Goal: Task Accomplishment & Management: Manage account settings

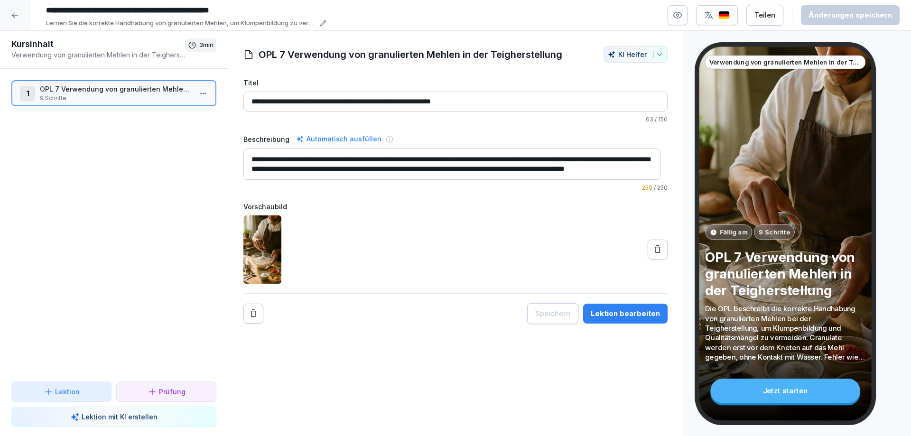
click at [11, 20] on div at bounding box center [15, 15] width 30 height 30
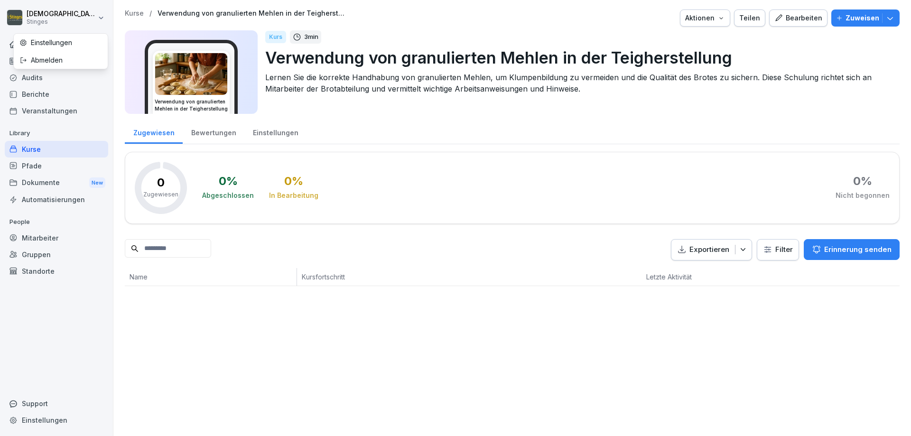
click at [36, 18] on html "[PERSON_NAME] Stinges Home News Audits Berichte Veranstaltungen Library Kurse P…" at bounding box center [455, 218] width 911 height 436
click at [44, 238] on html "[PERSON_NAME] Stinges Home News Audits Berichte Veranstaltungen Library Kurse P…" at bounding box center [455, 218] width 911 height 436
click at [44, 238] on div "Mitarbeiter" at bounding box center [56, 238] width 103 height 17
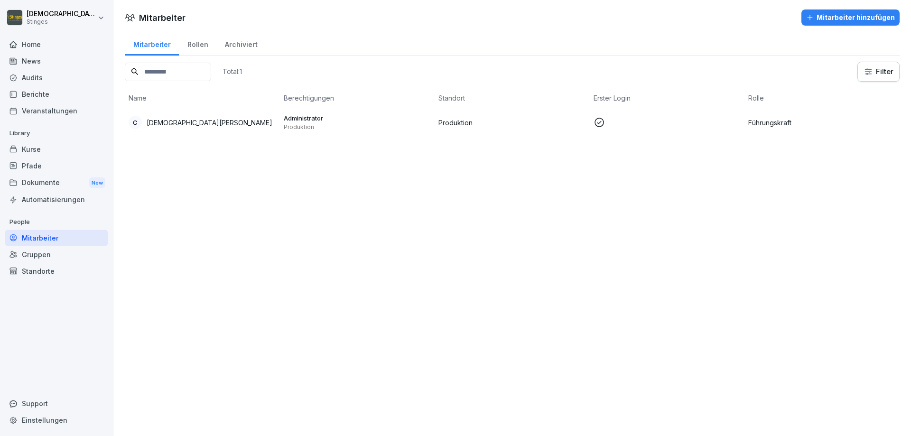
click at [845, 11] on button "Mitarbeiter hinzufügen" at bounding box center [850, 17] width 98 height 16
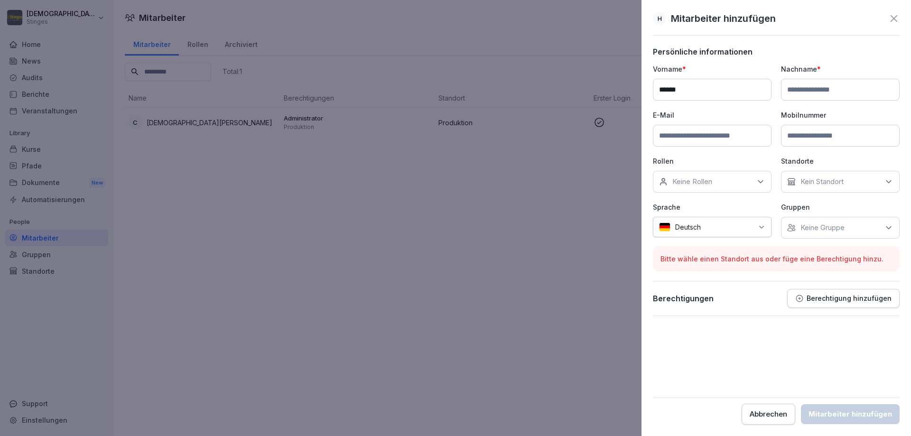
drag, startPoint x: 708, startPoint y: 97, endPoint x: 649, endPoint y: 93, distance: 59.5
click at [649, 93] on div "H Mitarbeiter hinzufügen Persönliche informationen Vorname * ****** Nachname * …" at bounding box center [777, 218] width 270 height 436
type input "*******"
type input "******"
drag, startPoint x: 688, startPoint y: 134, endPoint x: 682, endPoint y: 143, distance: 10.4
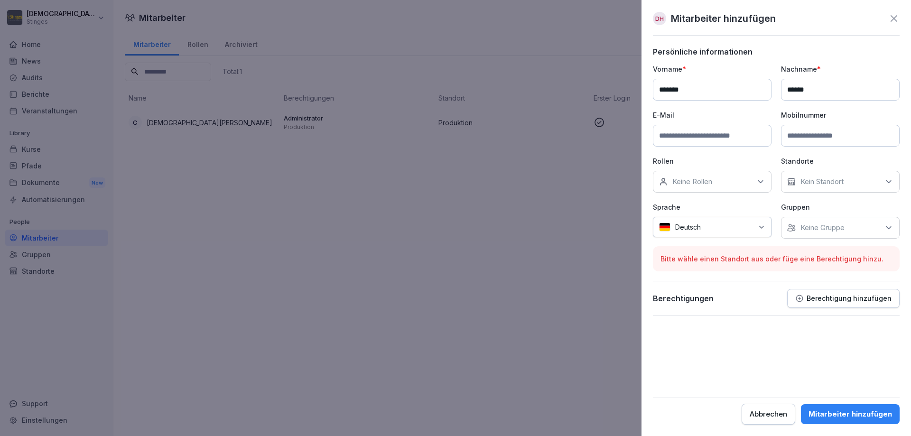
click at [688, 134] on input at bounding box center [712, 136] width 119 height 22
paste input "**********"
type input "**********"
click at [703, 186] on div "Keine Rollen" at bounding box center [712, 182] width 119 height 22
click at [825, 374] on form "**********" at bounding box center [776, 236] width 247 height 378
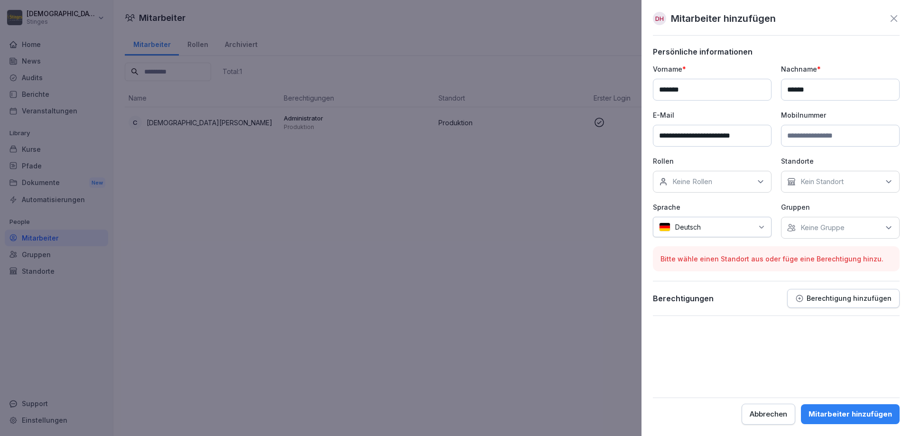
click at [823, 177] on p "Kein Standort" at bounding box center [822, 181] width 43 height 9
click at [808, 228] on label "Produktion" at bounding box center [818, 225] width 35 height 9
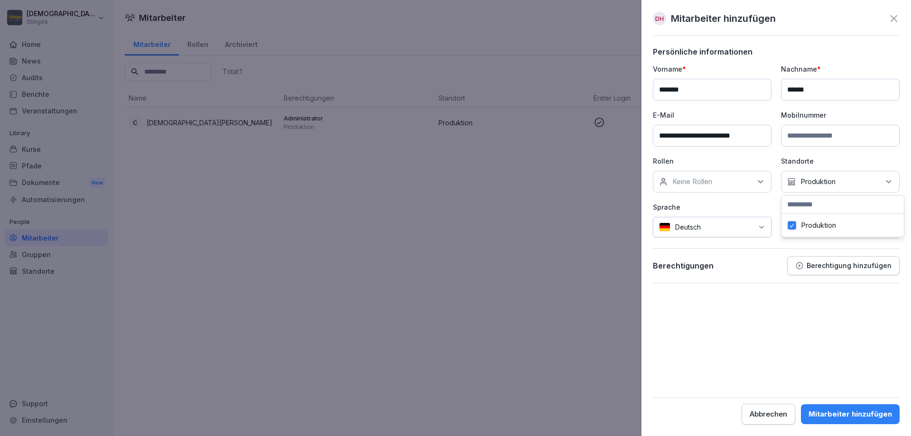
click at [728, 328] on form "**********" at bounding box center [776, 236] width 247 height 378
click at [801, 224] on p "Keine Gruppe" at bounding box center [823, 227] width 44 height 9
click at [852, 419] on button "Mitarbeiter hinzufügen" at bounding box center [850, 414] width 99 height 20
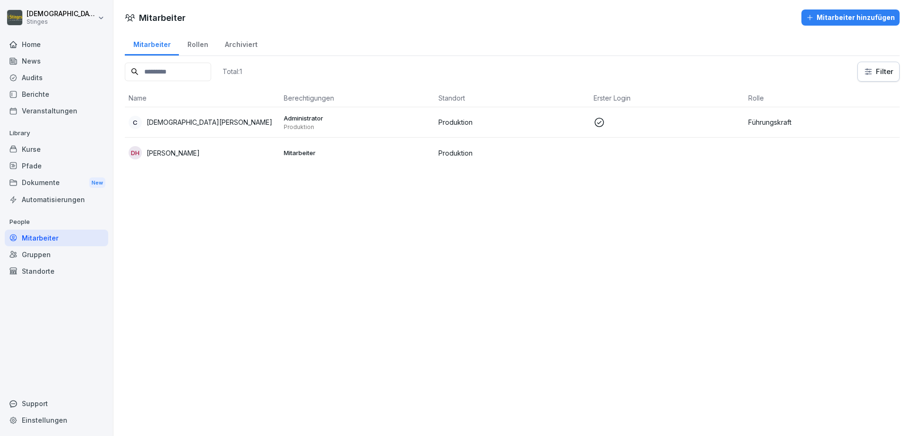
click at [47, 252] on div "Gruppen" at bounding box center [56, 254] width 103 height 17
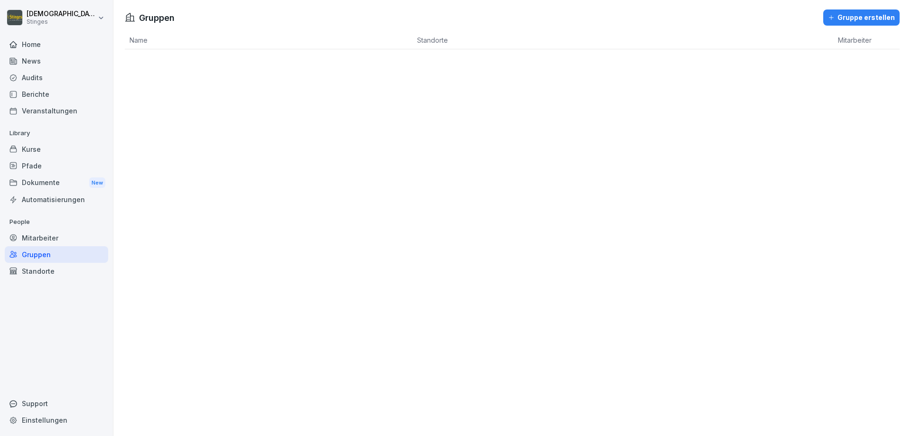
click at [843, 24] on button "Gruppe erstellen" at bounding box center [861, 17] width 76 height 16
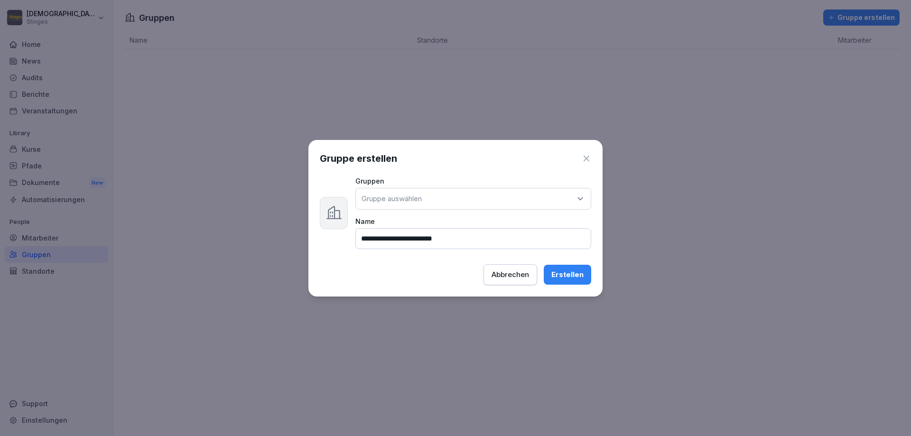
type input "**********"
click at [565, 276] on div "Erstellen" at bounding box center [567, 275] width 32 height 10
click at [462, 193] on div "Gruppe auswählen" at bounding box center [473, 199] width 236 height 22
click at [348, 277] on div "Abbrechen Erstellen" at bounding box center [455, 274] width 271 height 21
click at [561, 270] on div "Erstellen" at bounding box center [567, 275] width 32 height 10
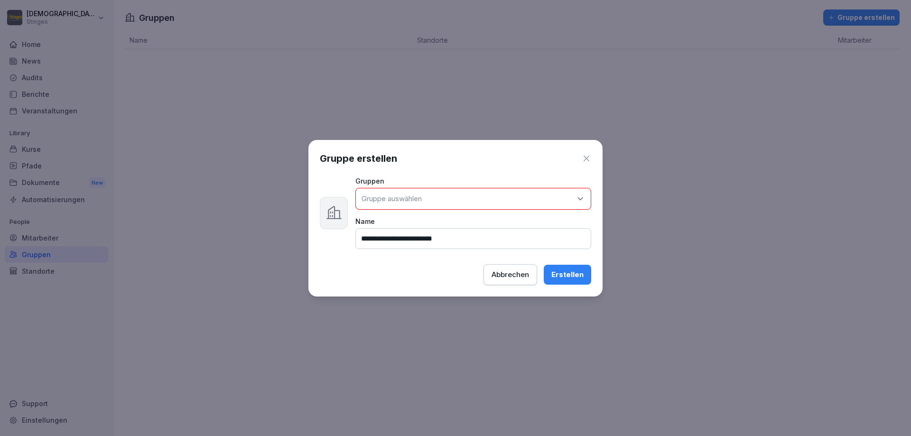
click at [576, 201] on icon at bounding box center [580, 198] width 9 height 9
click at [419, 217] on input at bounding box center [473, 222] width 235 height 18
click at [457, 245] on div "Keine Ergebnisse gefunden" at bounding box center [473, 242] width 235 height 23
click at [408, 288] on div "**********" at bounding box center [455, 218] width 294 height 157
click at [572, 158] on div "Gruppe erstellen" at bounding box center [455, 158] width 271 height 14
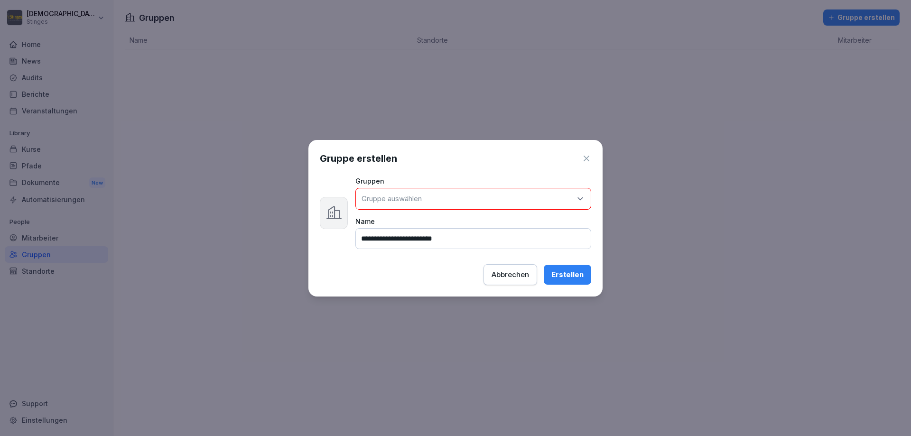
click at [582, 158] on icon "button" at bounding box center [586, 158] width 9 height 9
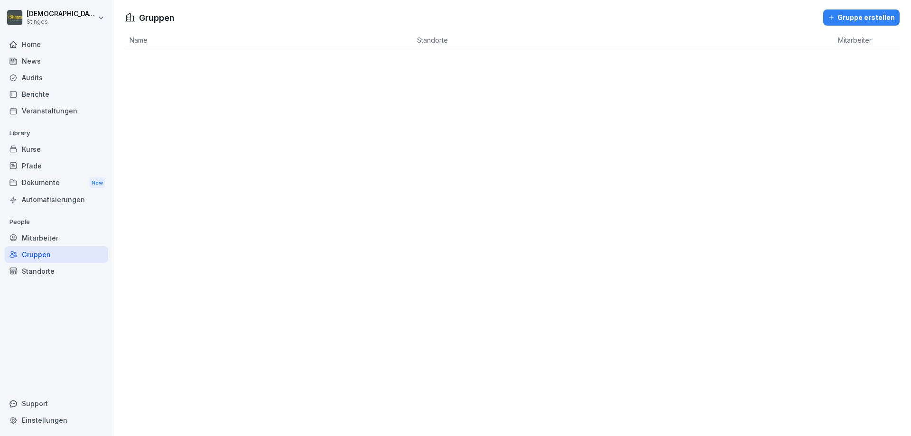
click at [51, 240] on div "Mitarbeiter" at bounding box center [56, 238] width 103 height 17
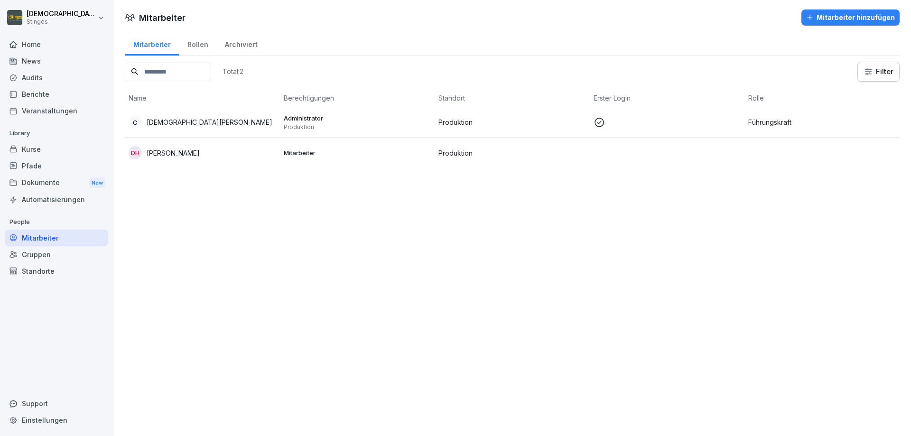
click at [644, 158] on td at bounding box center [667, 153] width 155 height 30
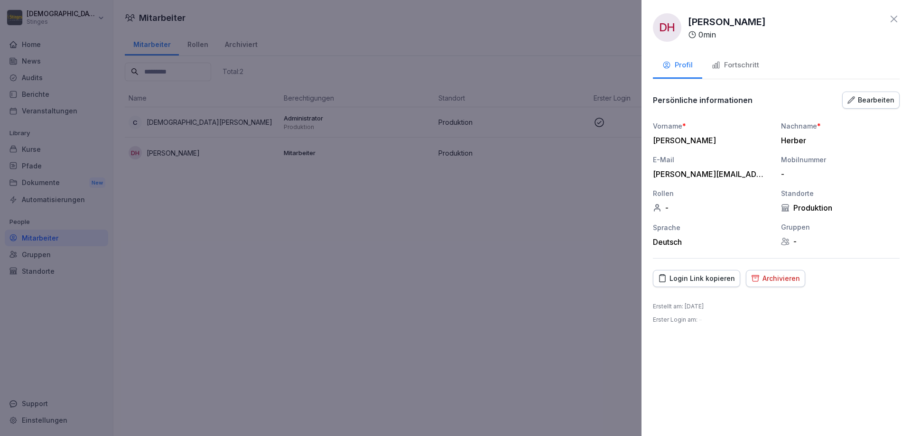
click at [734, 62] on div "Fortschritt" at bounding box center [735, 65] width 47 height 11
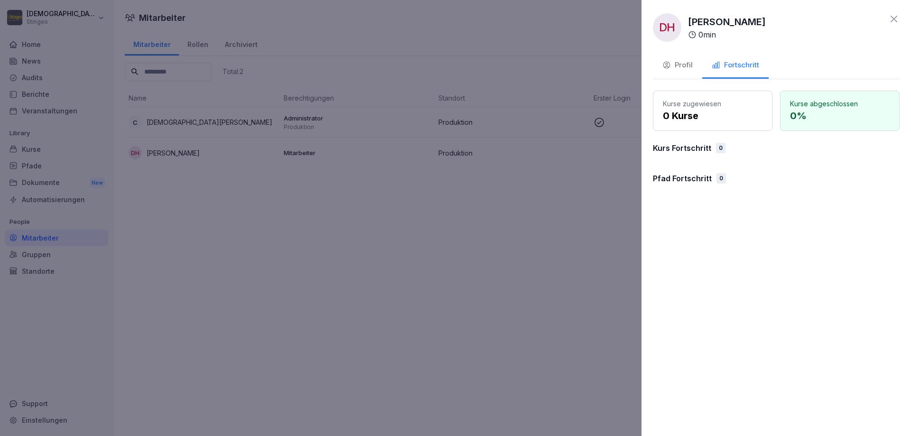
click at [671, 63] on icon "button" at bounding box center [666, 65] width 9 height 9
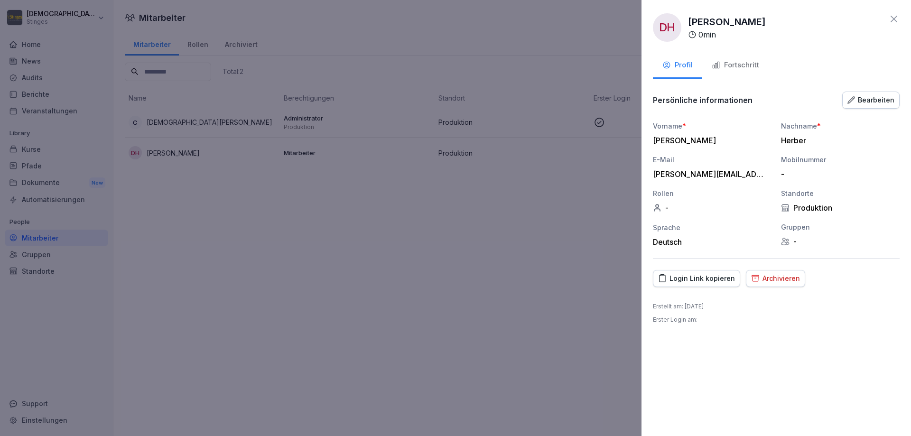
click at [707, 277] on div "Login Link kopieren" at bounding box center [696, 278] width 77 height 10
click at [892, 19] on icon at bounding box center [893, 18] width 11 height 11
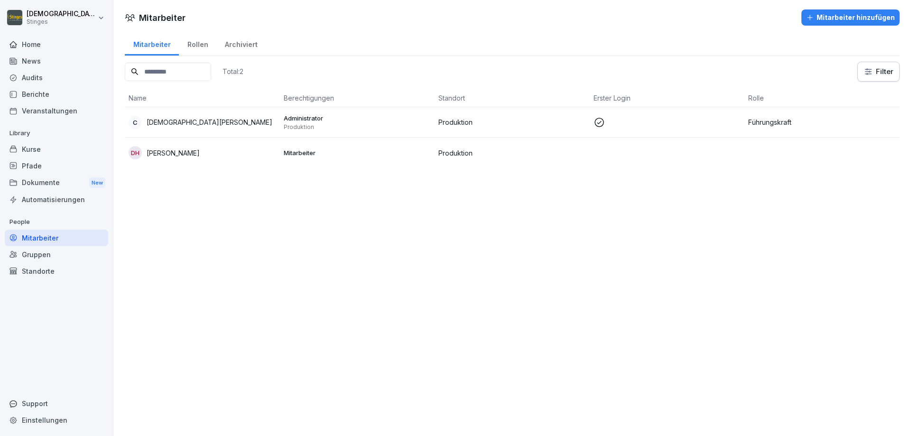
click at [38, 149] on div "Kurse" at bounding box center [56, 149] width 103 height 17
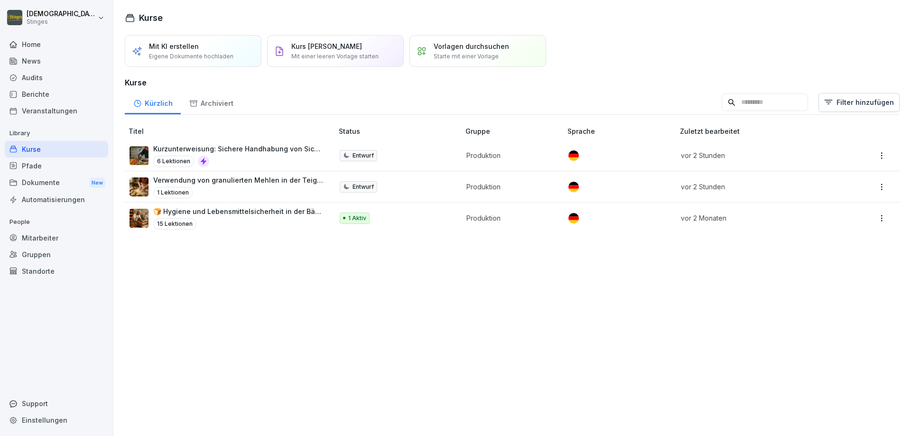
click at [353, 156] on p "Entwurf" at bounding box center [363, 155] width 21 height 9
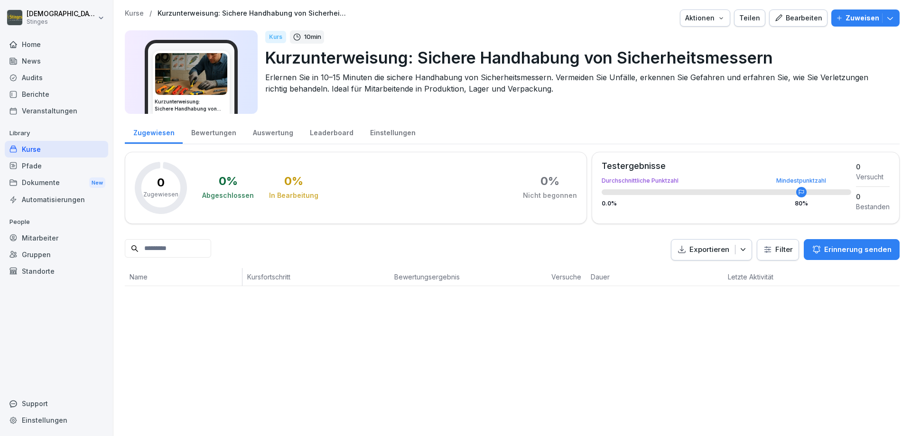
click at [710, 16] on div "Aktionen" at bounding box center [705, 18] width 40 height 10
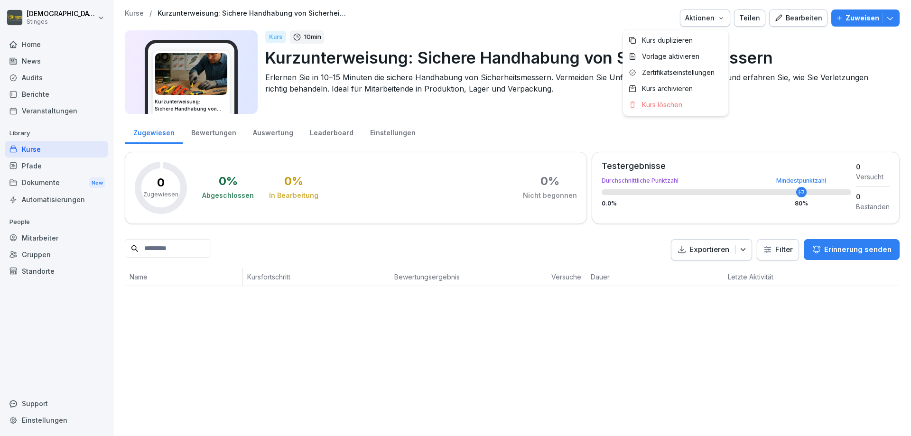
click at [726, 333] on html "Christian Sandkaulen Stinges Home News Audits Berichte Veranstaltungen Library …" at bounding box center [455, 218] width 911 height 436
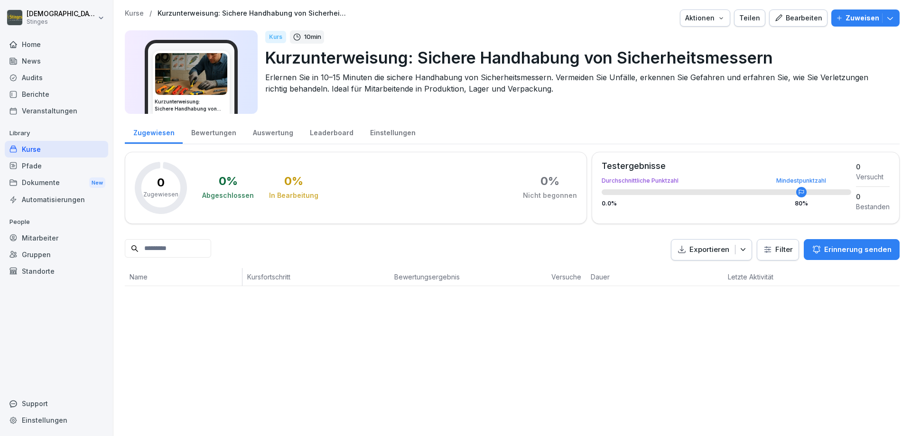
click at [885, 16] on icon "button" at bounding box center [889, 17] width 9 height 9
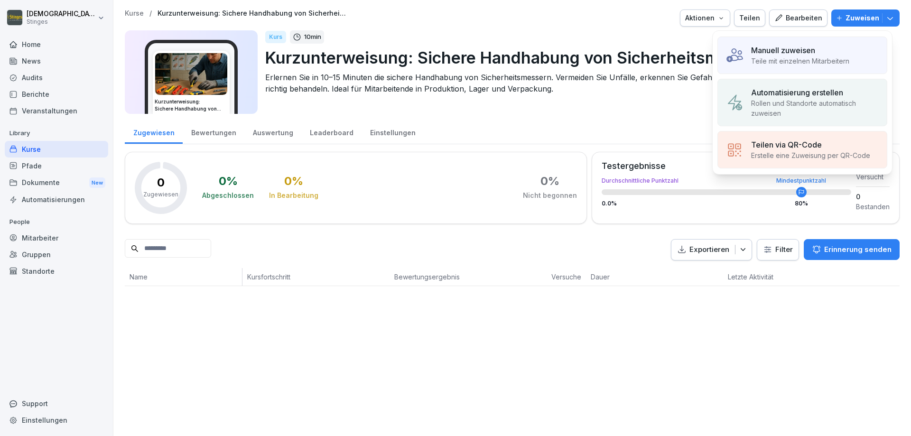
click at [778, 61] on p "Teile mit einzelnen Mitarbeitern" at bounding box center [800, 61] width 98 height 10
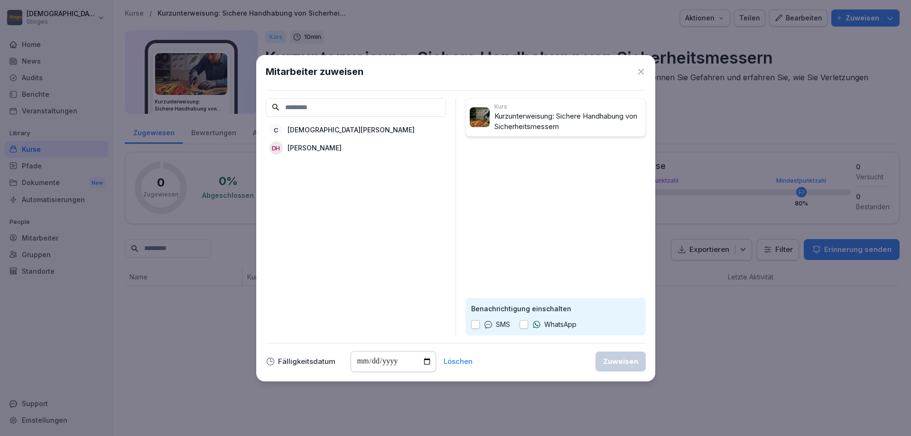
click at [322, 141] on div "DH Dominic Herber" at bounding box center [356, 148] width 180 height 17
click at [423, 359] on input "date" at bounding box center [393, 361] width 85 height 21
type input "**********"
click at [611, 363] on div "Zuweisen" at bounding box center [620, 361] width 35 height 10
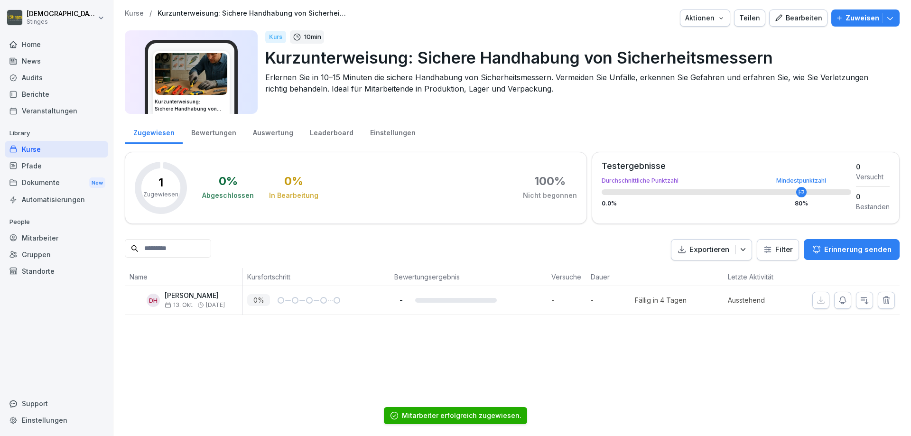
click at [708, 18] on div "Aktionen" at bounding box center [705, 18] width 40 height 10
click at [567, 113] on html "Christian Sandkaulen Stinges Home News Audits Berichte Veranstaltungen Library …" at bounding box center [455, 218] width 911 height 436
click at [216, 129] on div "Bewertungen" at bounding box center [214, 132] width 62 height 24
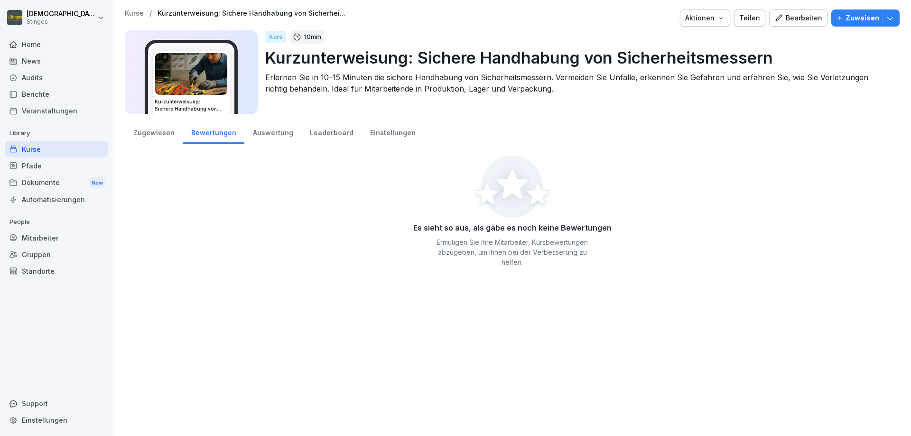
click at [325, 136] on div "Leaderboard" at bounding box center [331, 132] width 60 height 24
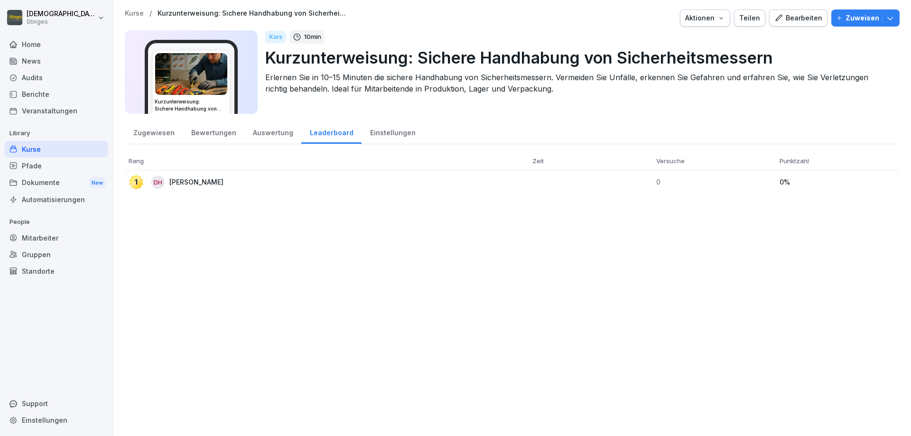
click at [374, 133] on div "Einstellungen" at bounding box center [393, 132] width 62 height 24
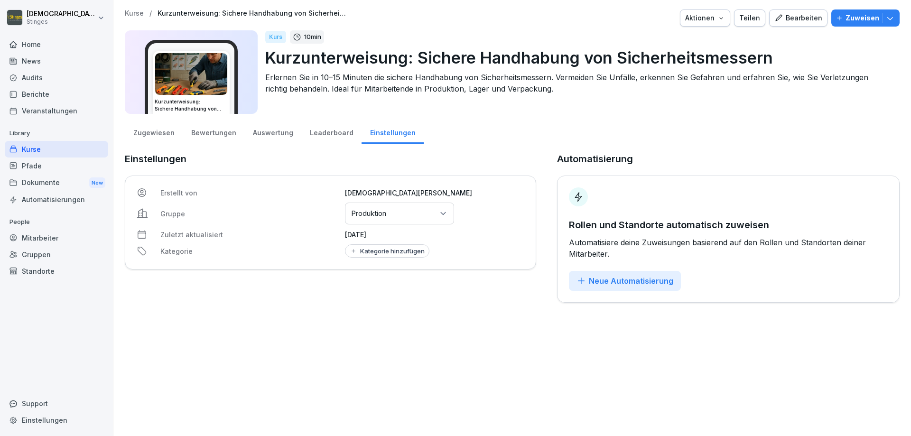
click at [383, 253] on div "Kategorie hinzufügen" at bounding box center [387, 251] width 75 height 8
click at [452, 293] on icon "button" at bounding box center [456, 291] width 8 height 8
click at [461, 324] on div "Kurse / Kurzunterweisung: Sichere Handhabung von Sicherheitsmessern Aktionen Te…" at bounding box center [512, 218] width 798 height 436
click at [393, 247] on div "Kategorie hinzufügen" at bounding box center [387, 251] width 75 height 8
click at [376, 268] on input at bounding box center [405, 270] width 122 height 18
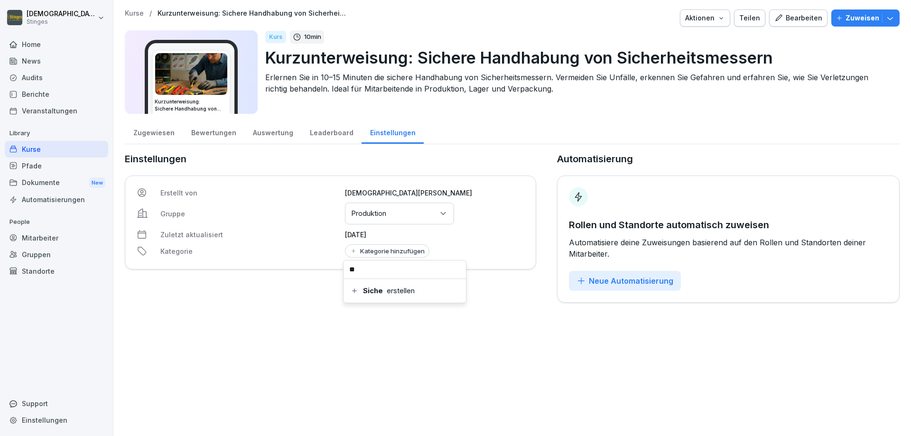
type input "*"
type input "**********"
click at [441, 291] on div "Arbeitssicherheit erstellen" at bounding box center [405, 290] width 110 height 9
click at [497, 314] on div "Kurse / Kurzunterweisung: Sichere Handhabung von Sicherheitsmessern Aktionen Te…" at bounding box center [512, 218] width 798 height 436
click at [632, 279] on div "Neue Automatisierung" at bounding box center [625, 281] width 97 height 10
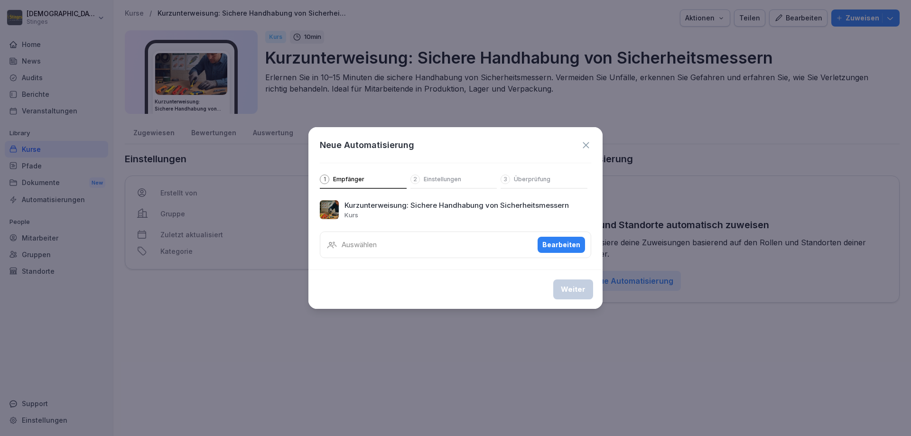
click at [351, 249] on p "Auswählen" at bounding box center [359, 245] width 35 height 11
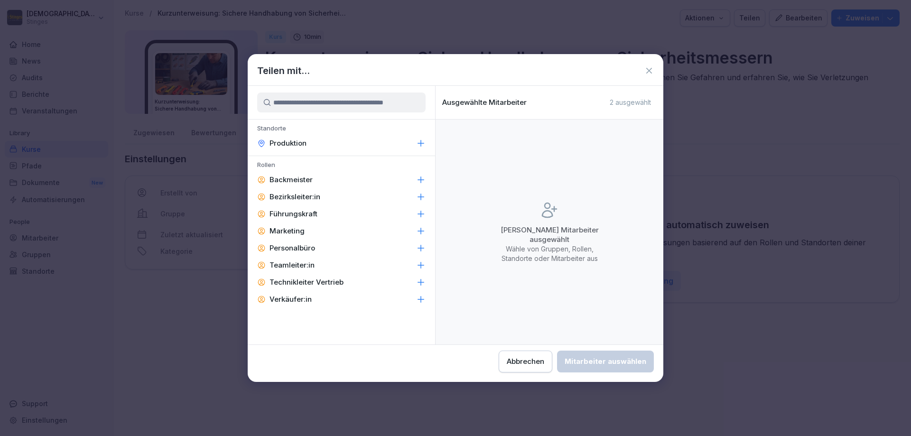
click at [341, 144] on div "Produktion" at bounding box center [341, 143] width 187 height 17
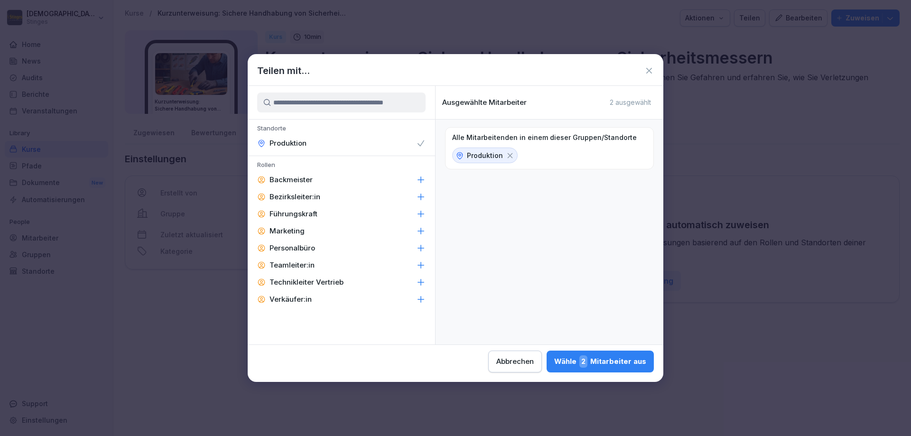
click at [632, 361] on div "Wähle 2 Mitarbeiter aus" at bounding box center [600, 361] width 92 height 12
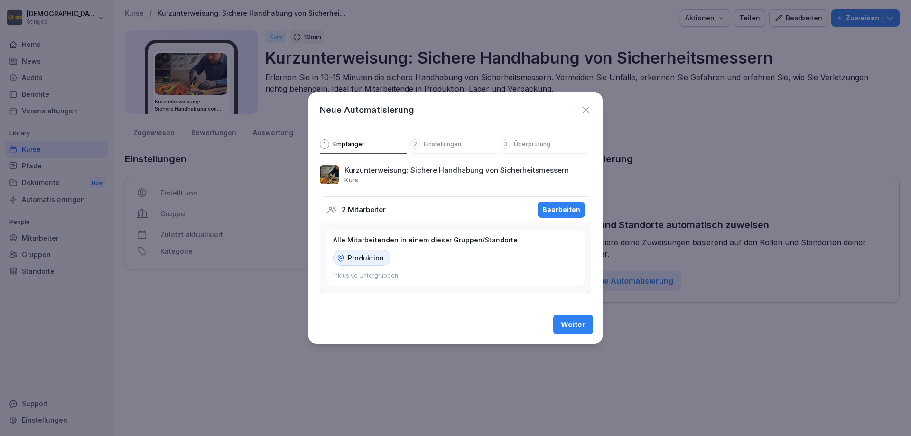
click at [569, 326] on div "Weiter" at bounding box center [573, 324] width 25 height 10
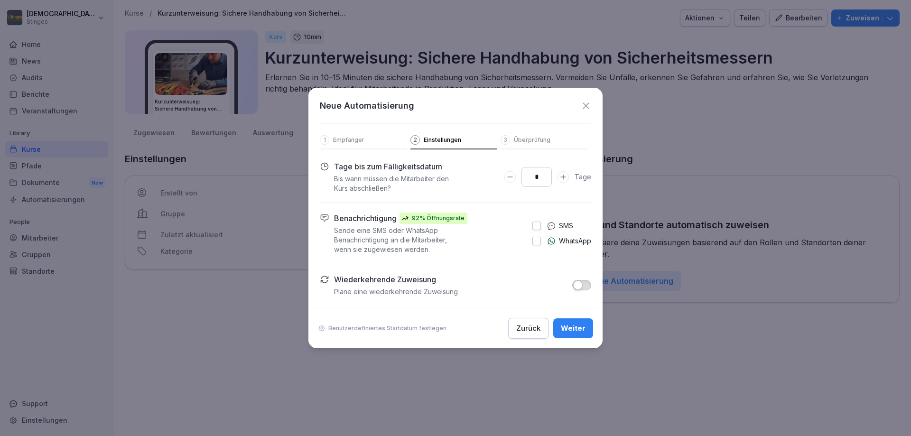
click at [581, 286] on span "button" at bounding box center [577, 284] width 9 height 9
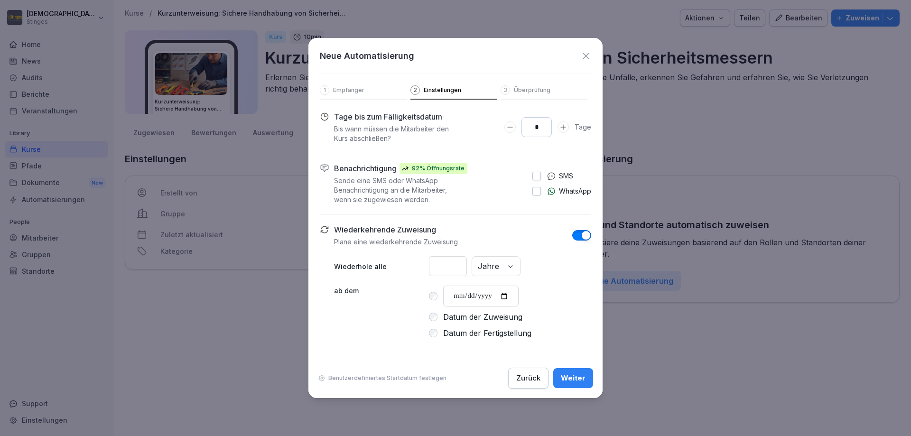
drag, startPoint x: 467, startPoint y: 267, endPoint x: 480, endPoint y: 271, distance: 14.0
click at [429, 266] on input "*" at bounding box center [448, 266] width 38 height 20
type input "*"
click at [467, 270] on input "*" at bounding box center [448, 266] width 38 height 20
click at [575, 381] on div "Weiter" at bounding box center [573, 378] width 25 height 10
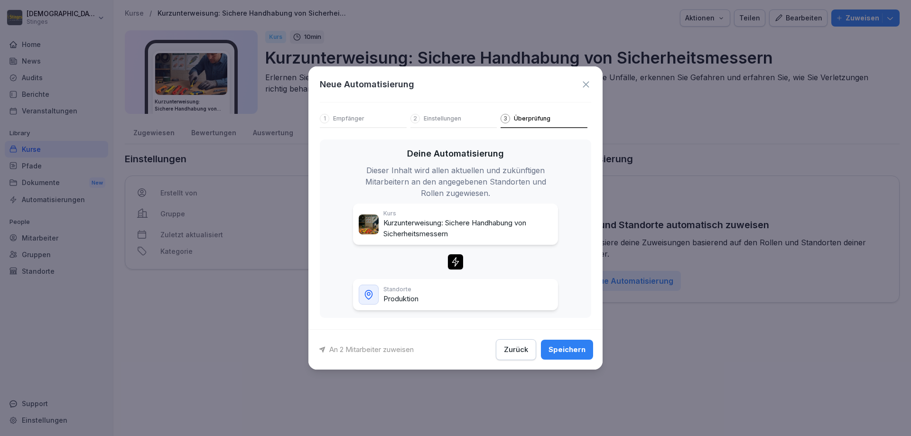
click at [574, 354] on div "Speichern" at bounding box center [567, 350] width 37 height 10
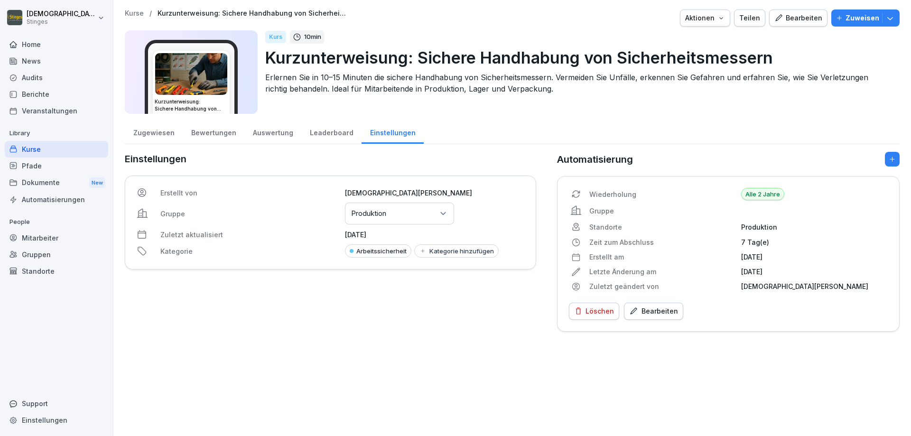
click at [338, 133] on div "Leaderboard" at bounding box center [331, 132] width 60 height 24
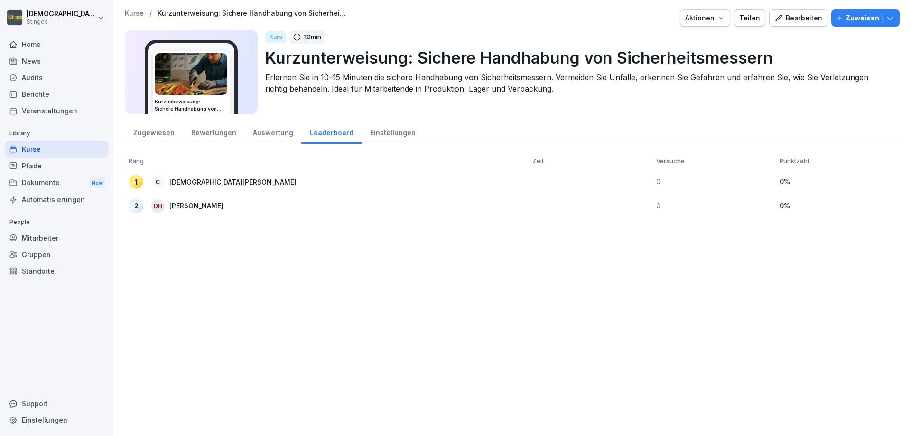
click at [263, 133] on div "Auswertung" at bounding box center [272, 132] width 57 height 24
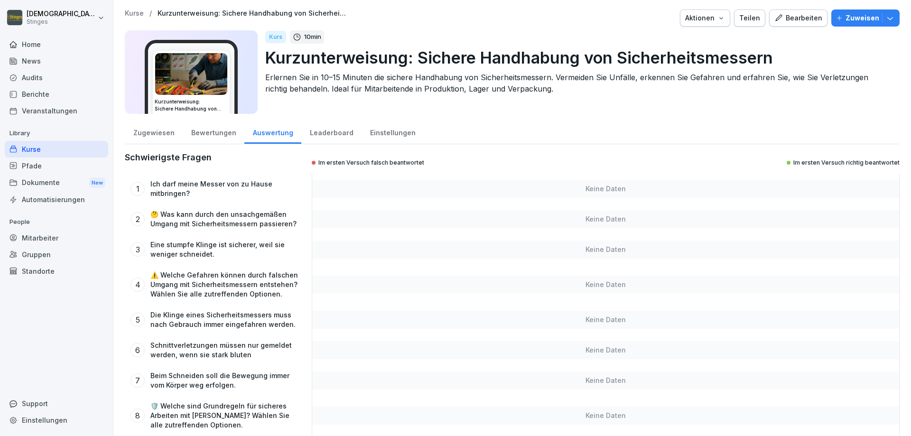
click at [203, 129] on div "Bewertungen" at bounding box center [214, 132] width 62 height 24
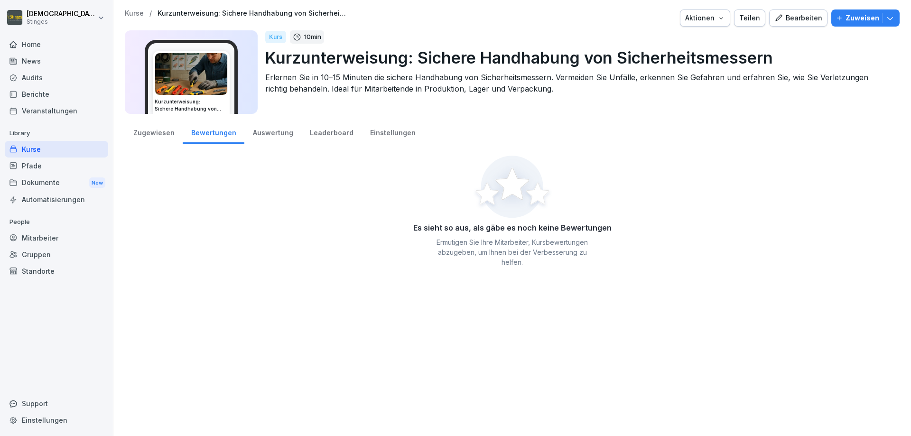
click at [167, 133] on div "Zugewiesen" at bounding box center [154, 132] width 58 height 24
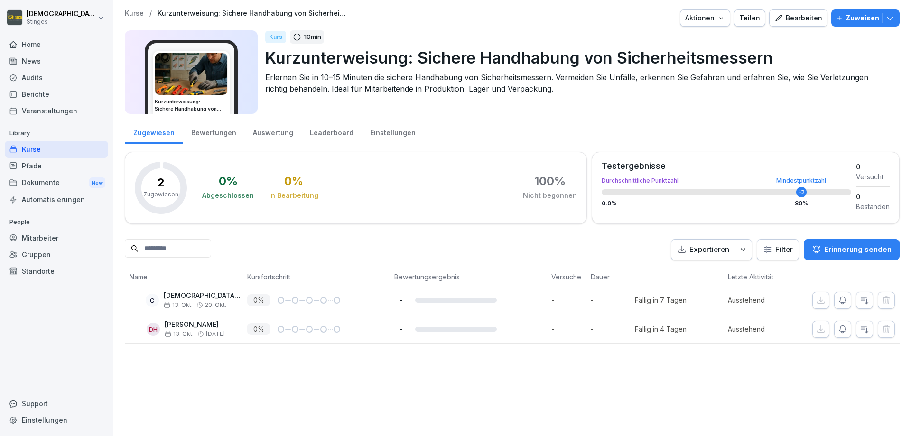
click at [369, 133] on div "Einstellungen" at bounding box center [393, 132] width 62 height 24
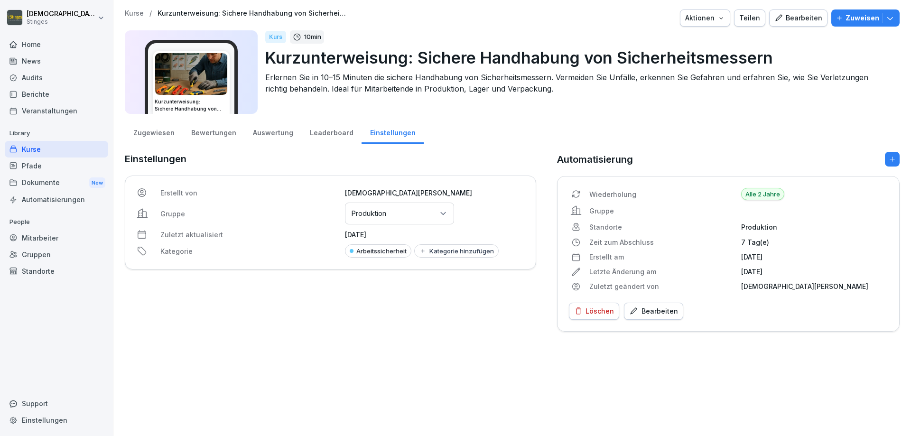
click at [24, 151] on div "Kurse" at bounding box center [56, 149] width 103 height 17
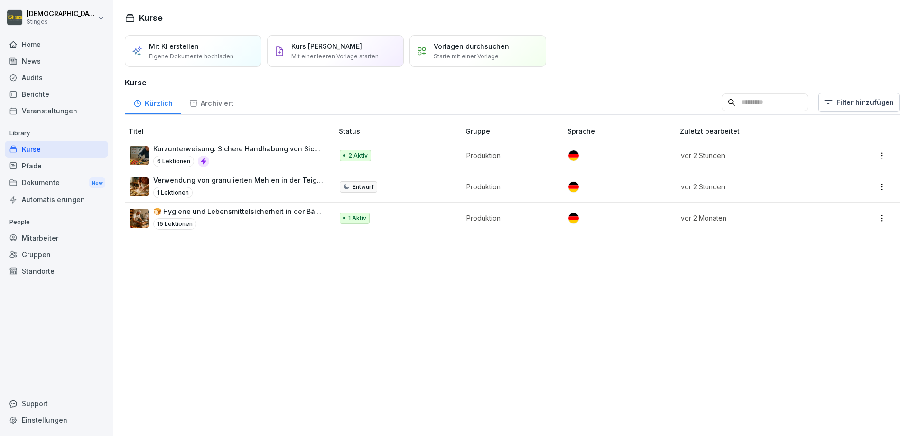
click at [355, 186] on p "Entwurf" at bounding box center [363, 187] width 21 height 9
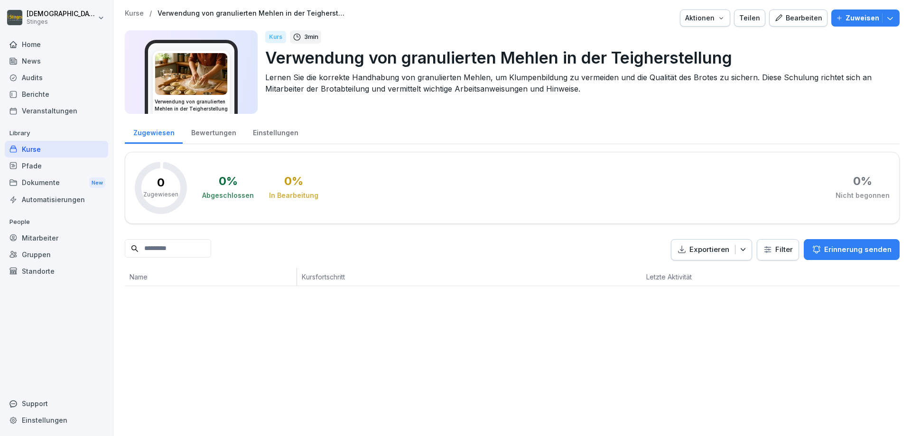
click at [871, 14] on p "Zuweisen" at bounding box center [863, 18] width 34 height 10
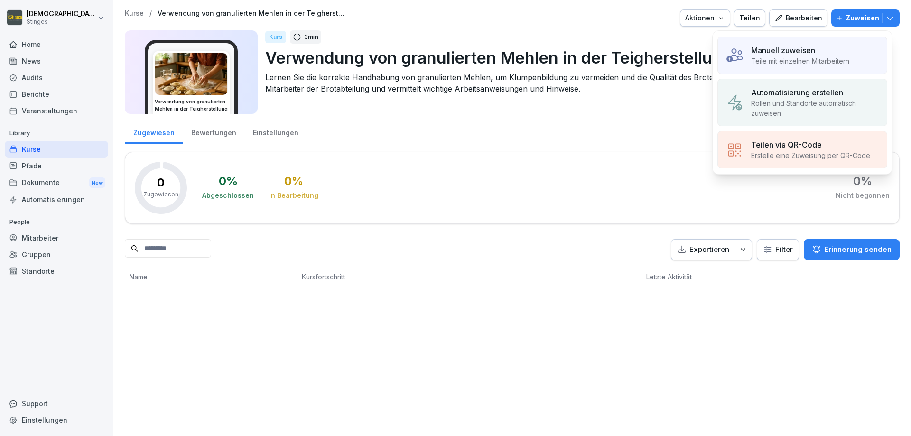
click at [787, 90] on p "Automatisierung erstellen" at bounding box center [797, 92] width 92 height 11
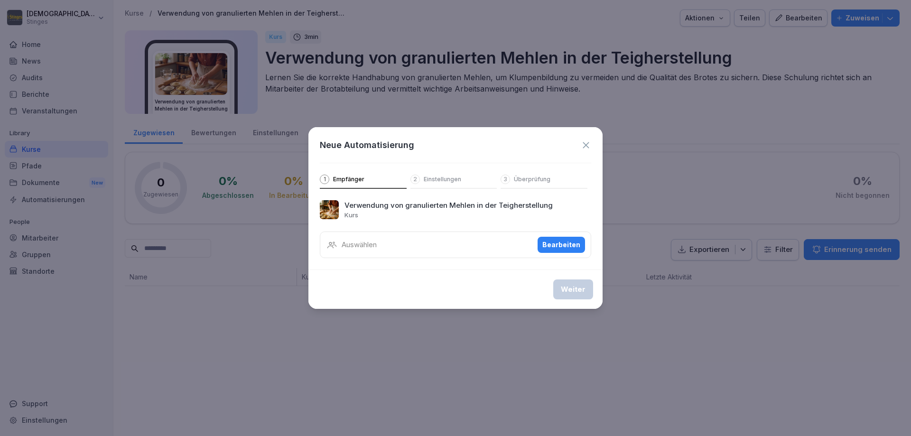
click at [556, 247] on div "Bearbeiten" at bounding box center [561, 245] width 38 height 10
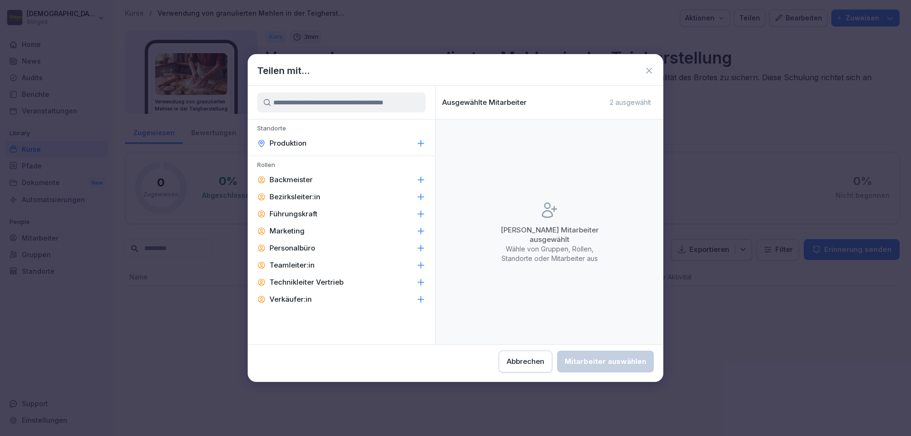
click at [281, 146] on p "Produktion" at bounding box center [288, 143] width 37 height 9
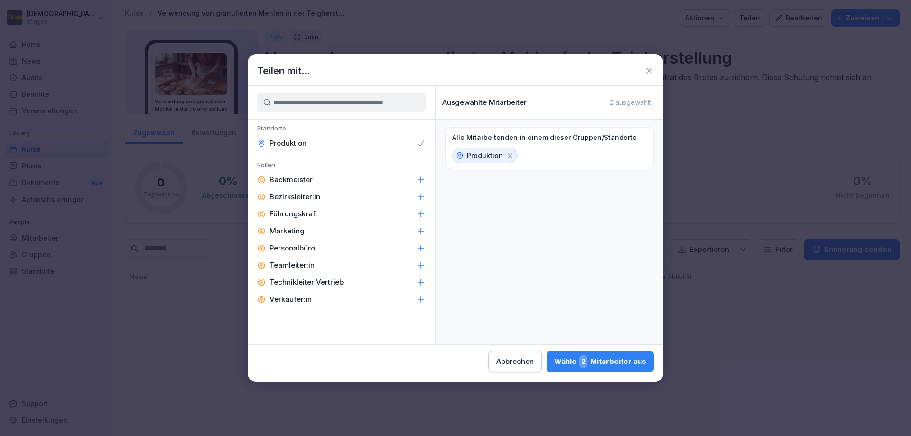
click at [610, 363] on div "Wähle 2 Mitarbeiter aus" at bounding box center [600, 361] width 92 height 12
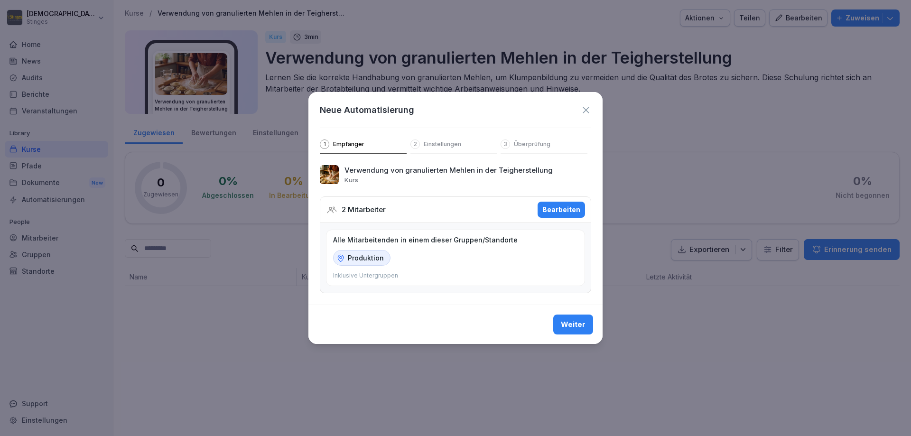
click at [575, 326] on div "Weiter" at bounding box center [573, 324] width 25 height 10
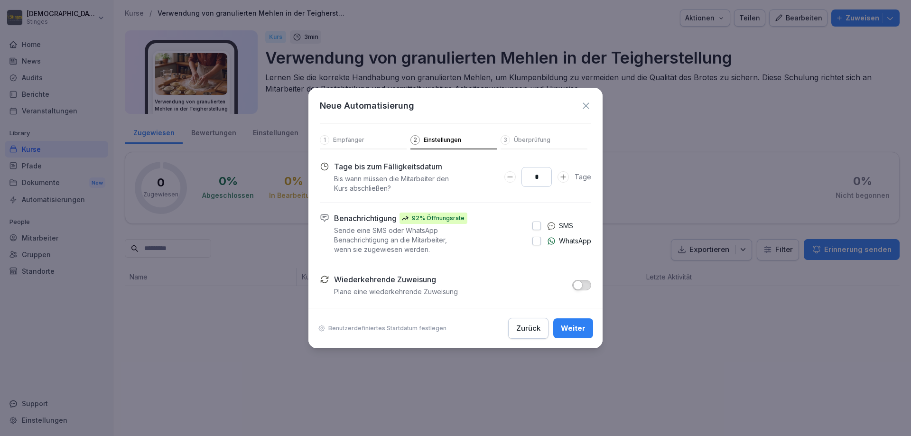
click at [587, 284] on button "button" at bounding box center [581, 285] width 19 height 10
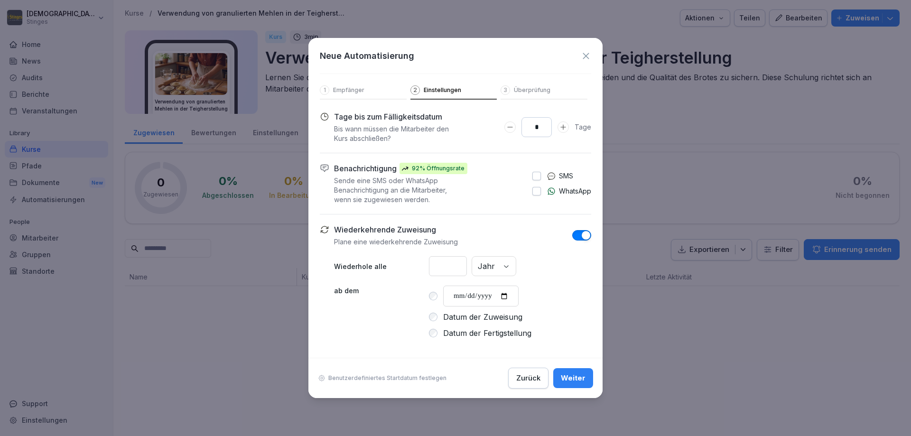
click at [587, 54] on icon at bounding box center [586, 56] width 6 height 6
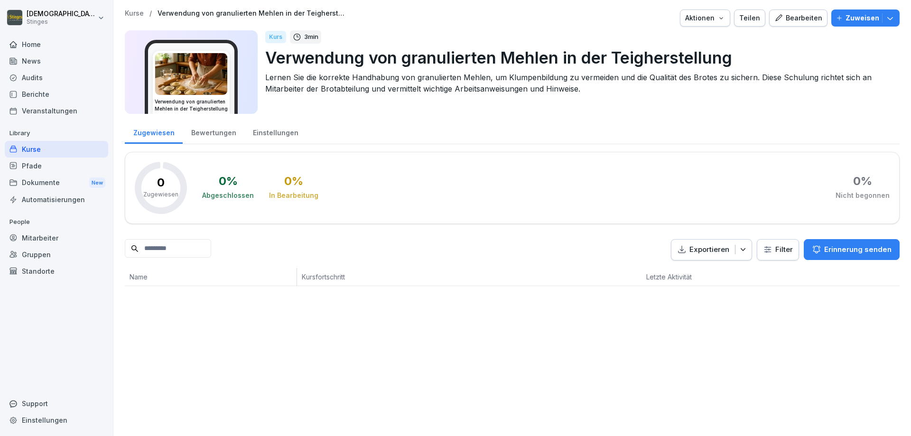
click at [31, 249] on div "Gruppen" at bounding box center [56, 254] width 103 height 17
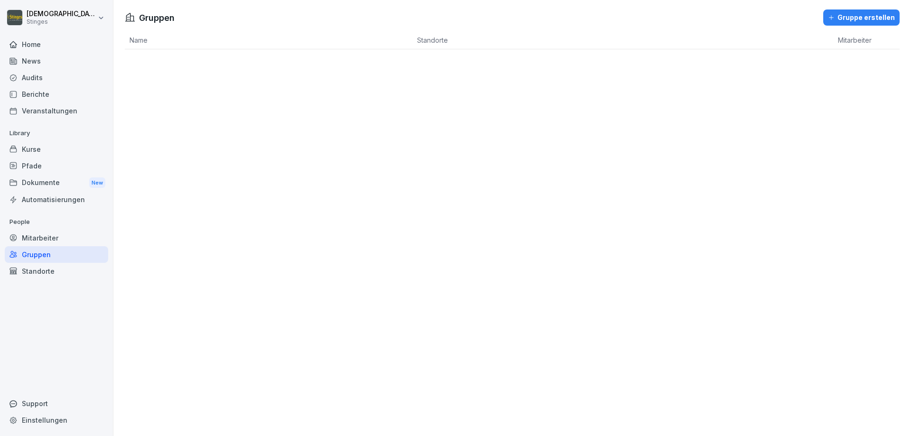
click at [828, 19] on icon "button" at bounding box center [831, 17] width 7 height 7
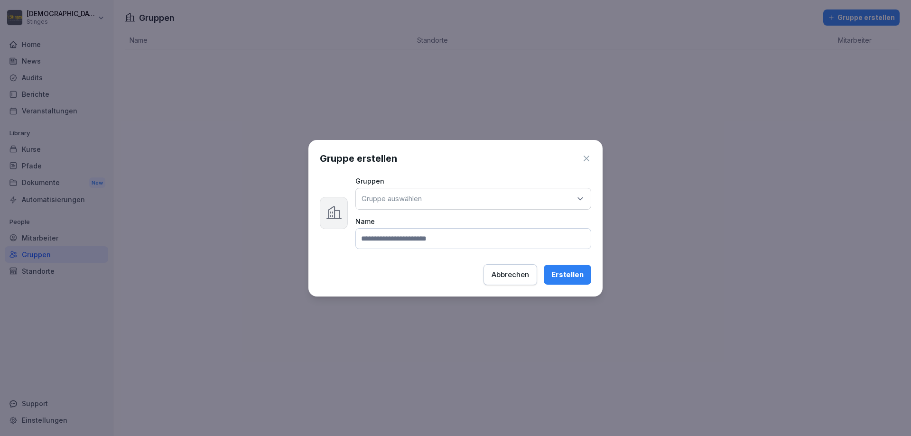
click at [418, 207] on div "Gruppe auswählen" at bounding box center [473, 199] width 236 height 22
click at [429, 221] on input at bounding box center [473, 222] width 235 height 18
click at [405, 271] on div "Abbrechen Erstellen" at bounding box center [455, 274] width 271 height 21
click at [400, 238] on input at bounding box center [473, 238] width 236 height 21
type input "**********"
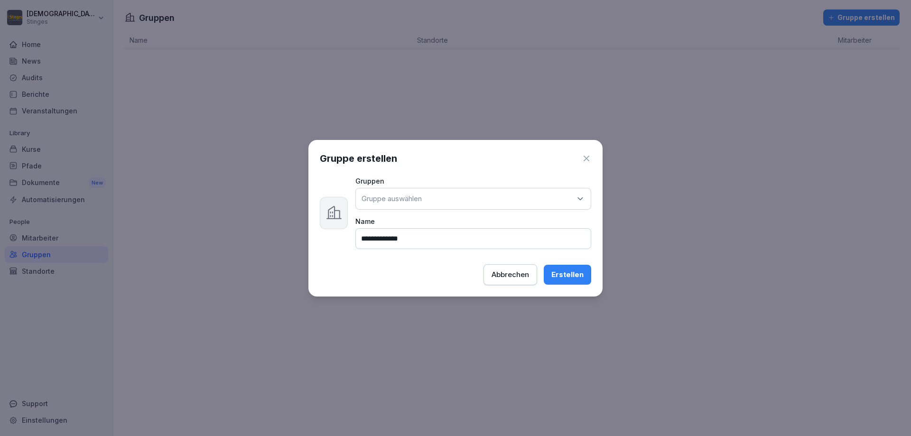
click at [597, 282] on div "**********" at bounding box center [455, 218] width 294 height 157
click at [578, 278] on div "Erstellen" at bounding box center [567, 275] width 32 height 10
click at [577, 202] on icon at bounding box center [580, 198] width 9 height 9
click at [420, 236] on div "Keine Ergebnisse gefunden" at bounding box center [473, 242] width 235 height 23
click at [416, 223] on input at bounding box center [473, 222] width 235 height 18
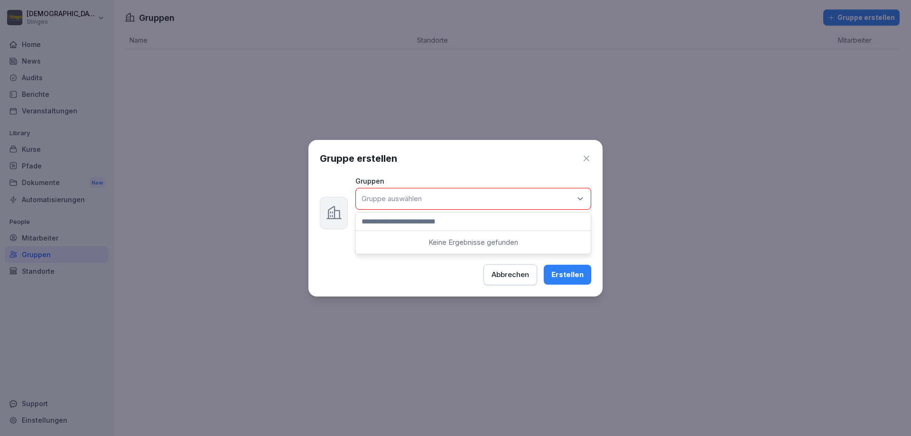
click at [416, 223] on input at bounding box center [473, 222] width 235 height 18
click at [443, 266] on div "Abbrechen Erstellen" at bounding box center [455, 274] width 271 height 21
click at [500, 279] on div "Abbrechen" at bounding box center [510, 275] width 37 height 10
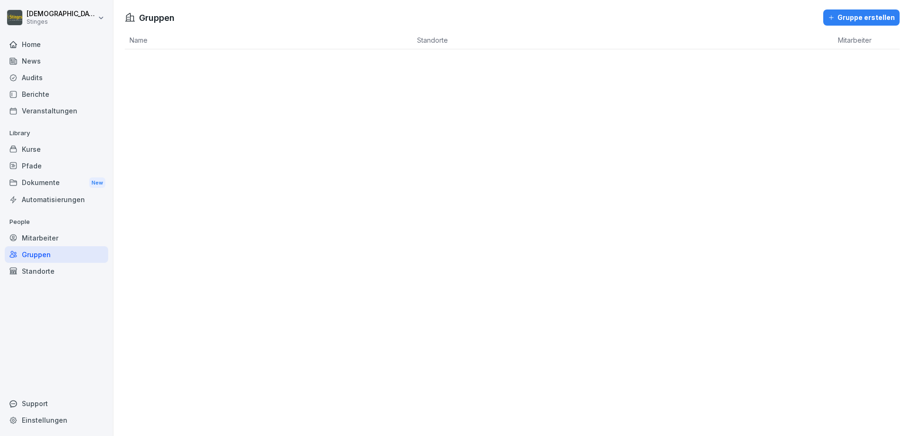
click at [37, 274] on div "Standorte" at bounding box center [56, 271] width 103 height 17
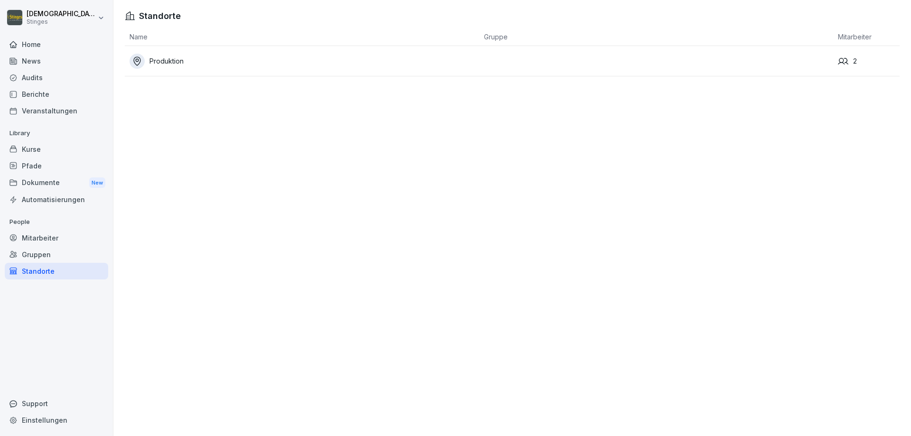
click at [27, 252] on div "Gruppen" at bounding box center [56, 254] width 103 height 17
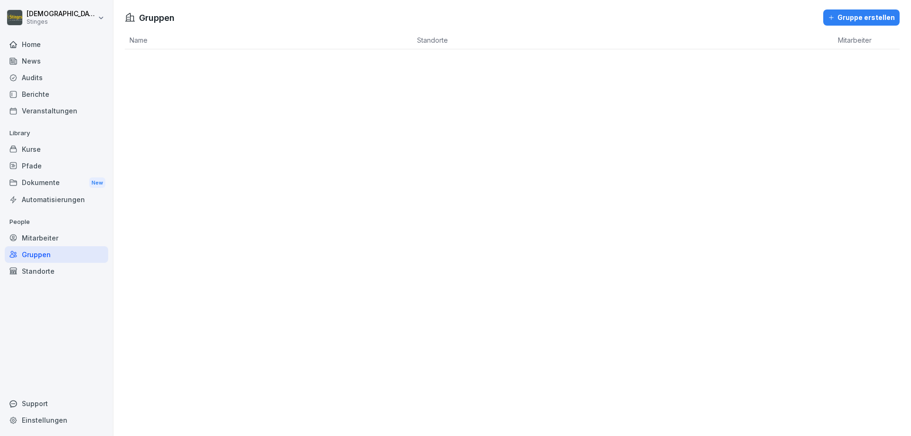
click at [55, 181] on div "Dokumente New" at bounding box center [56, 183] width 103 height 18
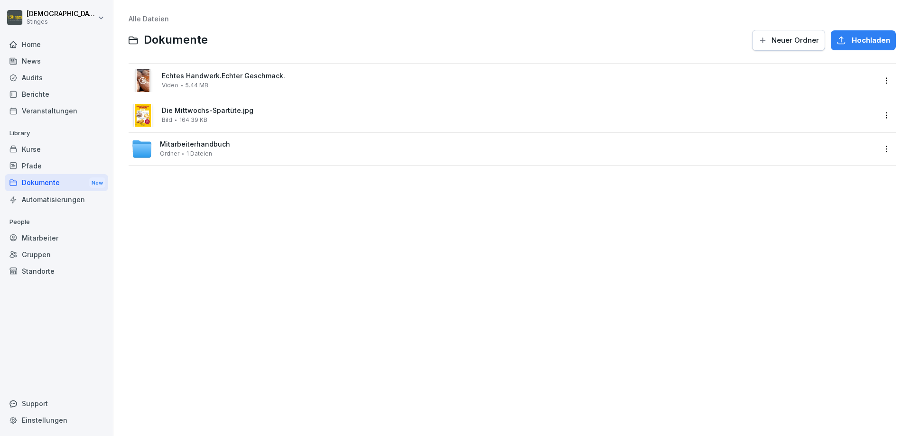
click at [49, 201] on div "Automatisierungen" at bounding box center [56, 199] width 103 height 17
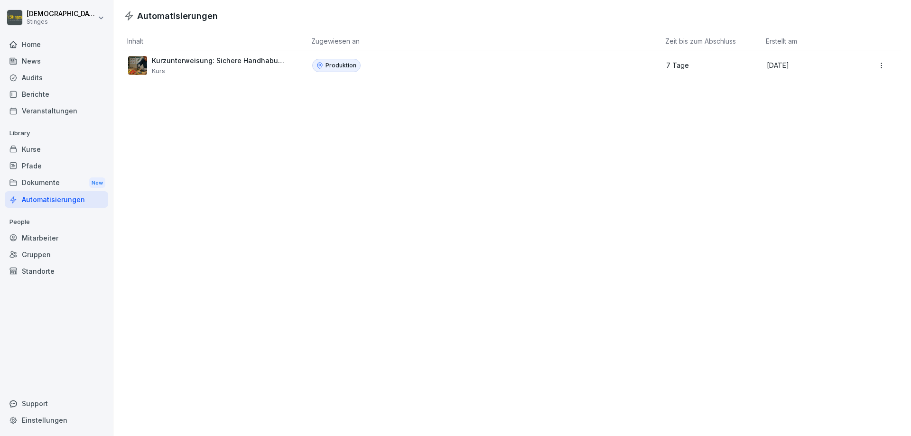
click at [45, 116] on div "Veranstaltungen" at bounding box center [56, 111] width 103 height 17
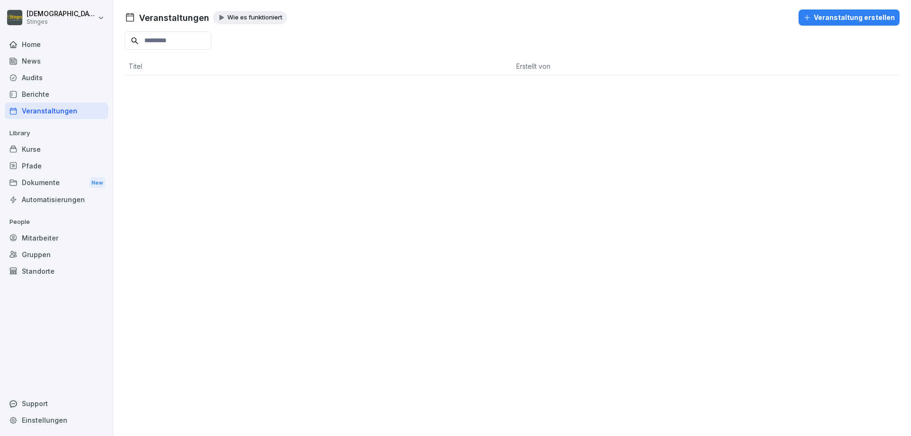
click at [36, 91] on div "Berichte" at bounding box center [56, 94] width 103 height 17
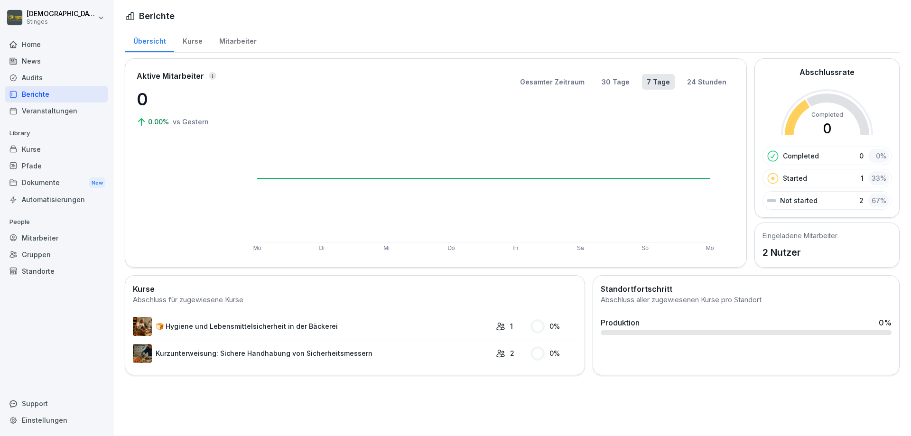
click at [34, 75] on div "Audits" at bounding box center [56, 77] width 103 height 17
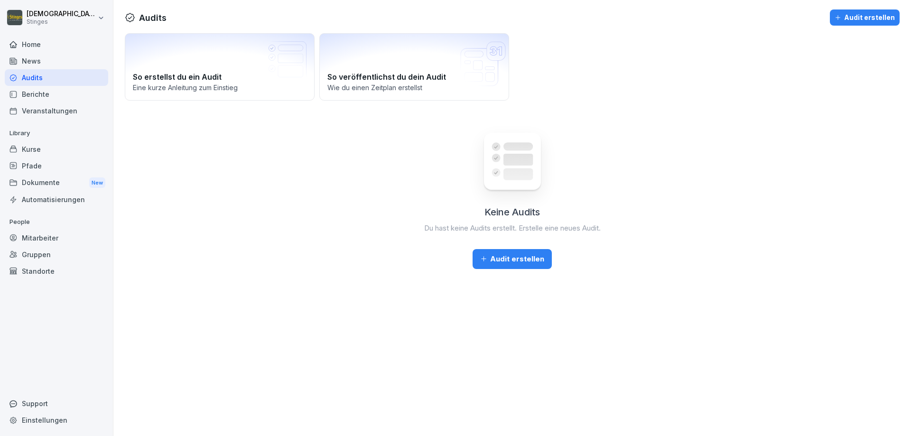
click at [36, 59] on div "News" at bounding box center [56, 61] width 103 height 17
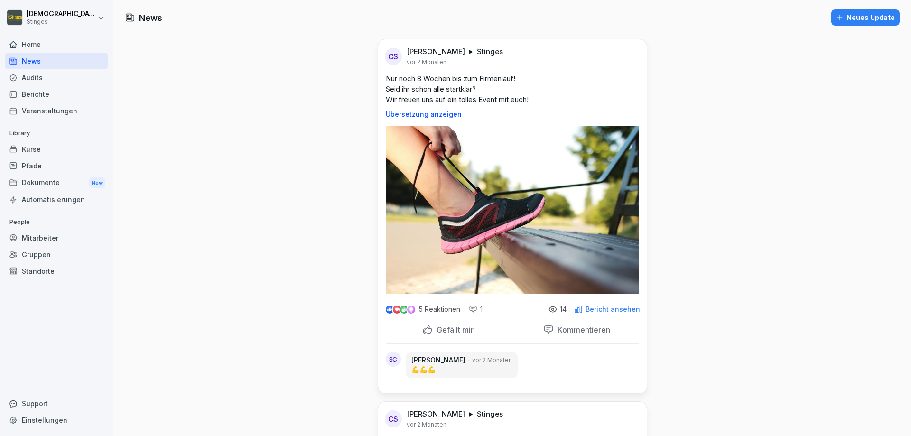
scroll to position [47, 0]
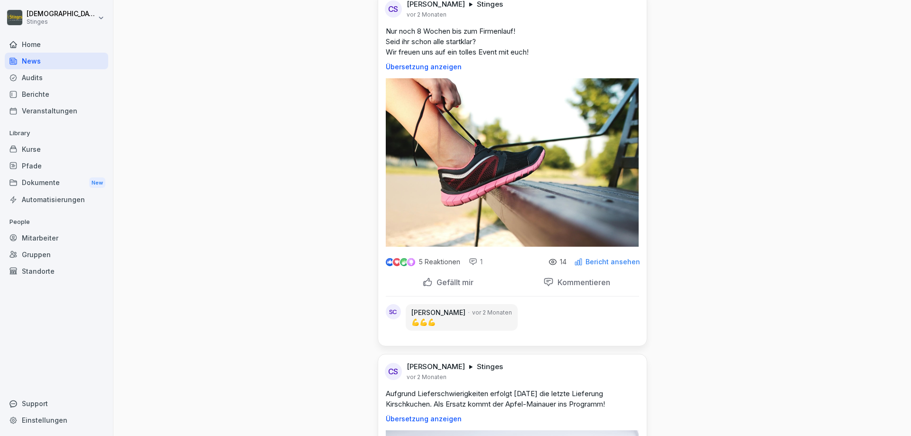
click at [603, 266] on div "5 Reaktionen 1 14 Bericht ansehen" at bounding box center [512, 260] width 269 height 27
click at [599, 262] on p "Bericht ansehen" at bounding box center [613, 262] width 55 height 8
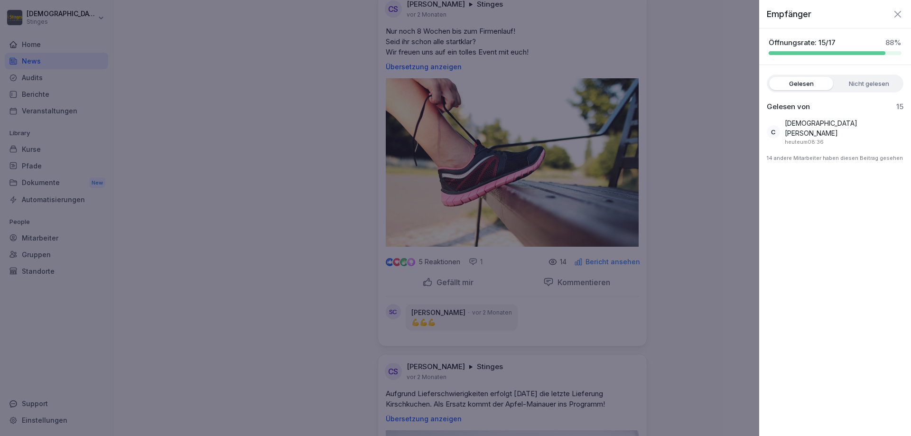
click at [867, 86] on label "Nicht gelesen" at bounding box center [869, 83] width 64 height 13
click at [798, 83] on label "Gelesen" at bounding box center [801, 83] width 64 height 13
drag, startPoint x: 735, startPoint y: 107, endPoint x: 710, endPoint y: 141, distance: 42.1
click at [734, 107] on div at bounding box center [455, 218] width 911 height 436
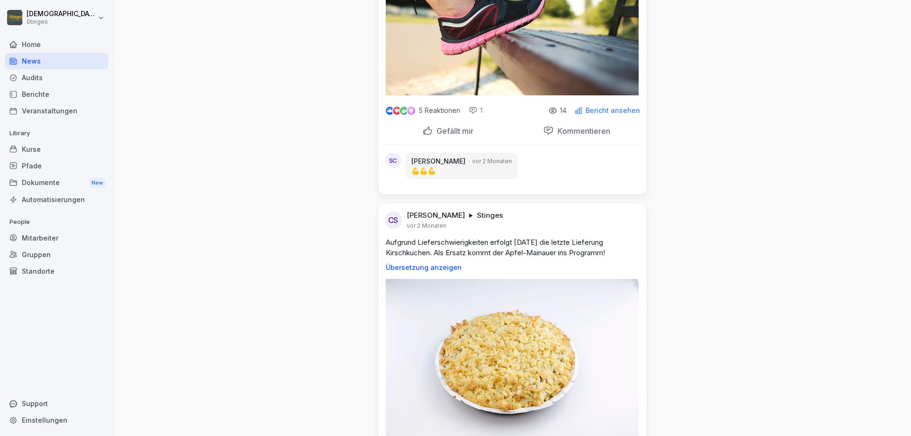
scroll to position [0, 0]
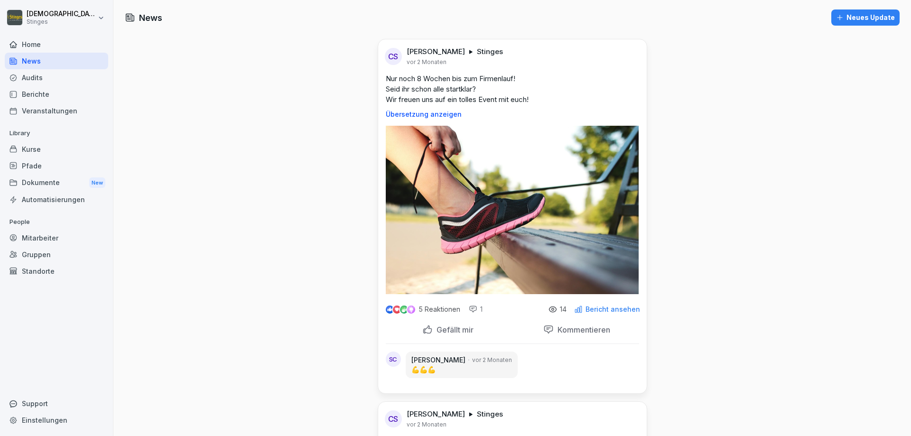
click at [31, 40] on div "Home" at bounding box center [56, 44] width 103 height 17
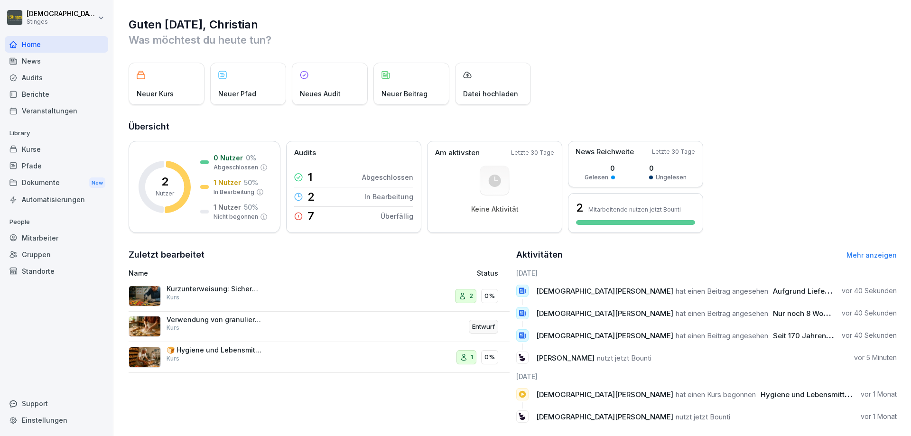
click at [27, 255] on div "Gruppen" at bounding box center [56, 254] width 103 height 17
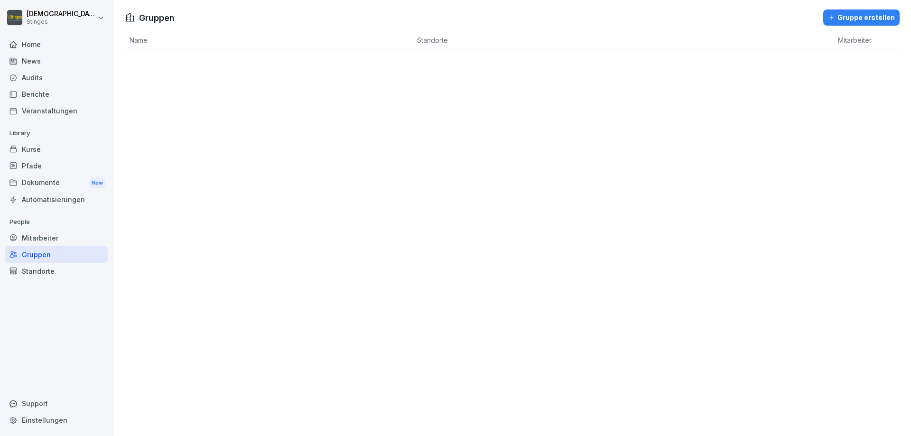
click at [24, 405] on div "Support" at bounding box center [56, 403] width 103 height 17
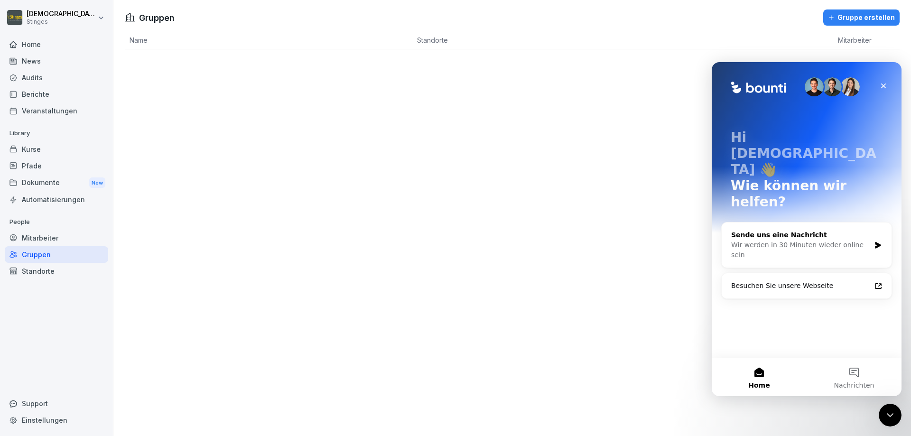
click at [787, 240] on div "Wir werden in 30 Minuten wieder online sein" at bounding box center [800, 250] width 139 height 20
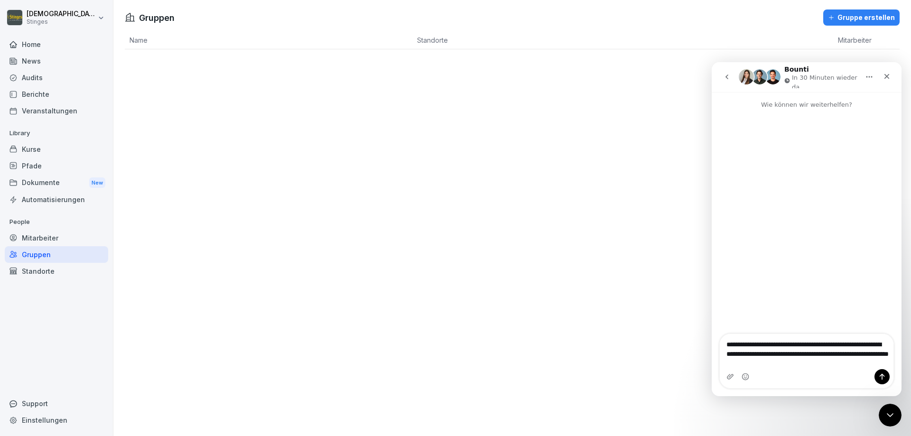
type textarea "**********"
click at [877, 376] on button "Sende eine Nachricht…" at bounding box center [882, 376] width 15 height 15
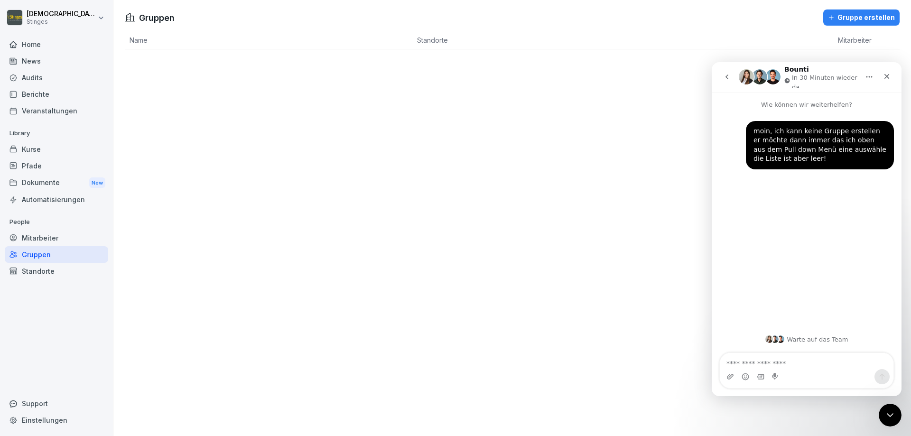
click at [866, 19] on div "Gruppe erstellen" at bounding box center [861, 17] width 67 height 10
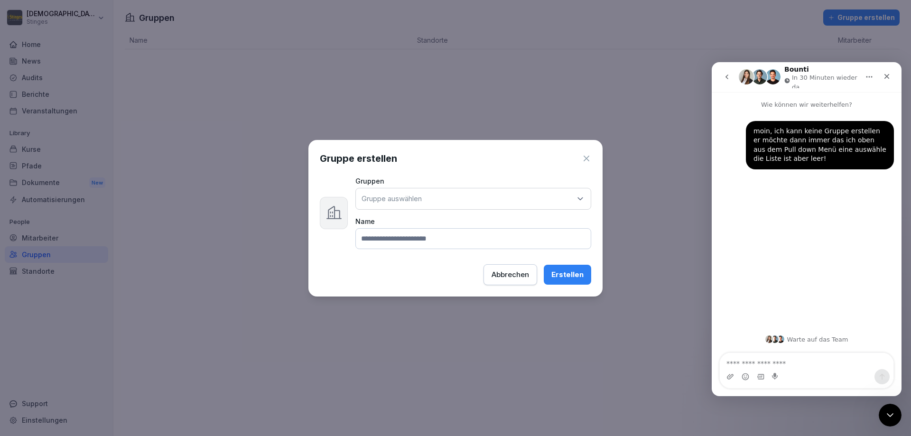
click at [413, 237] on input at bounding box center [473, 238] width 236 height 21
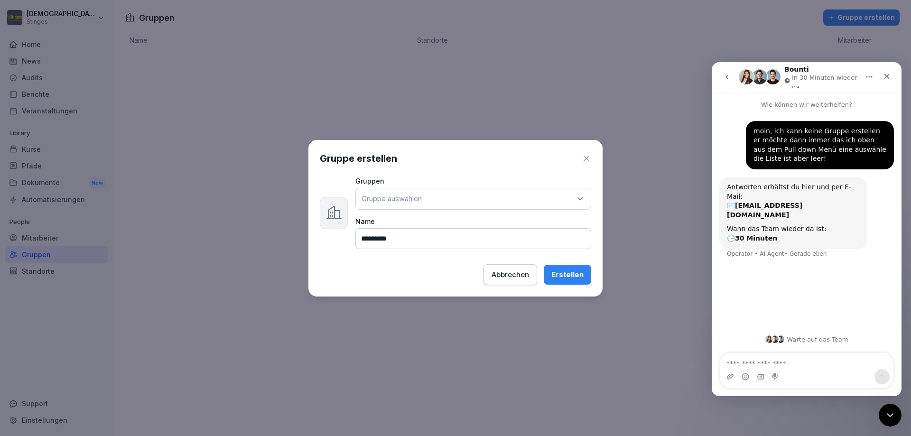
type input "**********"
click at [571, 276] on div "Erstellen" at bounding box center [567, 275] width 32 height 10
click at [359, 265] on div "Abbrechen Erstellen" at bounding box center [455, 274] width 271 height 21
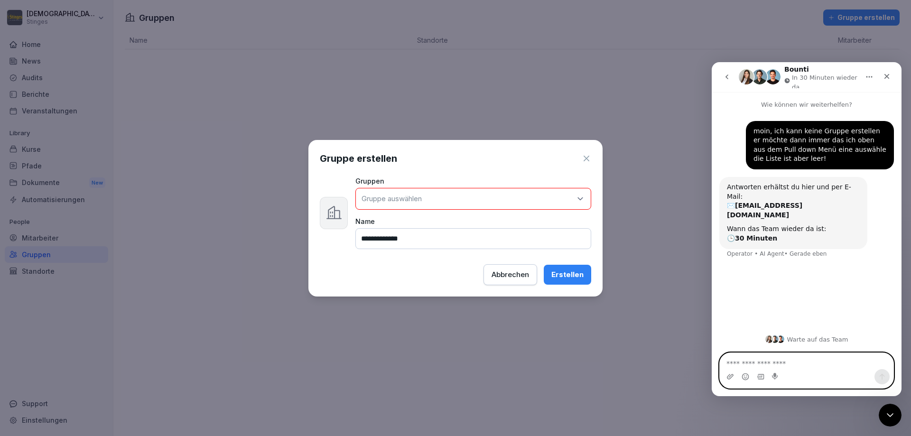
click at [792, 362] on textarea "Nachricht senden..." at bounding box center [807, 361] width 174 height 16
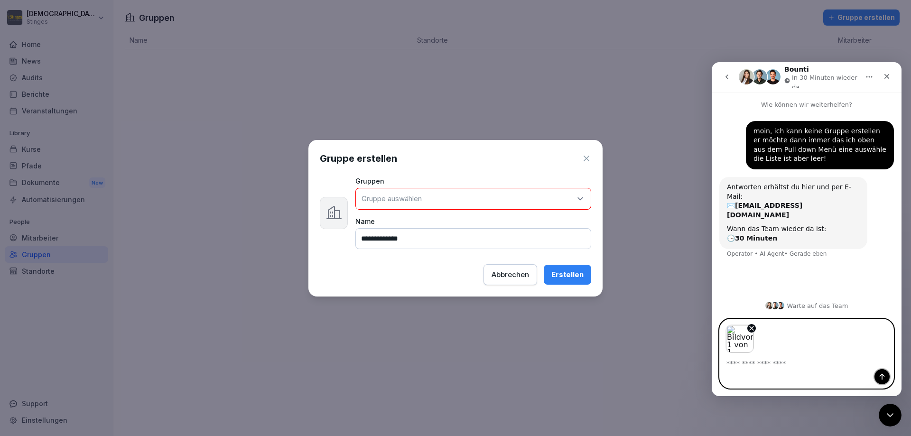
click at [881, 375] on icon "Sende eine Nachricht…" at bounding box center [882, 377] width 5 height 6
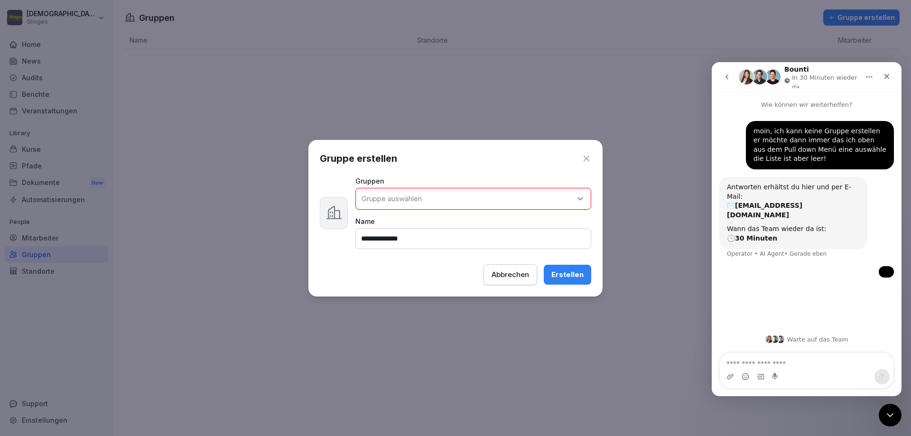
scroll to position [3, 0]
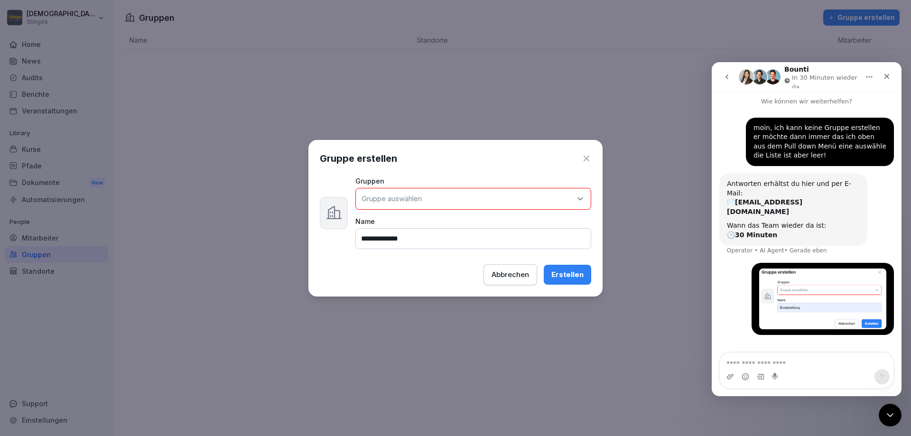
click at [582, 158] on icon "button" at bounding box center [586, 158] width 9 height 9
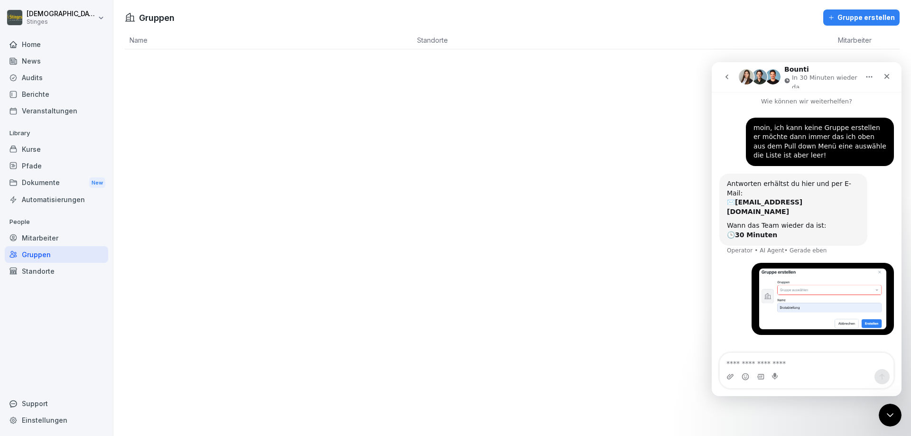
click at [874, 76] on button "Home" at bounding box center [869, 77] width 18 height 18
click at [764, 80] on img "Intercom Messenger" at bounding box center [759, 76] width 15 height 15
click at [773, 80] on img "Intercom Messenger" at bounding box center [772, 76] width 15 height 15
click at [888, 77] on icon "Schließen" at bounding box center [887, 76] width 5 height 5
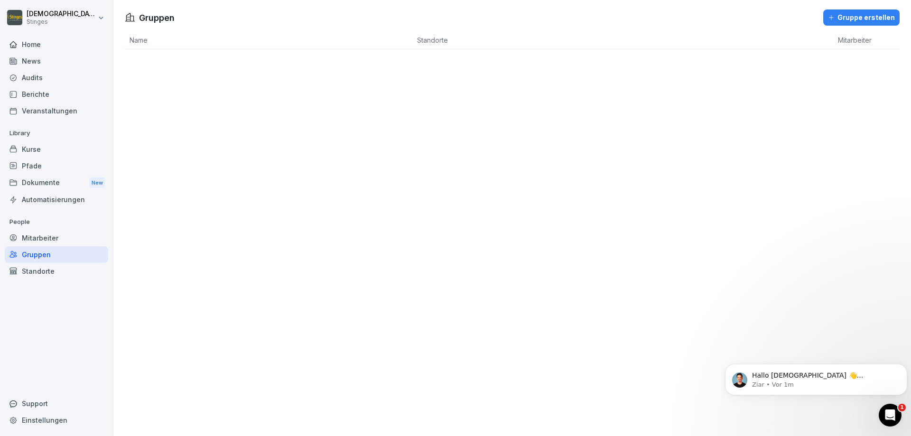
scroll to position [0, 0]
click at [818, 379] on span "Hallo [DEMOGRAPHIC_DATA] 👋 Willkommen in Bounti 🙌 Schaue dich um! Wenn du Frage…" at bounding box center [822, 390] width 141 height 36
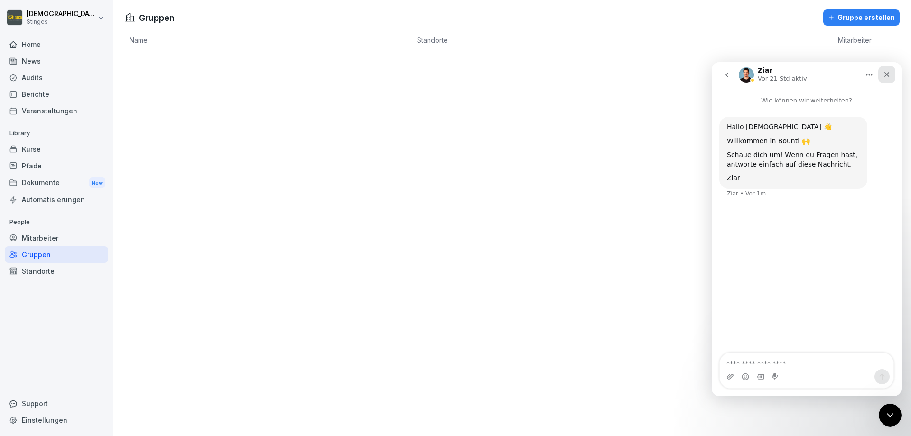
click at [888, 77] on icon "Schließen" at bounding box center [887, 75] width 8 height 8
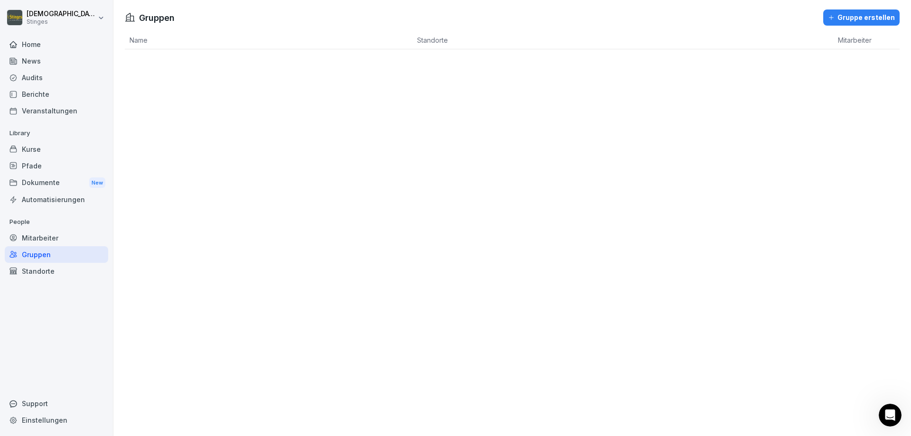
click at [38, 46] on div "Home" at bounding box center [56, 44] width 103 height 17
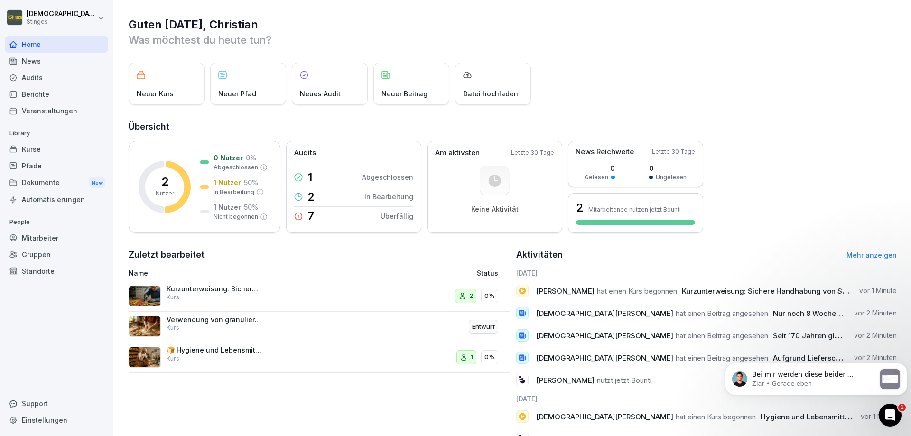
click at [34, 147] on div "Kurse" at bounding box center [56, 149] width 103 height 17
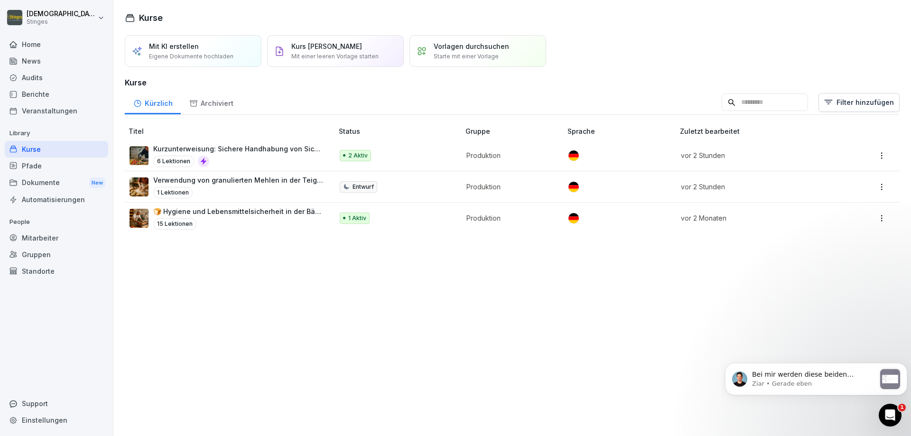
click at [254, 153] on p "Kurzunterweisung: Sichere Handhabung von Sicherheitsmessern" at bounding box center [238, 149] width 170 height 10
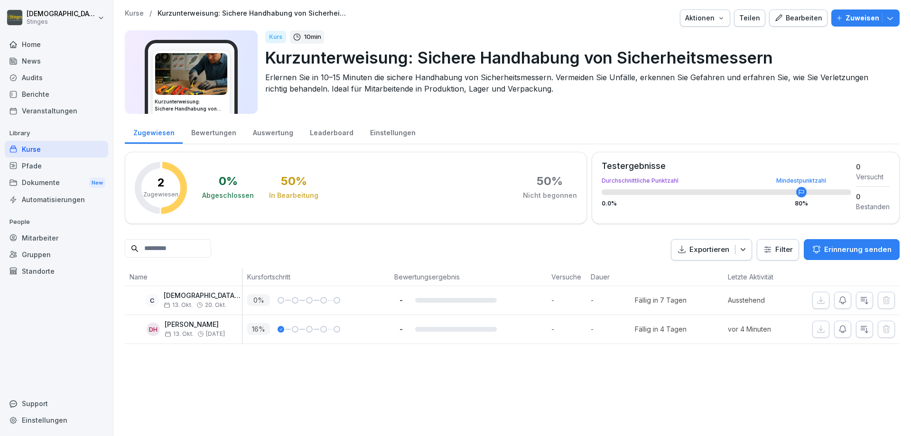
click at [797, 16] on div "Bearbeiten" at bounding box center [798, 18] width 48 height 10
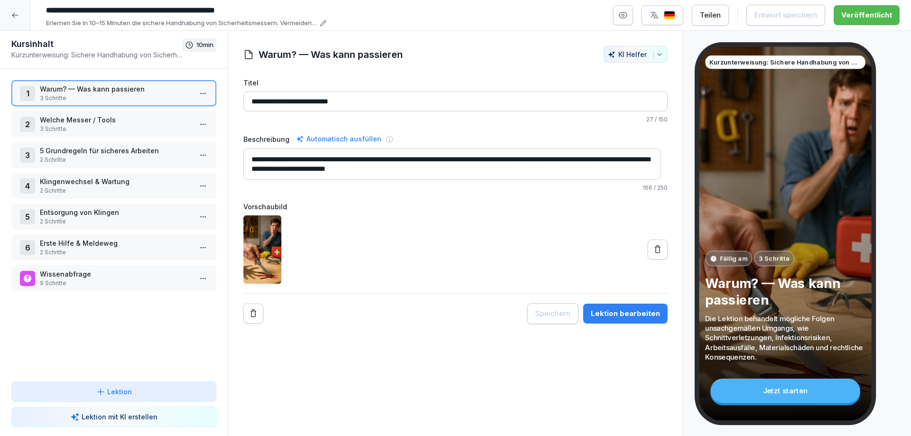
click at [621, 312] on div "Lektion bearbeiten" at bounding box center [625, 313] width 69 height 10
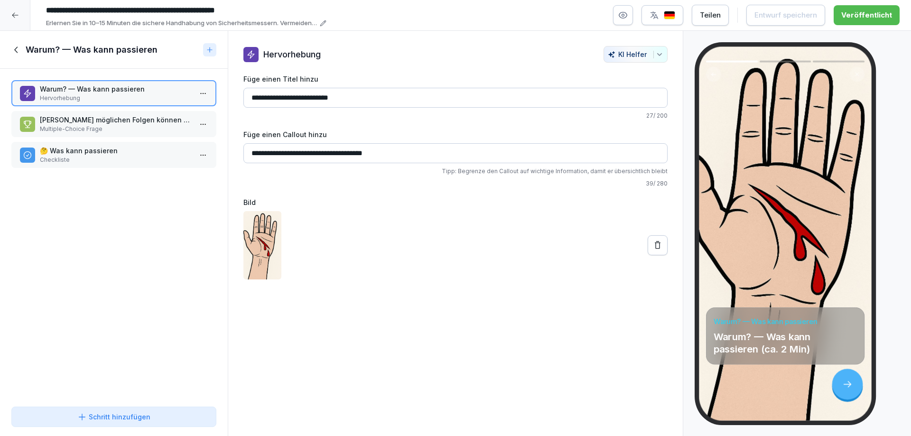
click at [89, 159] on p "Checkliste" at bounding box center [116, 160] width 152 height 9
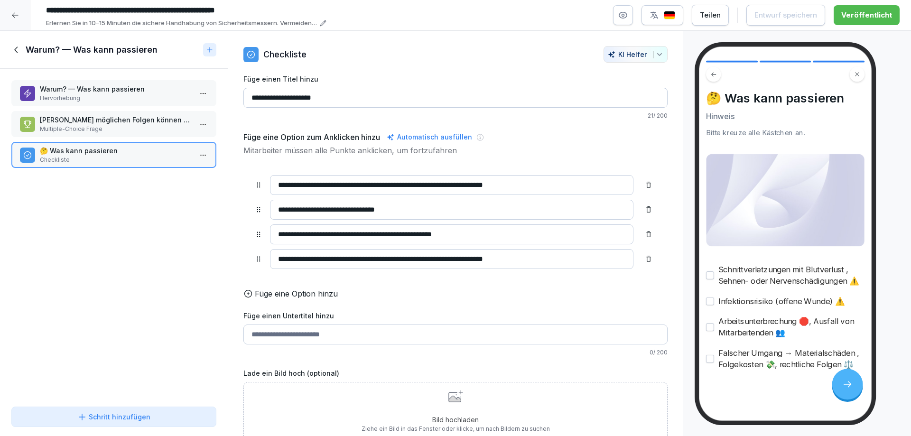
click at [646, 261] on icon at bounding box center [648, 259] width 5 height 6
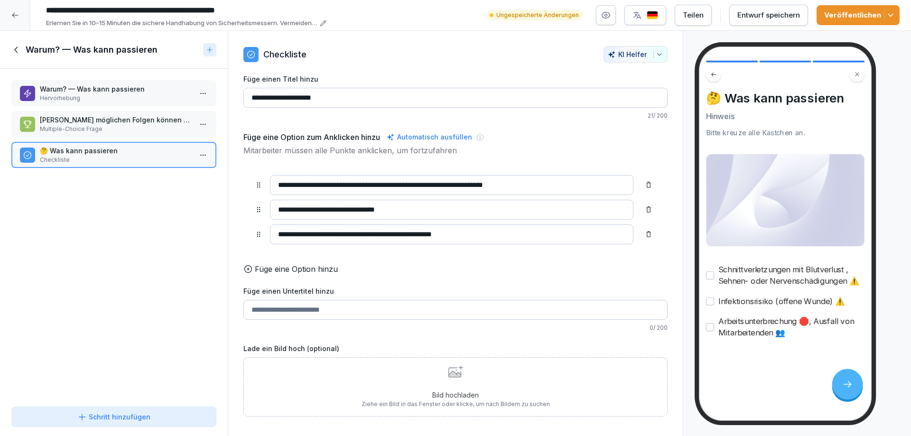
click at [486, 235] on input "**********" at bounding box center [451, 234] width 363 height 20
click at [841, 16] on div "Veröffentlichen" at bounding box center [858, 15] width 68 height 10
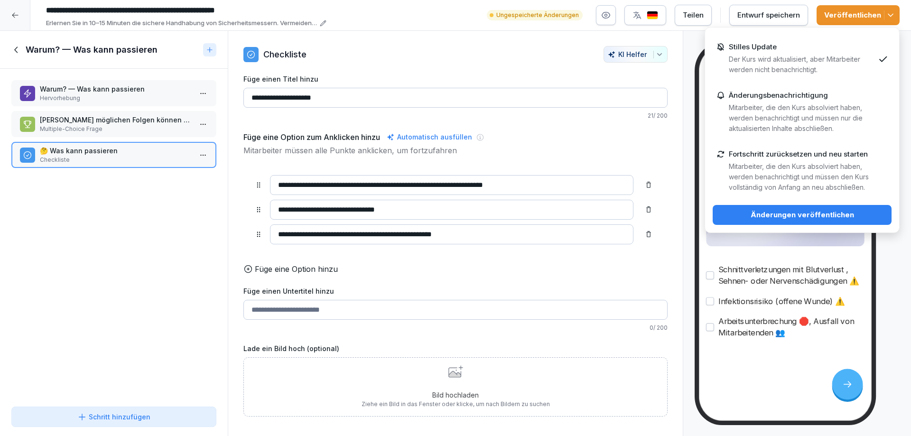
click at [781, 212] on div "Änderungen veröffentlichen" at bounding box center [802, 215] width 164 height 10
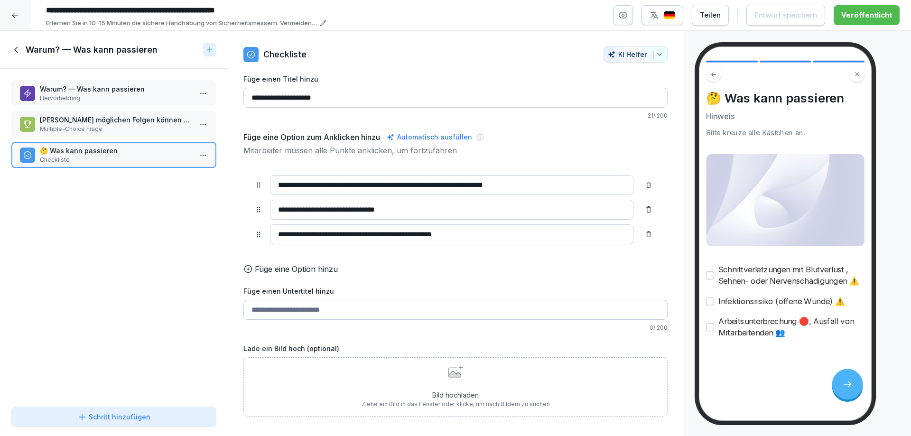
click at [8, 16] on div at bounding box center [15, 15] width 30 height 30
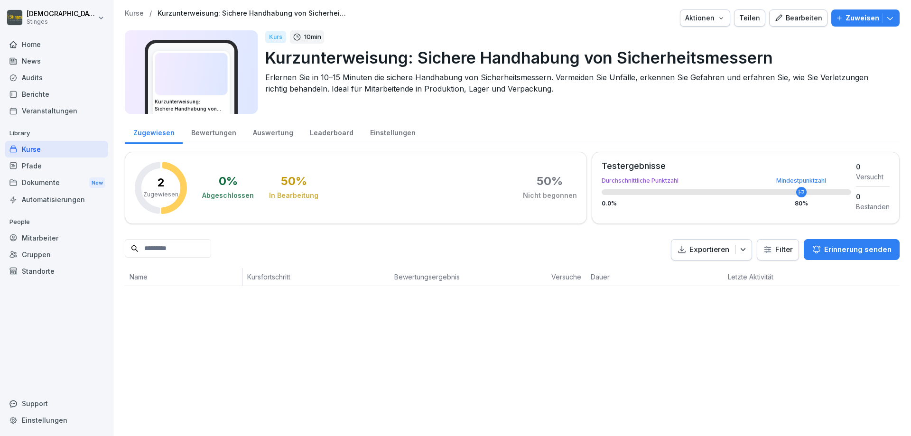
click at [19, 52] on div "Home" at bounding box center [56, 44] width 103 height 17
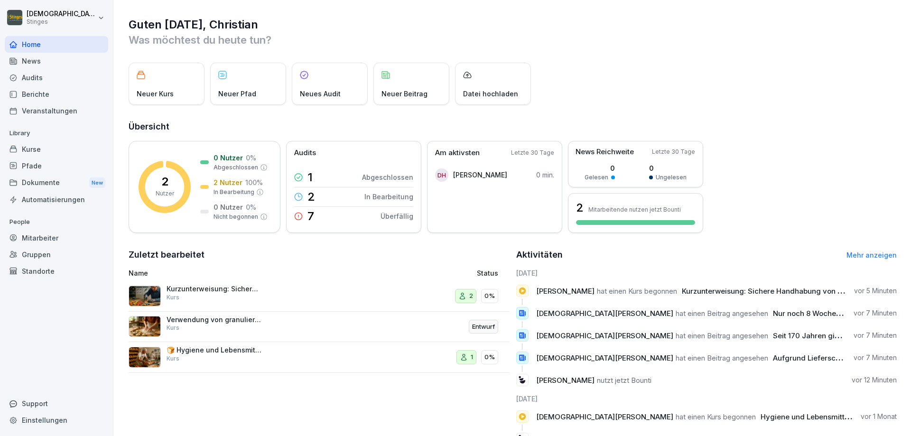
click at [30, 253] on div "Gruppen" at bounding box center [56, 254] width 103 height 17
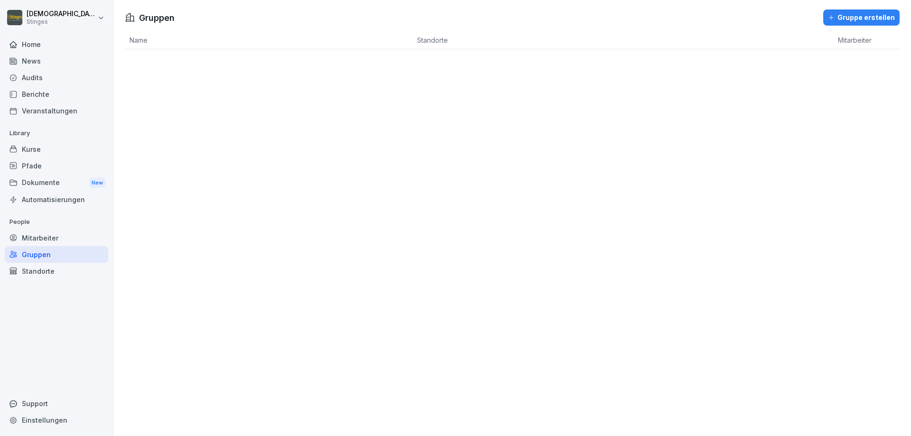
click at [859, 17] on div "Gruppe erstellen" at bounding box center [861, 17] width 67 height 10
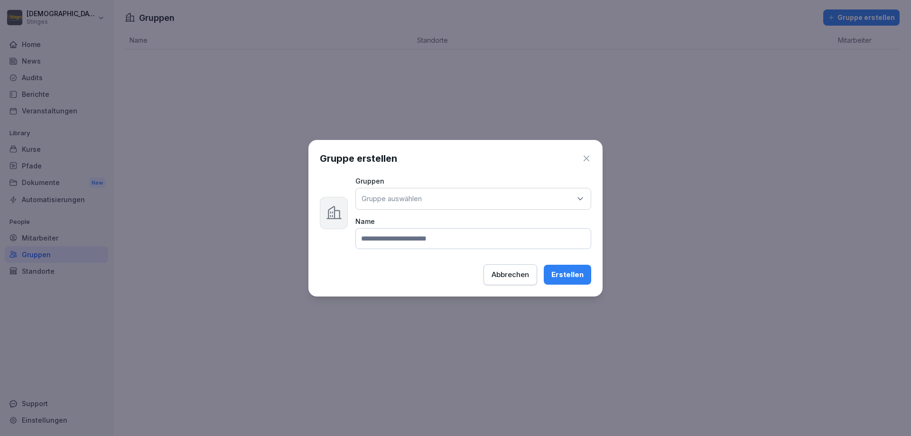
click at [408, 238] on input at bounding box center [473, 238] width 236 height 21
type input "**********"
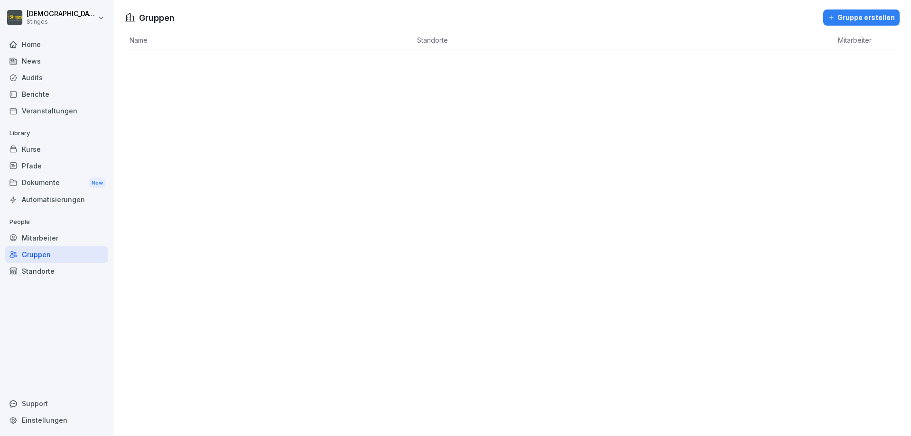
click at [37, 49] on div "Home" at bounding box center [56, 44] width 103 height 17
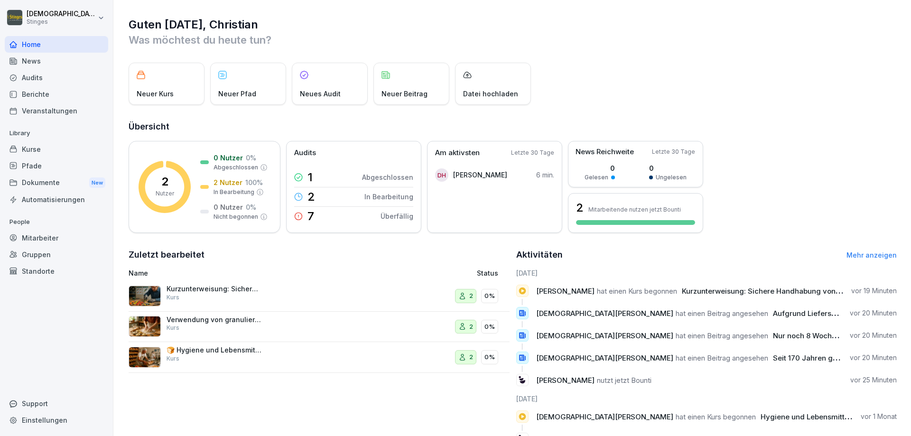
scroll to position [42, 0]
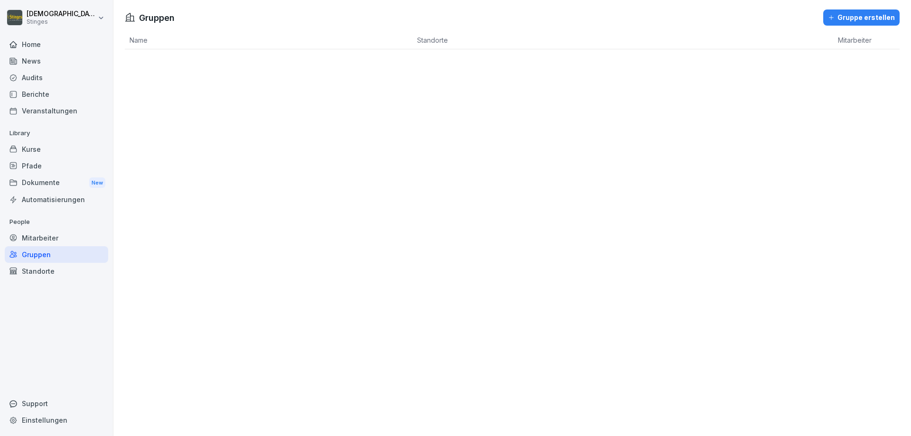
click at [33, 397] on div "Support" at bounding box center [56, 403] width 103 height 17
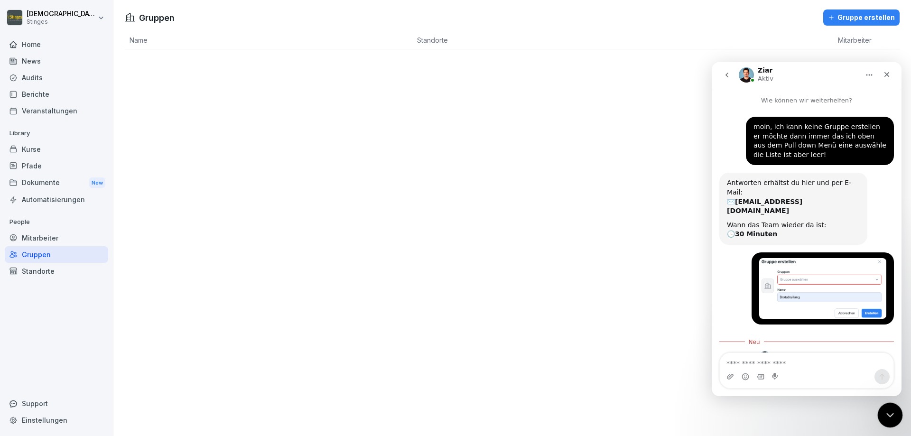
scroll to position [1, 0]
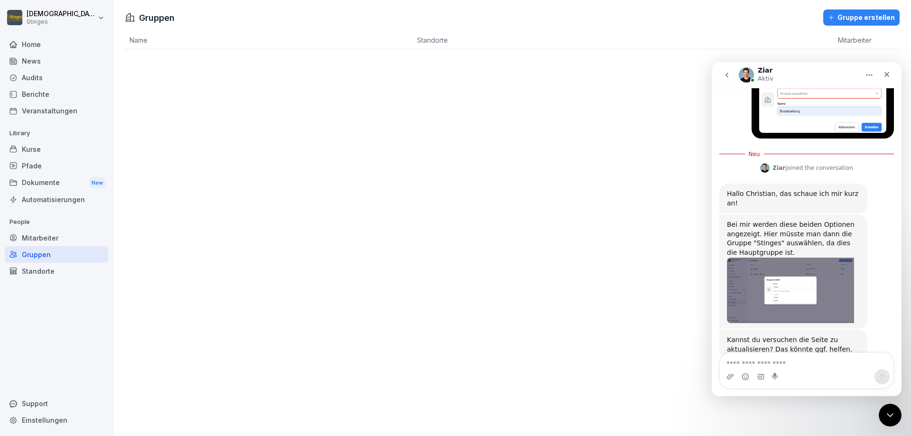
click at [790, 269] on img "Ziar sagt…" at bounding box center [790, 290] width 127 height 65
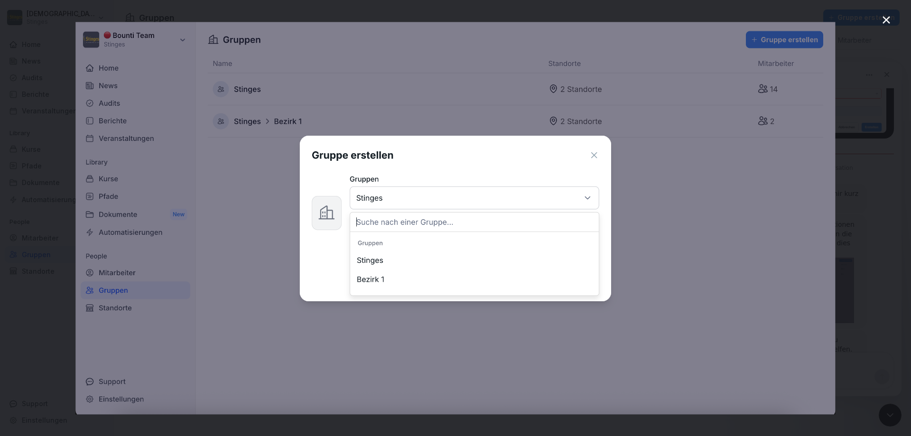
click at [872, 213] on div "Intercom Messenger" at bounding box center [455, 218] width 911 height 436
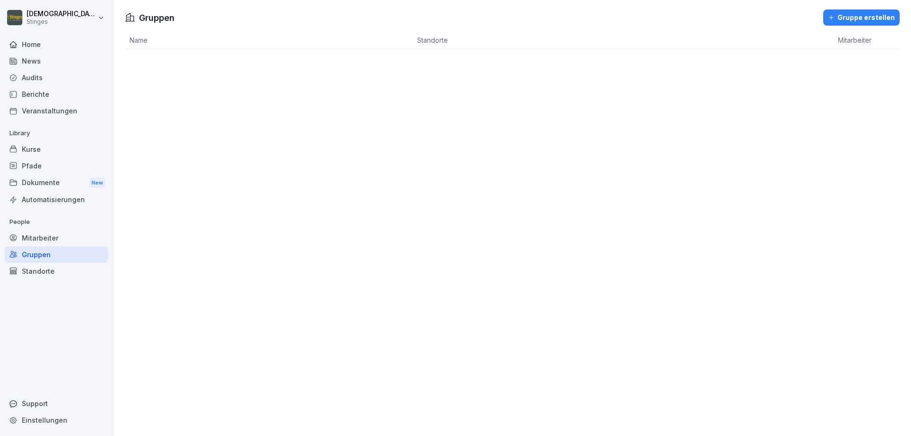
click at [846, 19] on div "Gruppe erstellen" at bounding box center [861, 17] width 67 height 10
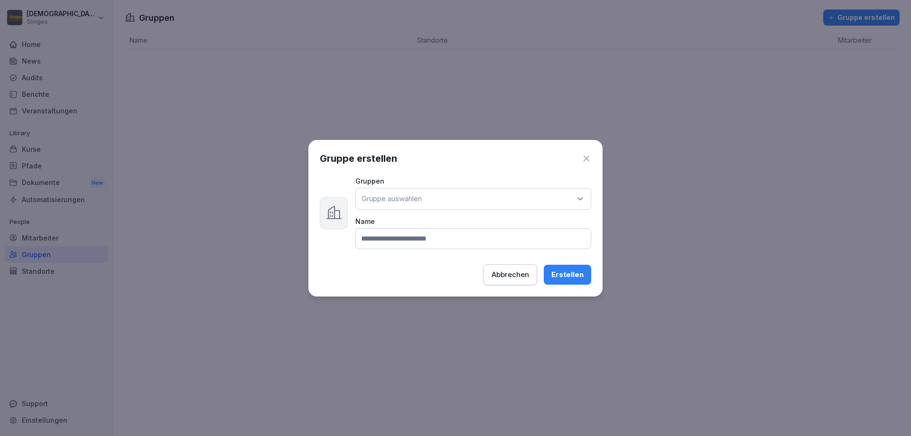
click at [421, 243] on input at bounding box center [473, 238] width 236 height 21
type input "**********"
click at [438, 195] on div "Gruppe auswählen" at bounding box center [473, 199] width 236 height 22
click at [506, 274] on div "Abbrechen" at bounding box center [510, 275] width 37 height 10
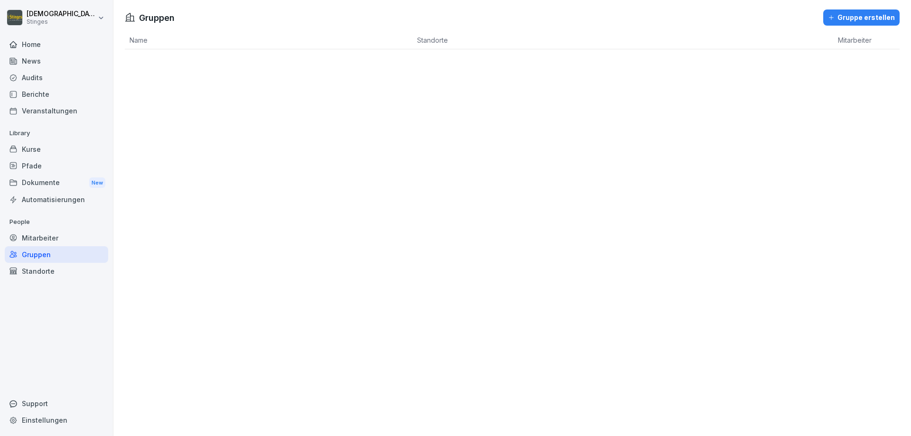
click at [43, 402] on div "Support" at bounding box center [56, 403] width 103 height 17
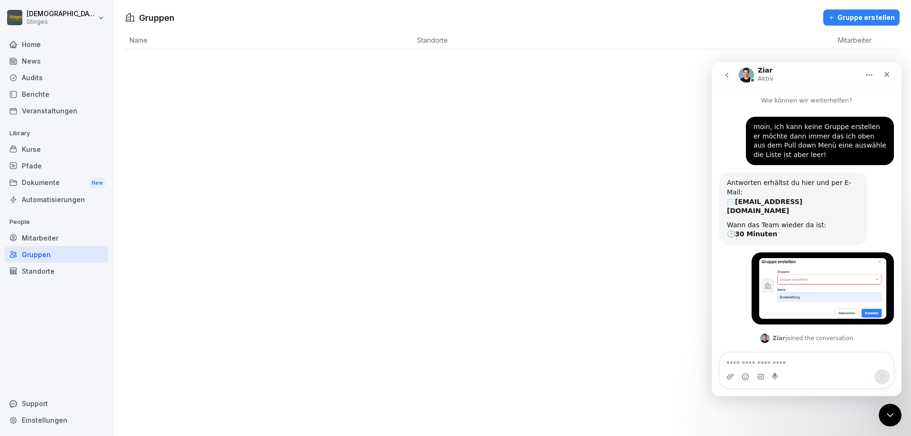
scroll to position [169, 0]
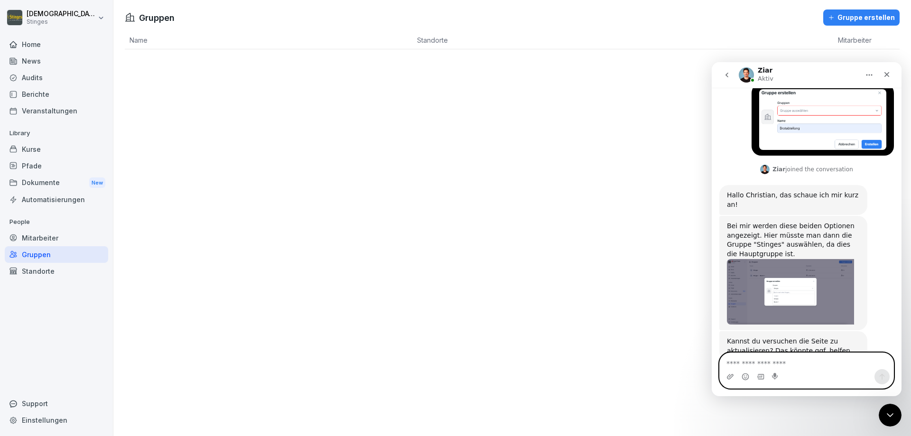
click at [776, 363] on textarea "Nachricht senden..." at bounding box center [807, 361] width 174 height 16
click at [827, 361] on textarea "**********" at bounding box center [807, 361] width 174 height 16
click at [870, 364] on textarea "**********" at bounding box center [807, 361] width 174 height 16
type textarea "**********"
click at [880, 372] on button "Sende eine Nachricht…" at bounding box center [882, 376] width 15 height 15
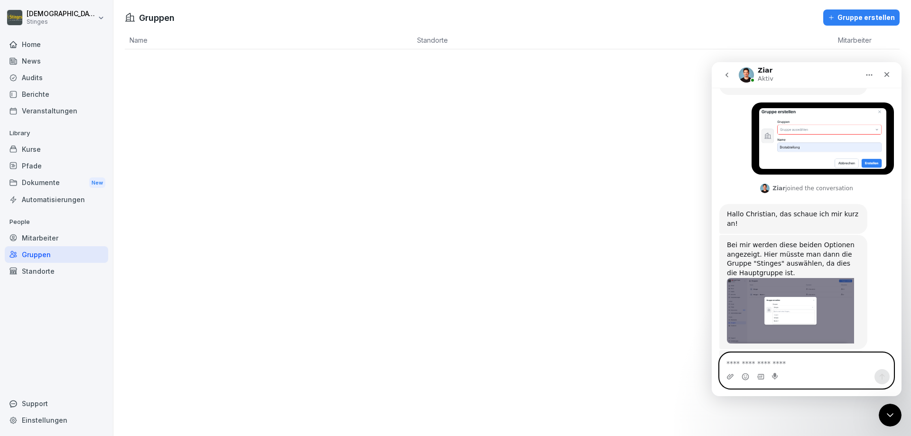
scroll to position [197, 0]
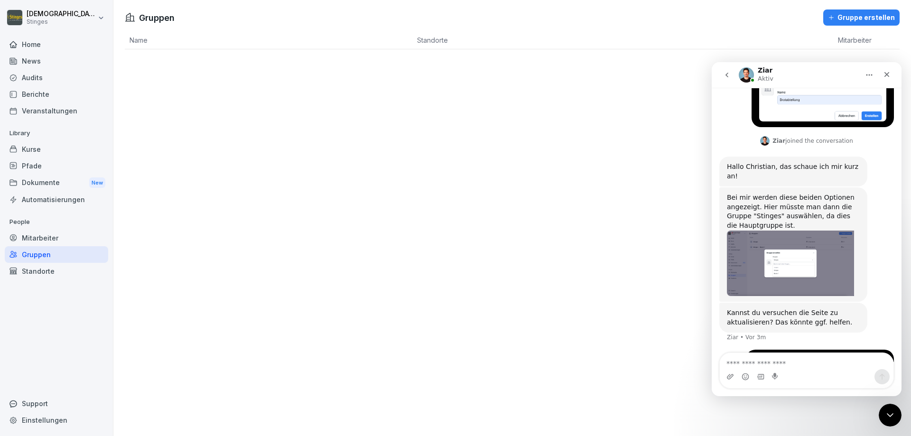
click at [32, 274] on div "Standorte" at bounding box center [56, 271] width 103 height 17
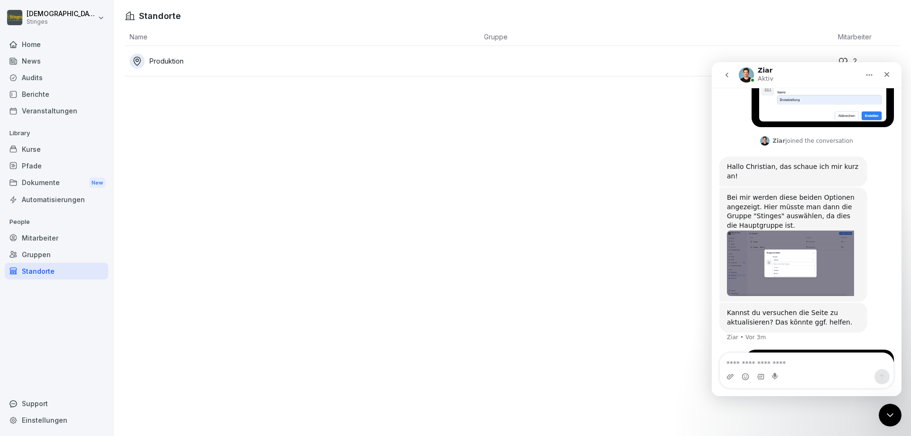
click at [37, 256] on div "Gruppen" at bounding box center [56, 254] width 103 height 17
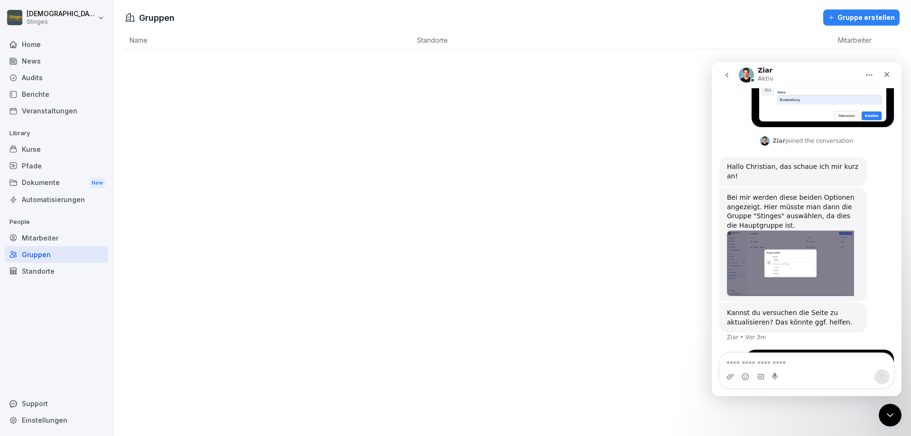
click at [32, 236] on div "Mitarbeiter" at bounding box center [56, 238] width 103 height 17
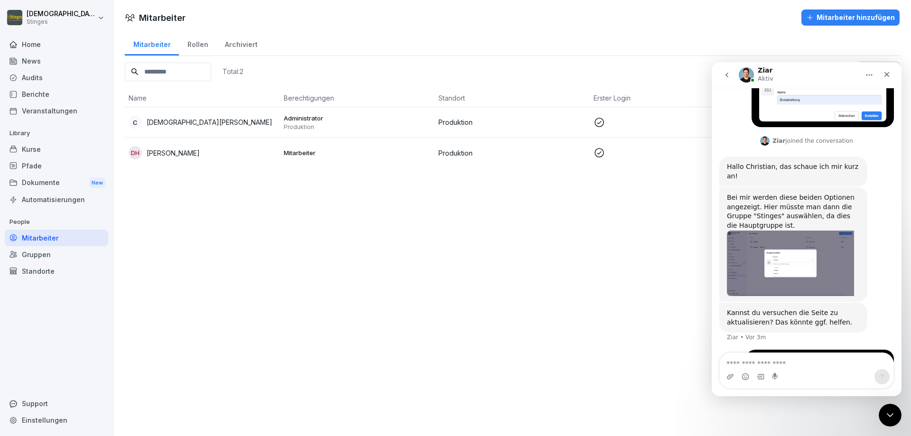
click at [842, 17] on div "Mitarbeiter hinzufügen" at bounding box center [850, 17] width 89 height 10
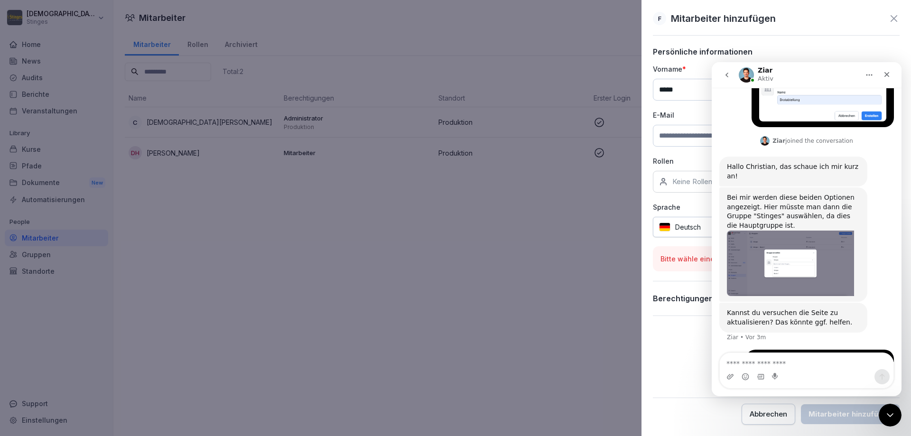
type input "*****"
type input "*******"
click at [873, 75] on button "Home" at bounding box center [869, 75] width 18 height 18
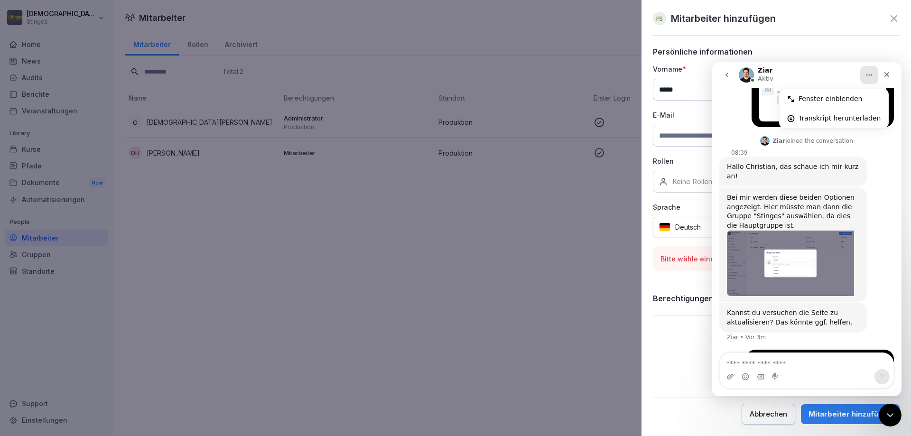
click at [840, 64] on nav "Ziar Aktiv Fenster einblenden Transkript herunterladen" at bounding box center [807, 75] width 190 height 26
drag, startPoint x: 829, startPoint y: 70, endPoint x: 892, endPoint y: 79, distance: 63.4
click at [809, 84] on nav "Ziar Aktiv" at bounding box center [807, 75] width 190 height 26
click at [887, 75] on icon "Schließen" at bounding box center [887, 74] width 5 height 5
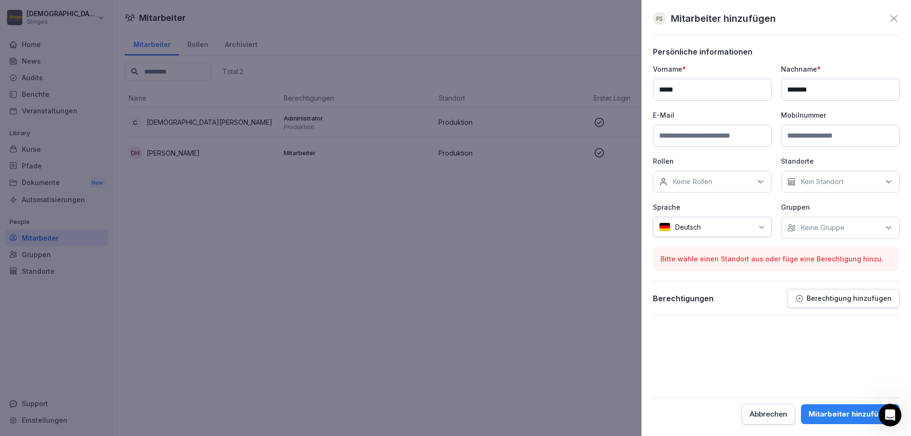
scroll to position [197, 0]
click at [687, 134] on input at bounding box center [712, 136] width 119 height 22
type input "**********"
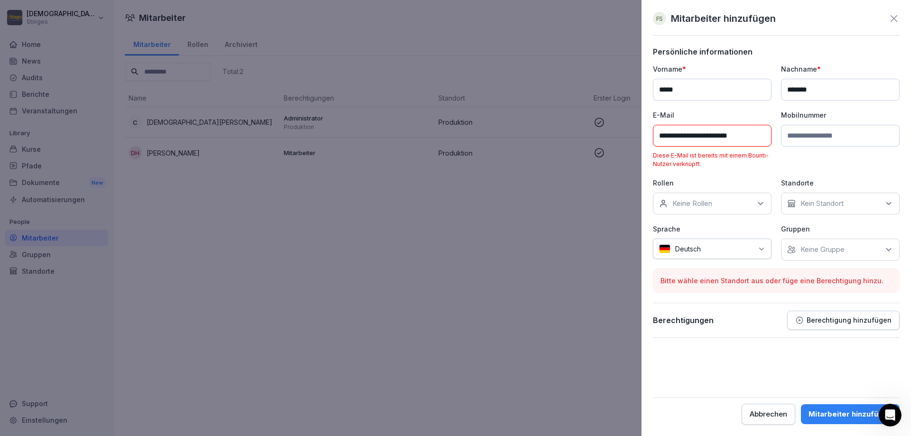
click at [748, 141] on input "**********" at bounding box center [712, 136] width 119 height 22
click at [767, 410] on div "Abbrechen" at bounding box center [768, 414] width 37 height 10
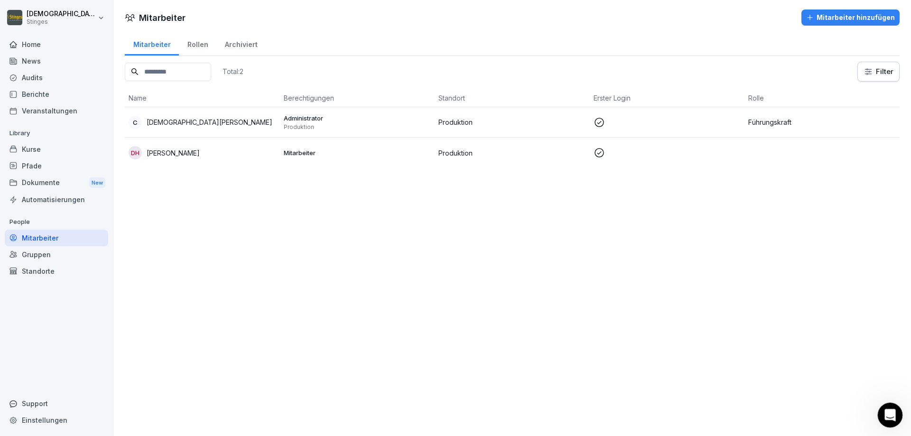
click at [885, 414] on icon "Intercom-Nachrichtendienst öffnen" at bounding box center [889, 414] width 16 height 16
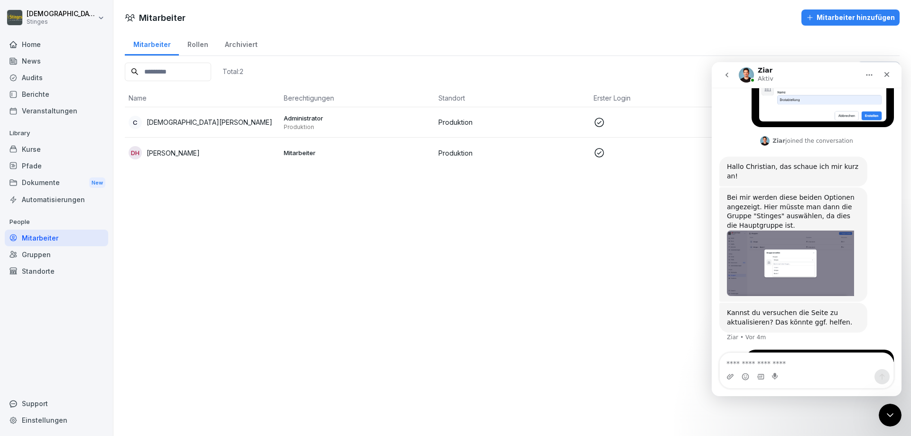
click at [762, 357] on textarea "Nachricht senden..." at bounding box center [807, 361] width 174 height 16
click at [37, 187] on div "Dokumente New" at bounding box center [56, 183] width 103 height 18
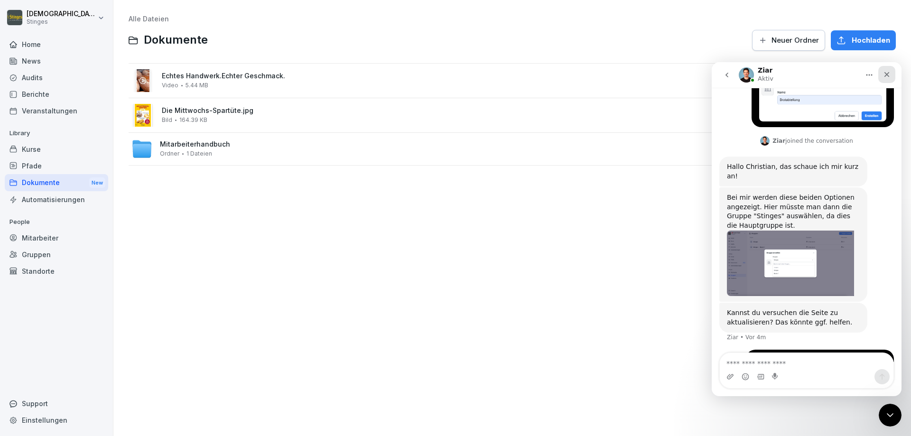
click at [887, 74] on icon "Schließen" at bounding box center [887, 74] width 5 height 5
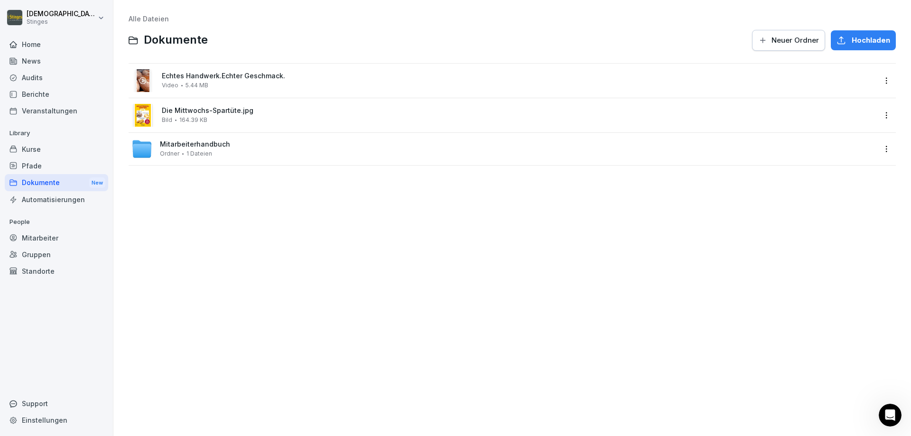
click at [214, 84] on div "Echtes Handwerk.Echter Geschmack. Video 5.44 MB" at bounding box center [519, 80] width 714 height 17
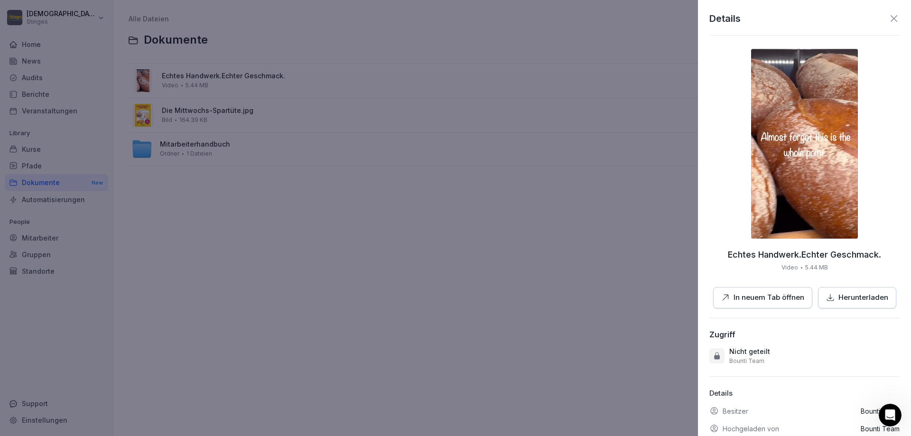
click at [568, 294] on div at bounding box center [455, 218] width 911 height 436
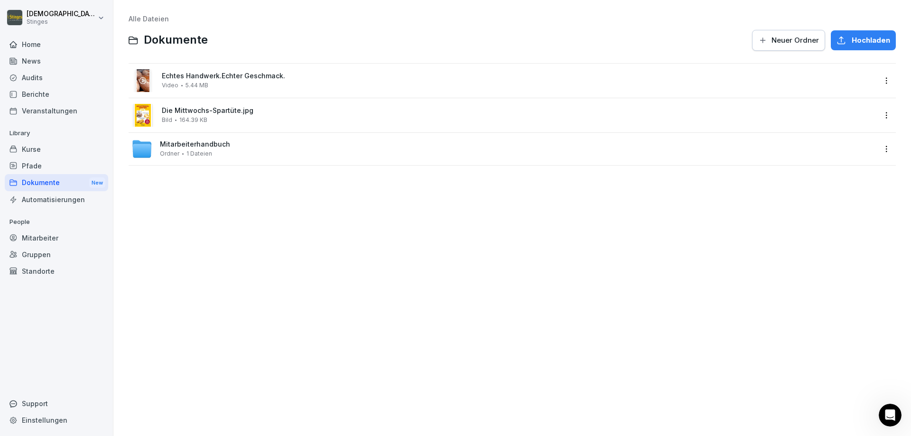
click at [14, 46] on icon at bounding box center [13, 44] width 7 height 6
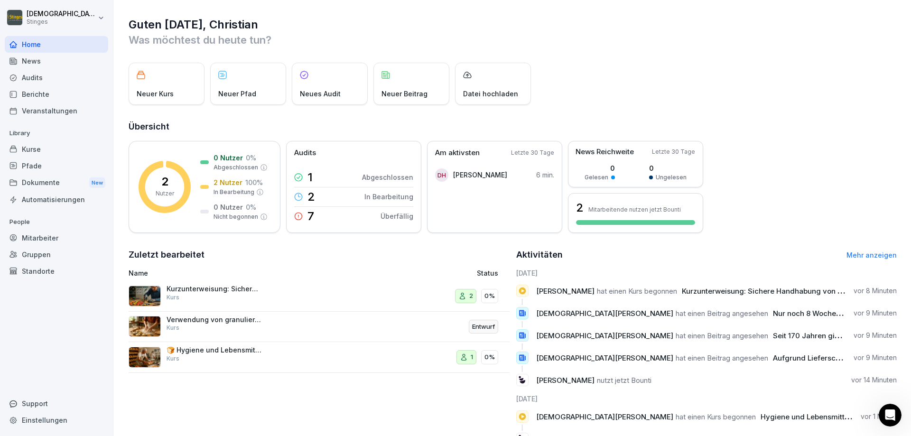
scroll to position [42, 0]
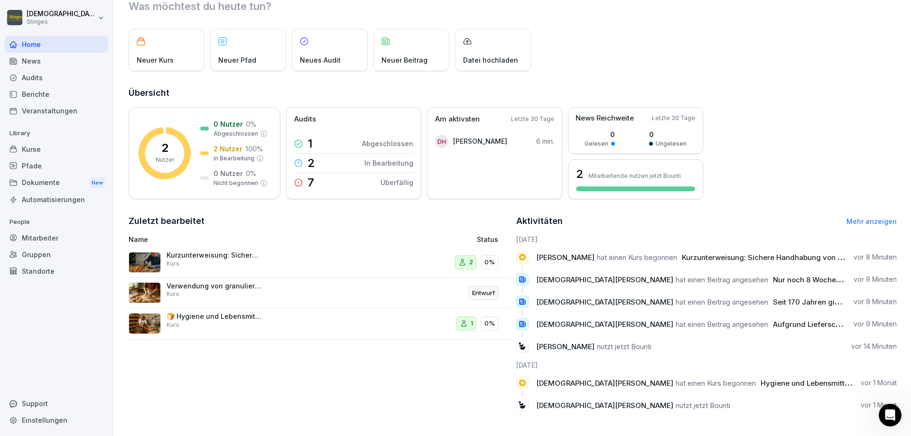
click at [26, 255] on div "Gruppen" at bounding box center [56, 254] width 103 height 17
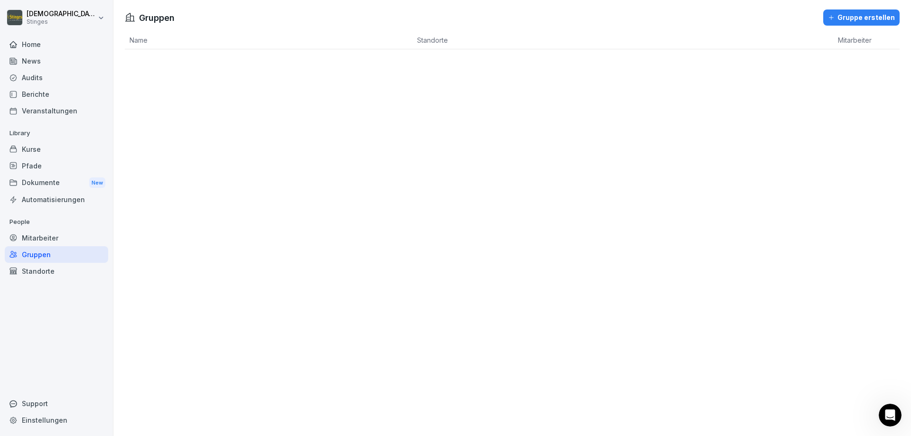
click at [31, 148] on div "Kurse" at bounding box center [56, 149] width 103 height 17
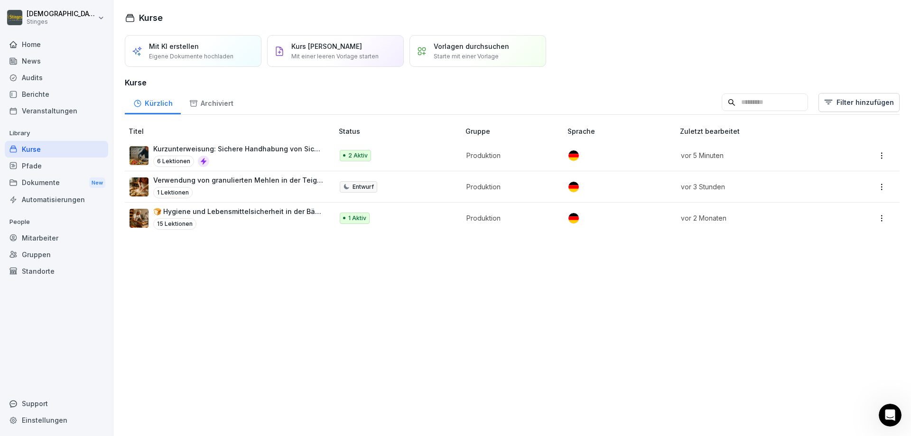
click at [877, 190] on html "Christian Sandkaulen Stinges Home News Audits Berichte Veranstaltungen Library …" at bounding box center [455, 218] width 911 height 436
click at [371, 188] on html "Christian Sandkaulen Stinges Home News Audits Berichte Veranstaltungen Library …" at bounding box center [455, 218] width 911 height 436
click at [365, 186] on p "Entwurf" at bounding box center [363, 187] width 21 height 9
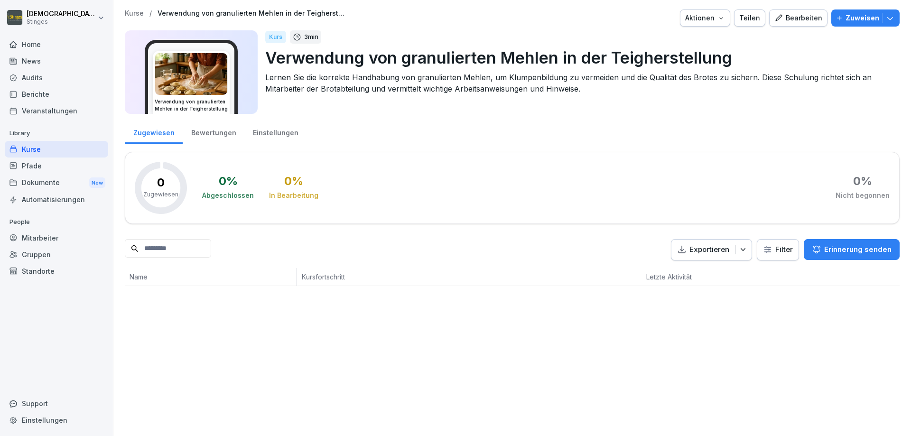
click at [848, 18] on p "Zuweisen" at bounding box center [863, 18] width 34 height 10
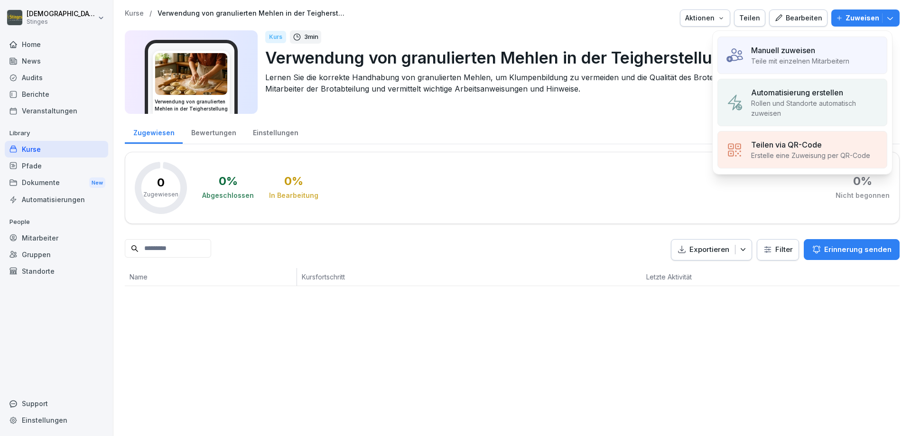
click at [758, 54] on p "Manuell zuweisen" at bounding box center [783, 50] width 64 height 11
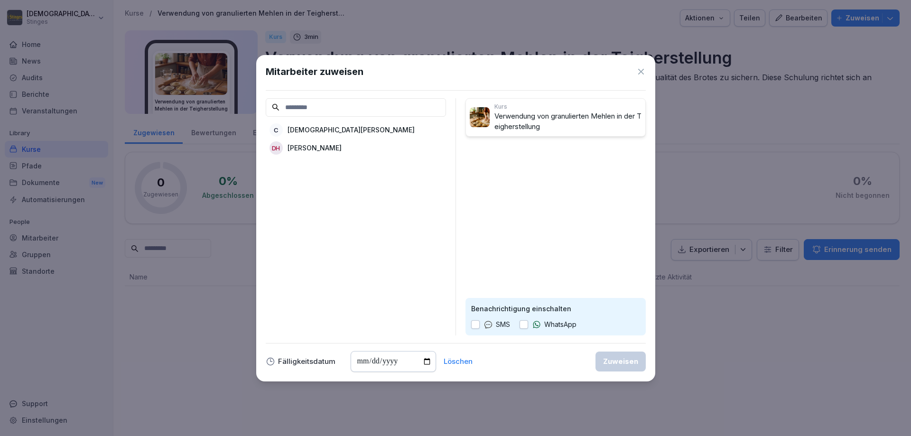
click at [312, 143] on p "[PERSON_NAME]" at bounding box center [315, 148] width 54 height 10
click at [299, 121] on div "C [PERSON_NAME]" at bounding box center [356, 129] width 180 height 17
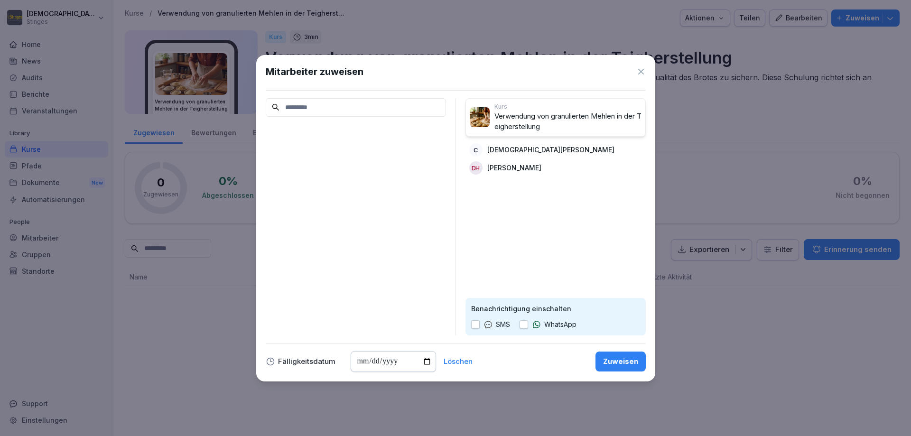
click at [641, 71] on icon at bounding box center [641, 72] width 6 height 6
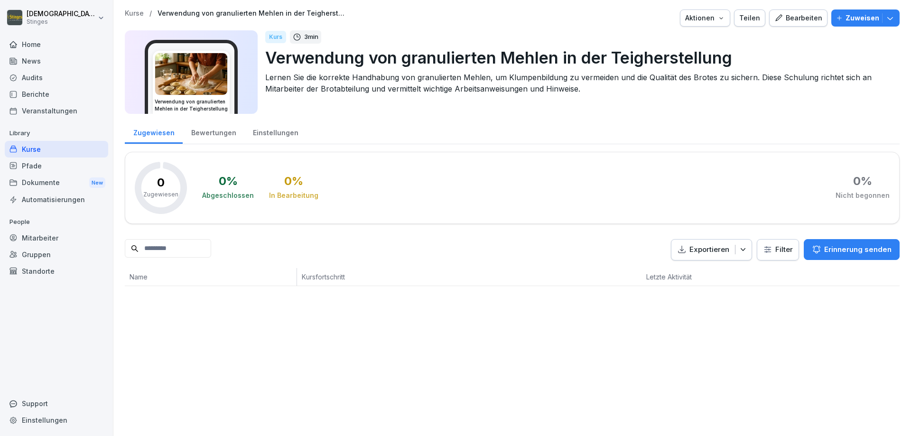
click at [44, 242] on div "Mitarbeiter" at bounding box center [56, 238] width 103 height 17
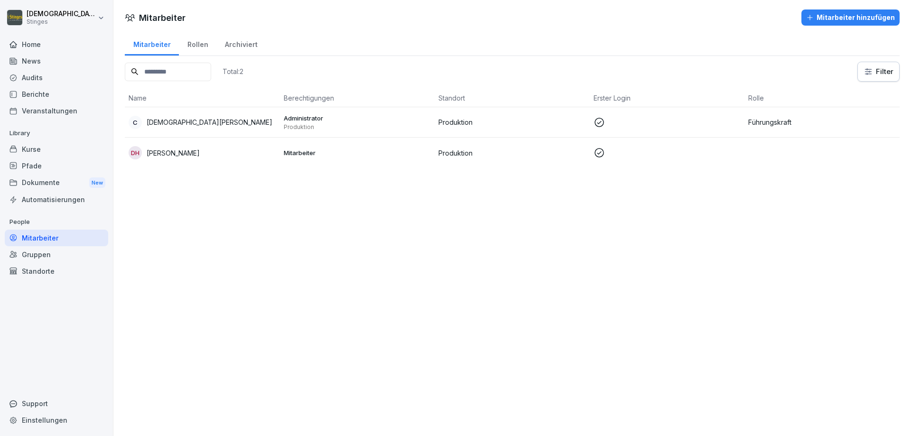
click at [673, 148] on p at bounding box center [668, 152] width 148 height 11
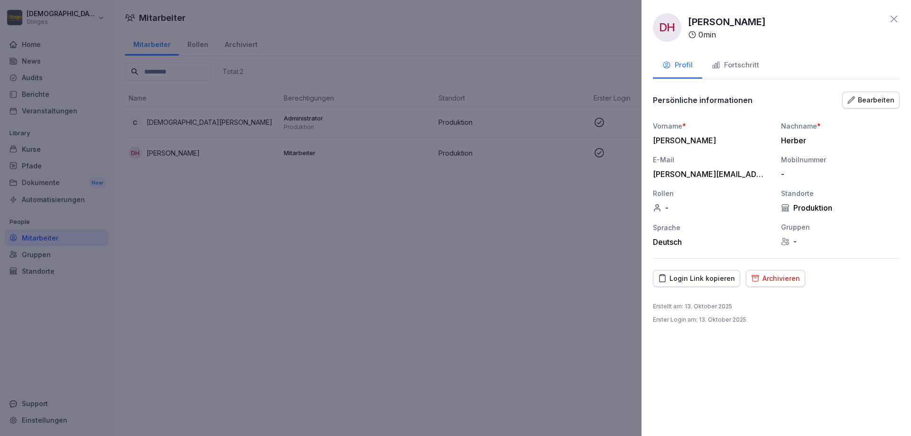
click at [863, 98] on div "Bearbeiten" at bounding box center [871, 100] width 47 height 10
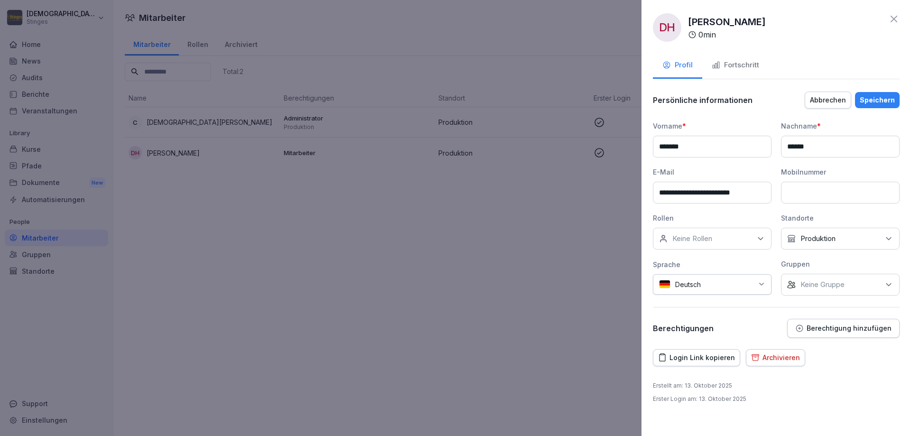
click at [810, 200] on input at bounding box center [840, 193] width 119 height 22
paste input "**********"
type input "**********"
click at [685, 238] on p "Keine Rollen" at bounding box center [692, 238] width 40 height 9
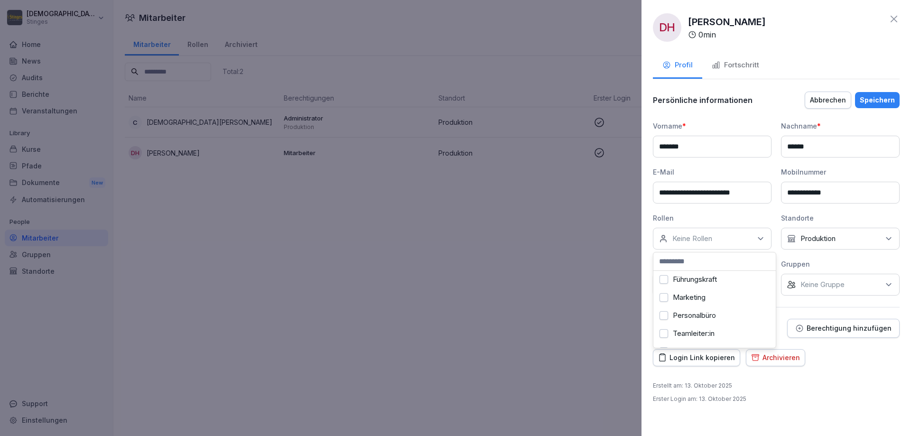
click at [701, 283] on label "Führungskraft" at bounding box center [695, 279] width 44 height 9
click at [825, 256] on div "**********" at bounding box center [776, 208] width 247 height 175
click at [834, 277] on div "Keine Gruppe" at bounding box center [840, 285] width 119 height 22
click at [733, 310] on div "**********" at bounding box center [776, 214] width 247 height 247
click at [837, 331] on p "Berechtigung hinzufügen" at bounding box center [849, 329] width 85 height 8
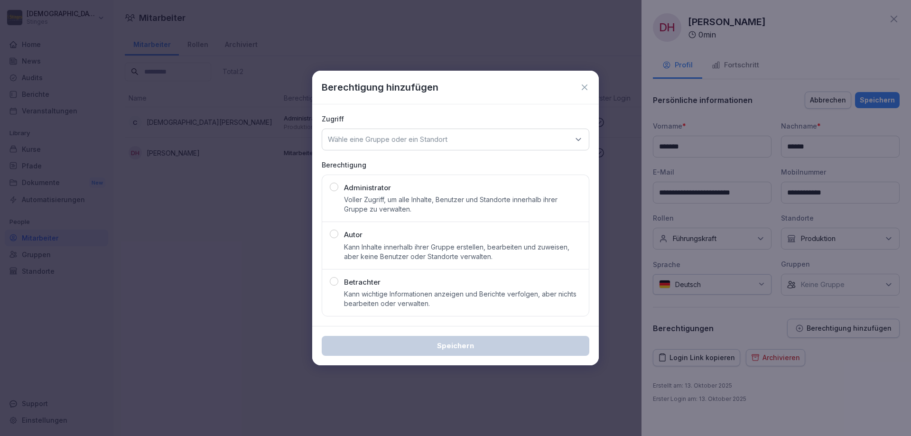
click at [376, 287] on p "Betrachter" at bounding box center [362, 282] width 37 height 11
click at [377, 141] on p "Wähle eine Gruppe oder ein Standort" at bounding box center [388, 139] width 120 height 9
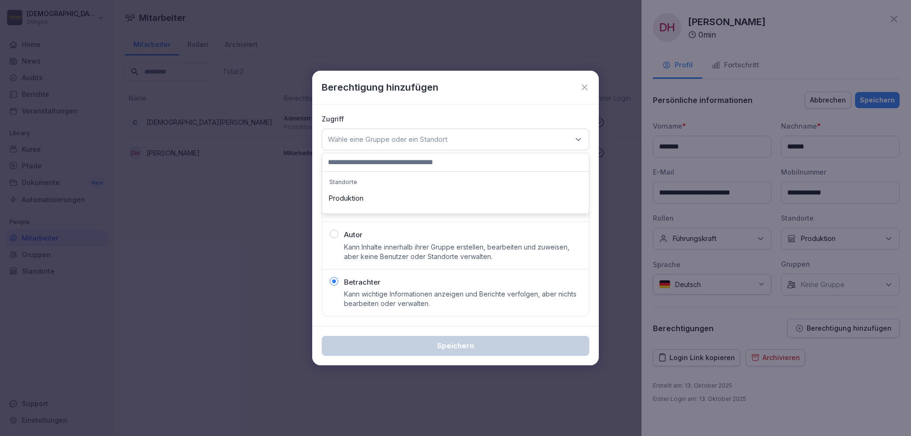
click at [343, 201] on div "Produktion" at bounding box center [456, 198] width 262 height 18
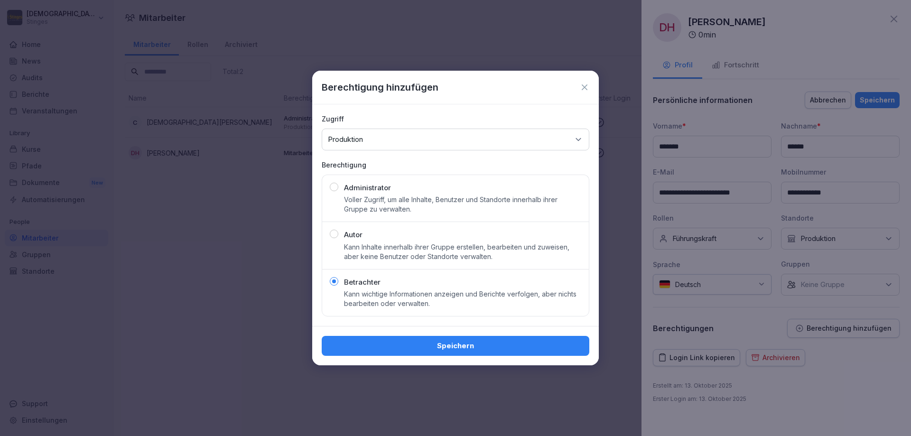
click at [438, 347] on div "Speichern" at bounding box center [455, 346] width 252 height 10
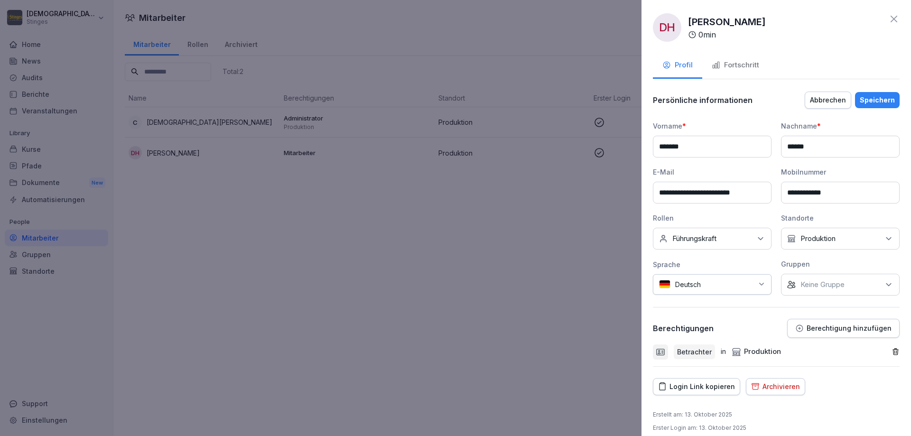
scroll to position [9, 0]
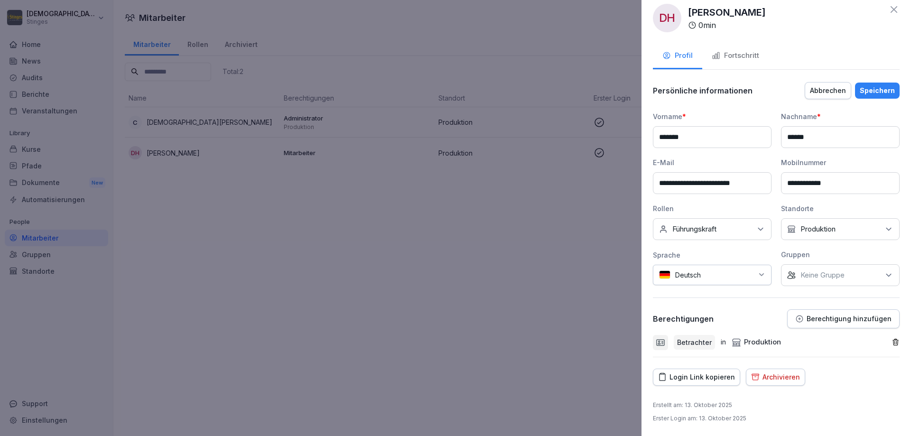
click at [881, 88] on div "Speichern" at bounding box center [877, 90] width 35 height 10
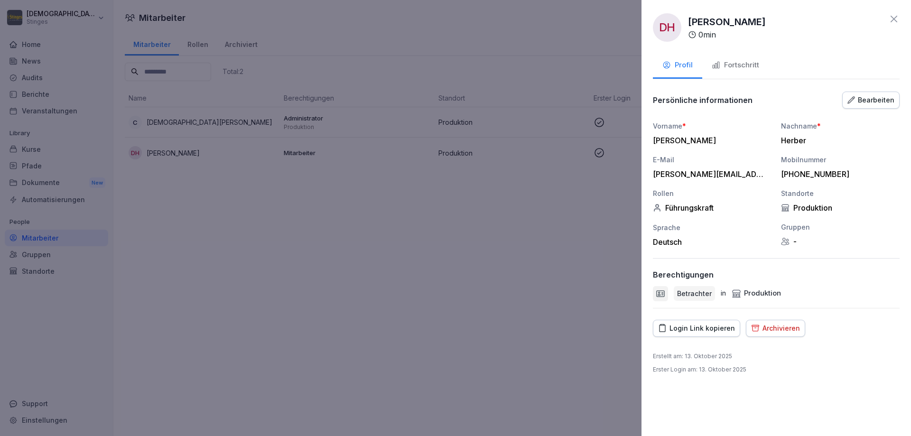
scroll to position [0, 0]
click at [807, 175] on div "+49491787176982" at bounding box center [838, 173] width 114 height 9
click at [855, 108] on button "Bearbeiten" at bounding box center [870, 100] width 57 height 17
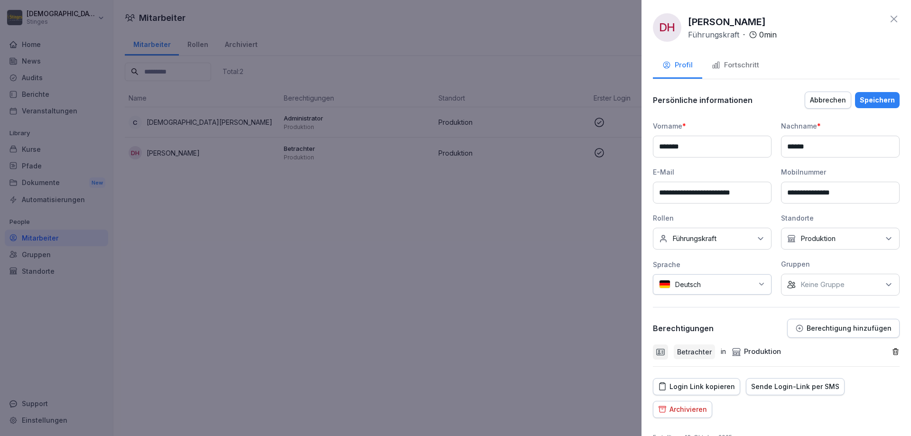
drag, startPoint x: 797, startPoint y: 193, endPoint x: 785, endPoint y: 194, distance: 11.9
click at [785, 194] on input "**********" at bounding box center [840, 193] width 119 height 22
click at [803, 191] on input "**********" at bounding box center [840, 193] width 119 height 22
type input "**********"
click at [870, 95] on div "Speichern" at bounding box center [877, 100] width 35 height 10
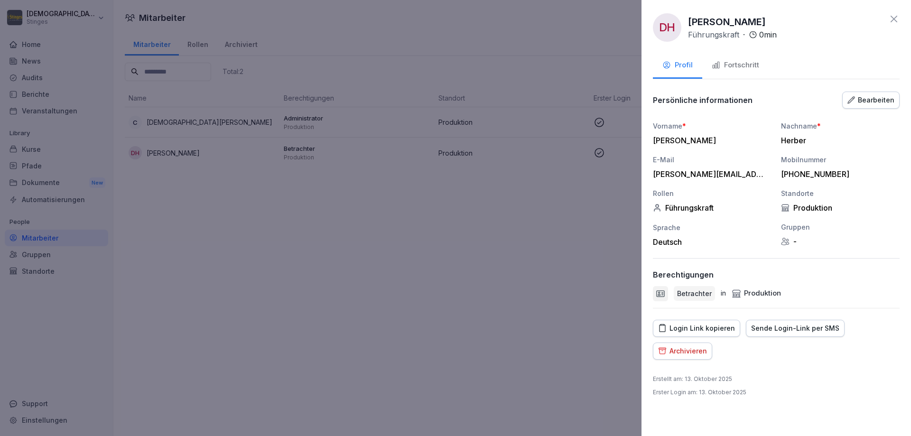
click at [896, 18] on icon at bounding box center [893, 18] width 11 height 11
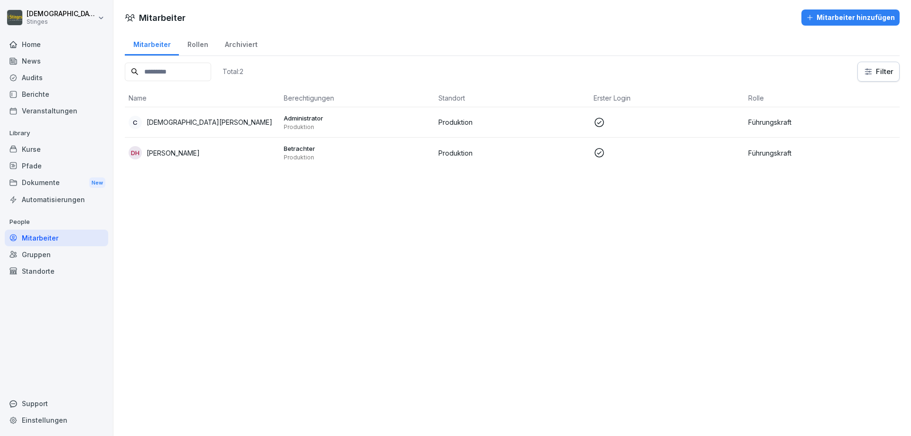
click at [29, 144] on div "Kurse" at bounding box center [56, 149] width 103 height 17
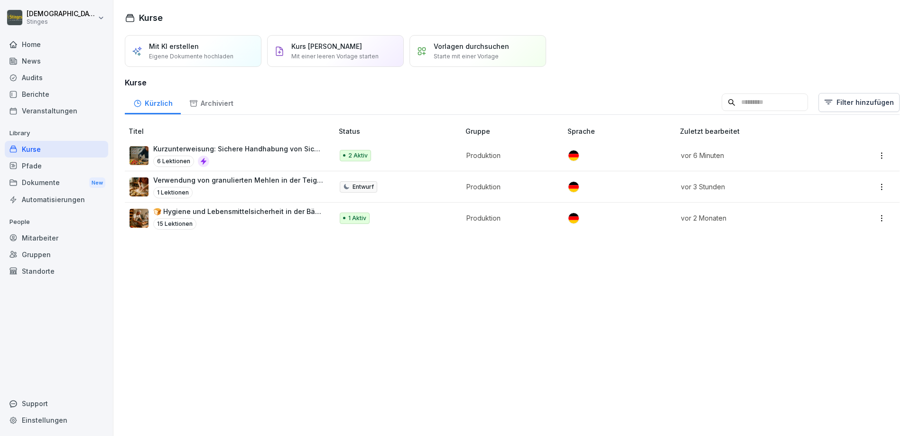
click at [233, 189] on div "1 Lektionen" at bounding box center [238, 192] width 170 height 11
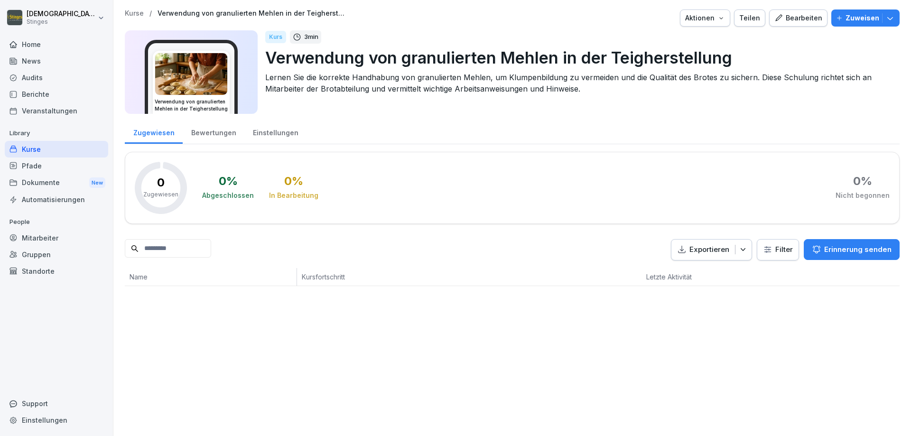
click at [854, 16] on p "Zuweisen" at bounding box center [863, 18] width 34 height 10
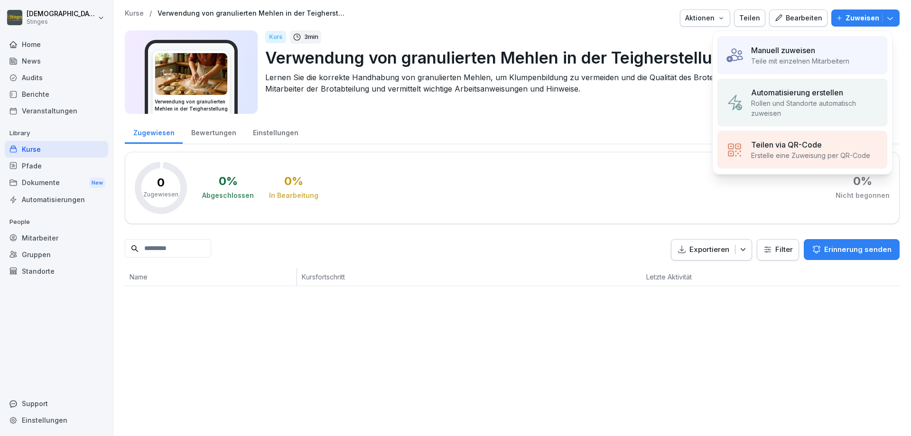
click at [787, 57] on p "Teile mit einzelnen Mitarbeitern" at bounding box center [800, 61] width 98 height 10
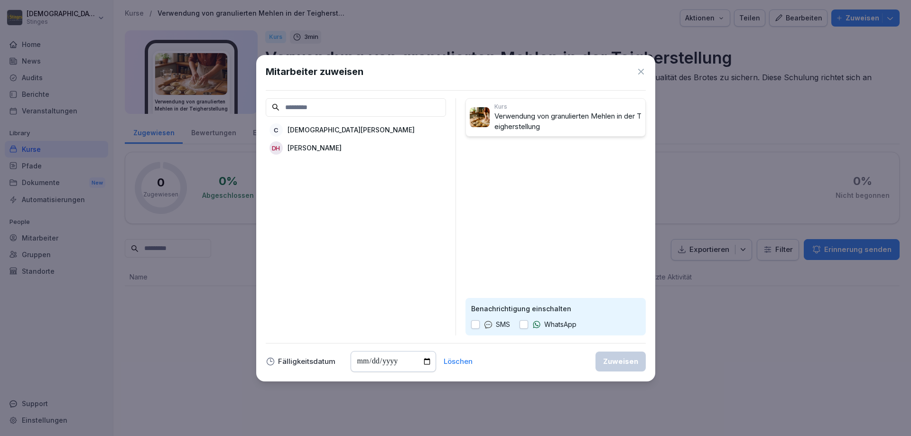
click at [308, 148] on p "[PERSON_NAME]" at bounding box center [315, 148] width 54 height 10
click at [521, 325] on button "button" at bounding box center [524, 324] width 9 height 9
click at [335, 134] on p "[DEMOGRAPHIC_DATA][PERSON_NAME]" at bounding box center [351, 130] width 127 height 10
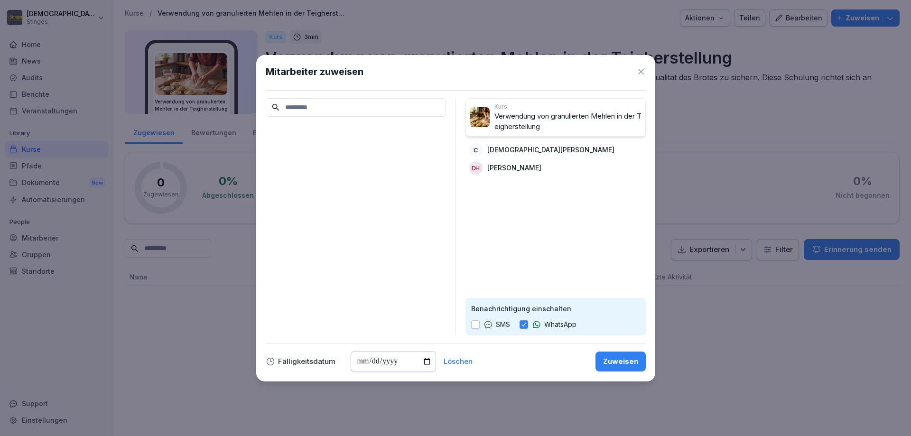
click at [610, 366] on div "Zuweisen" at bounding box center [620, 361] width 35 height 10
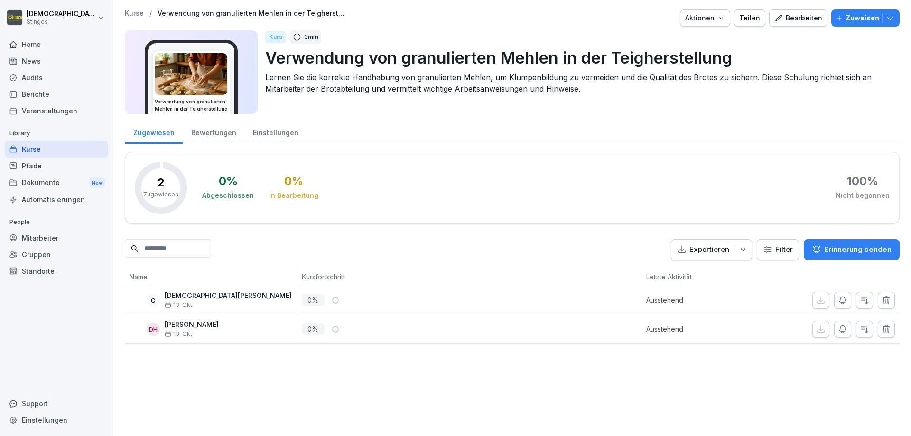
click at [52, 43] on div "Home" at bounding box center [56, 44] width 103 height 17
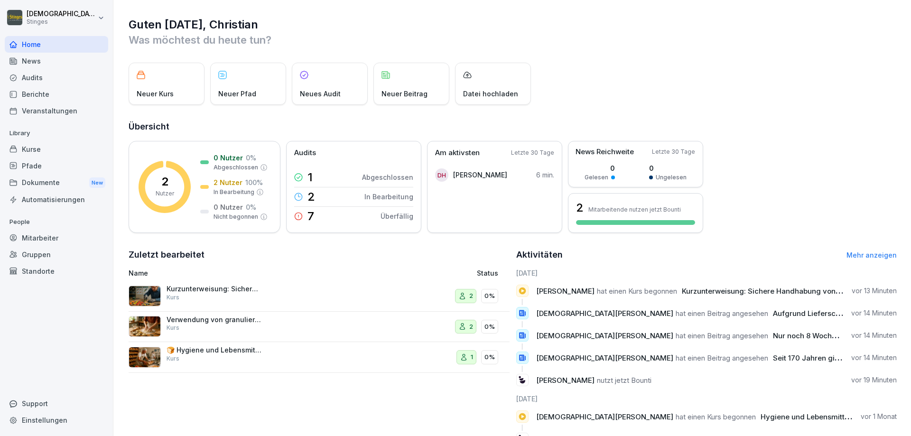
click at [398, 357] on div "1 0%" at bounding box center [439, 357] width 120 height 23
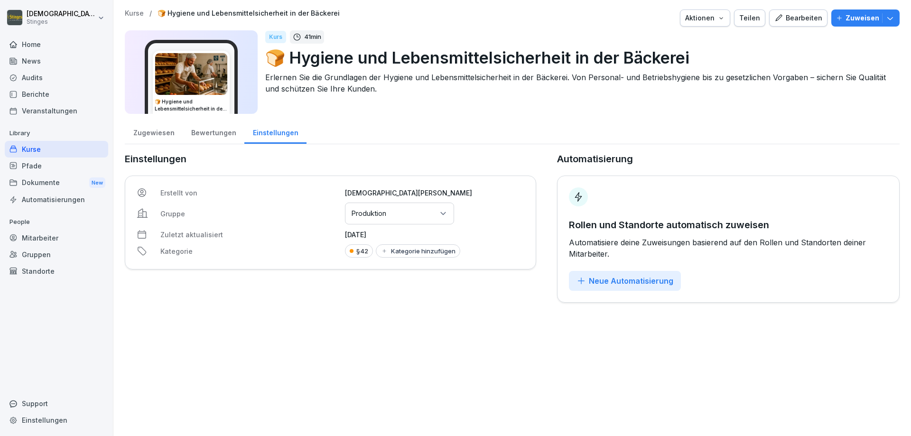
click at [857, 18] on p "Zuweisen" at bounding box center [863, 18] width 34 height 10
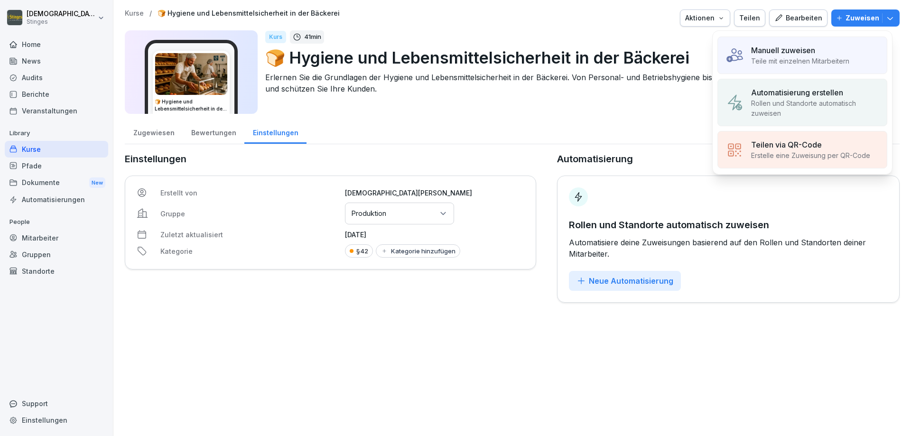
click at [827, 45] on div "Manuell zuweisen" at bounding box center [800, 50] width 98 height 11
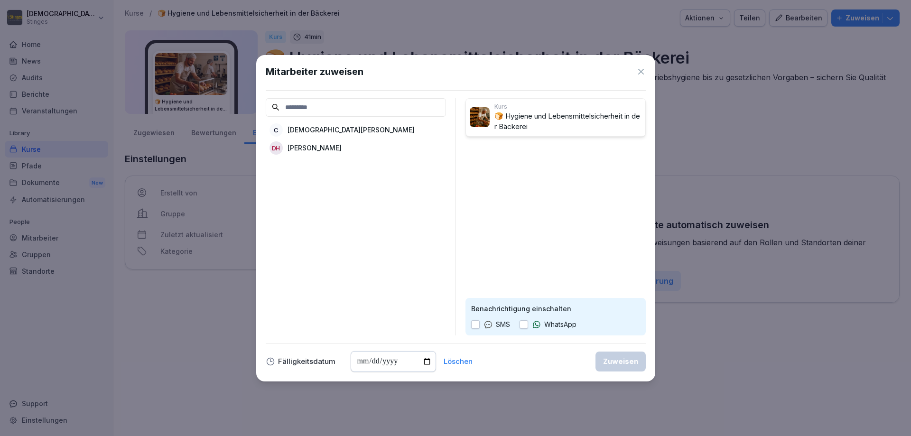
click at [335, 148] on p "Dominic Herber" at bounding box center [315, 148] width 54 height 10
click at [532, 327] on icon at bounding box center [536, 324] width 9 height 9
click at [526, 327] on button "button" at bounding box center [524, 324] width 9 height 9
click at [619, 357] on div "Zuweisen" at bounding box center [620, 361] width 35 height 10
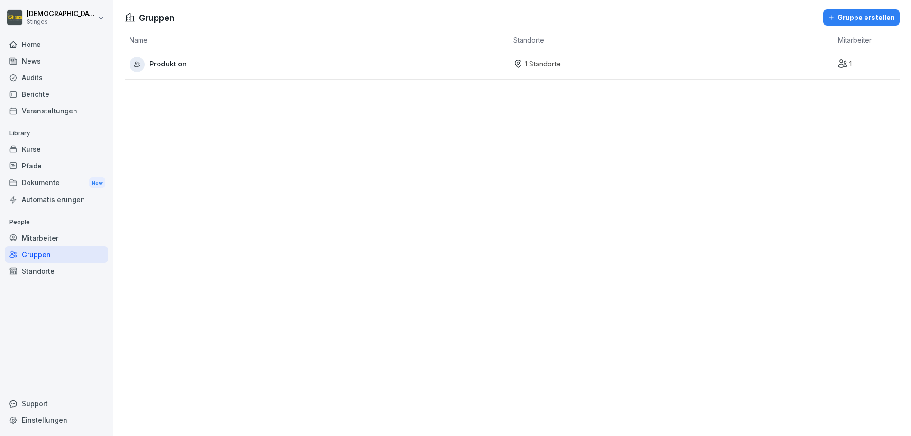
click at [36, 403] on div "Support" at bounding box center [56, 403] width 103 height 17
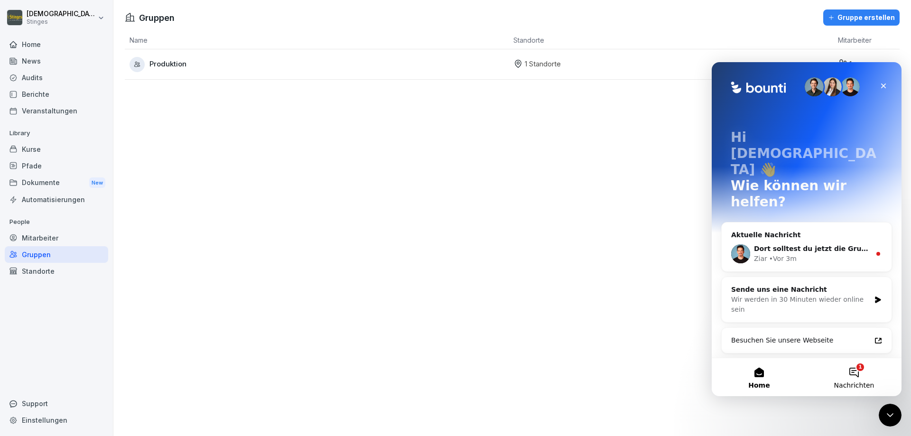
click at [858, 383] on span "Nachrichten" at bounding box center [854, 385] width 40 height 7
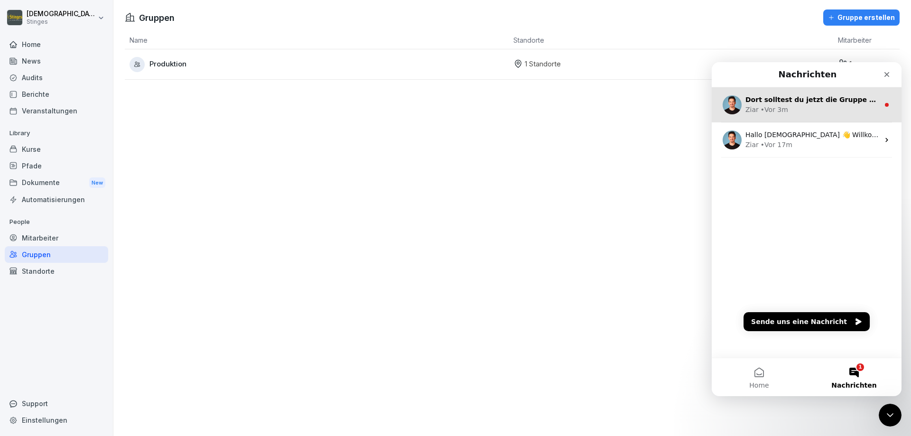
click at [764, 110] on div "• Vor 3m" at bounding box center [775, 110] width 28 height 10
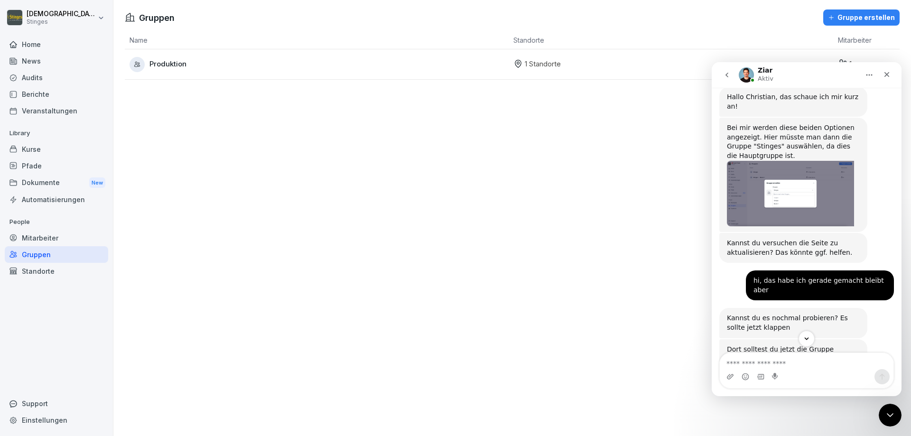
scroll to position [285, 0]
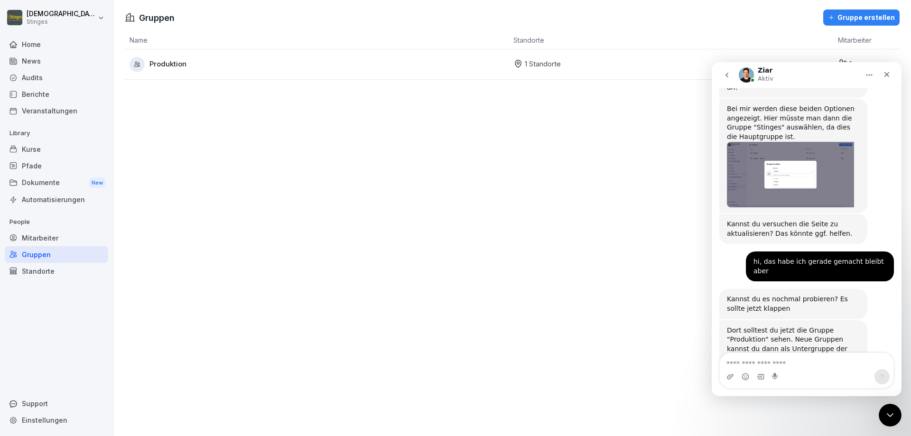
click at [831, 18] on div "Gruppe erstellen" at bounding box center [861, 17] width 67 height 10
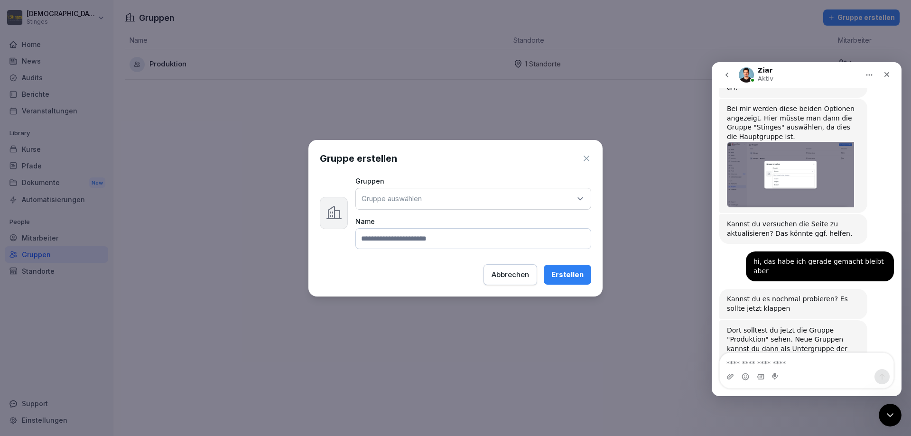
click at [391, 191] on div "Gruppe auswählen" at bounding box center [473, 199] width 236 height 22
click at [380, 256] on div "Produktion" at bounding box center [473, 258] width 230 height 18
click at [423, 236] on input at bounding box center [473, 238] width 236 height 21
type input "**********"
click at [573, 271] on div "Erstellen" at bounding box center [567, 275] width 32 height 10
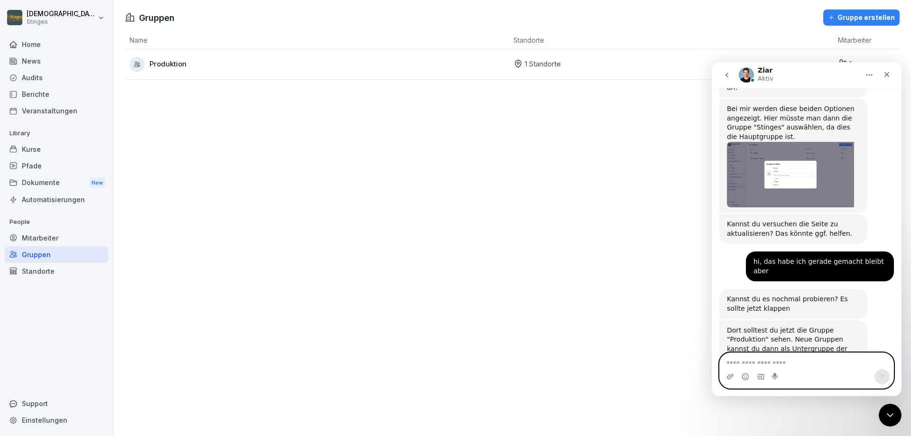
click at [759, 364] on textarea "Nachricht senden..." at bounding box center [807, 361] width 174 height 16
type textarea "**********"
click at [881, 378] on icon "Sende eine Nachricht…" at bounding box center [882, 377] width 8 height 8
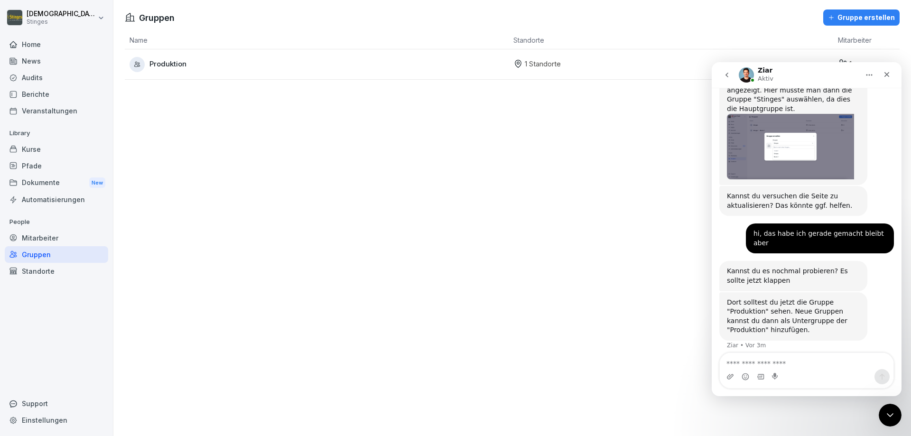
click at [409, 268] on div "Gruppen Gruppe erstellen Name Standorte Mitarbeiter Produktion 1 Standorte 1" at bounding box center [512, 218] width 798 height 436
click at [890, 75] on icon "Schließen" at bounding box center [887, 75] width 8 height 8
